Goal: Share content: Share content

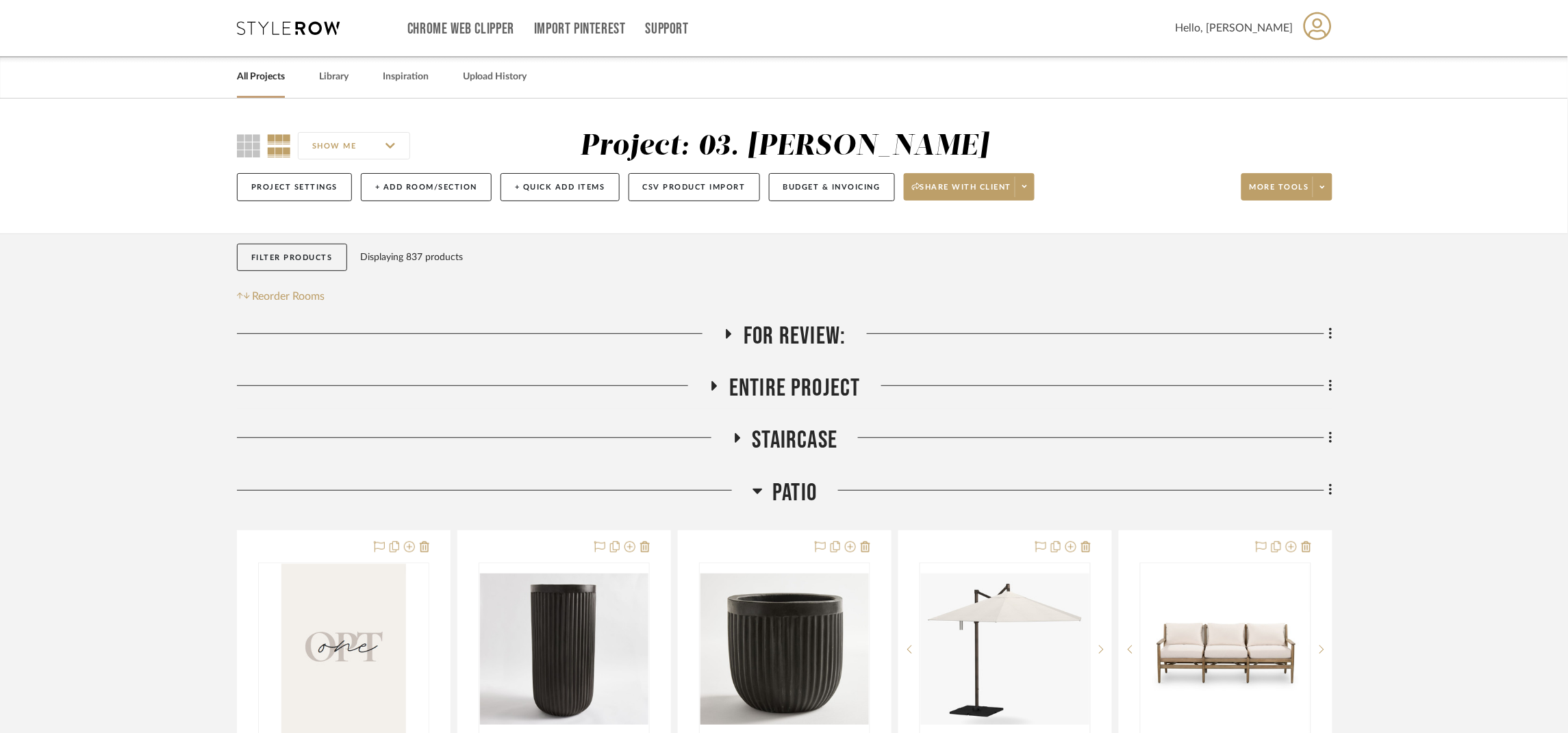
click at [1291, 194] on span "More tools" at bounding box center [1279, 192] width 59 height 20
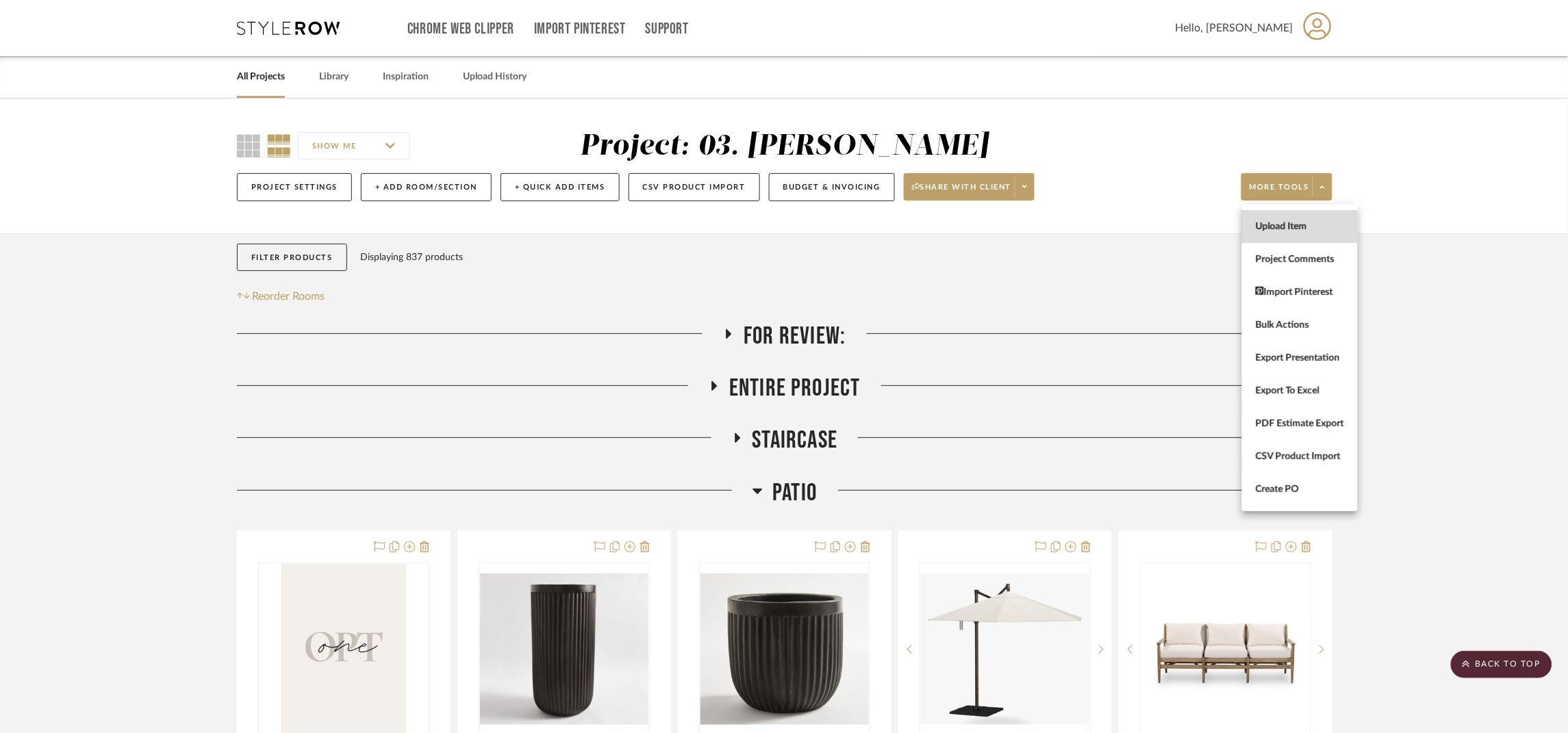
click at [1308, 219] on button "Upload Item" at bounding box center [1299, 226] width 115 height 33
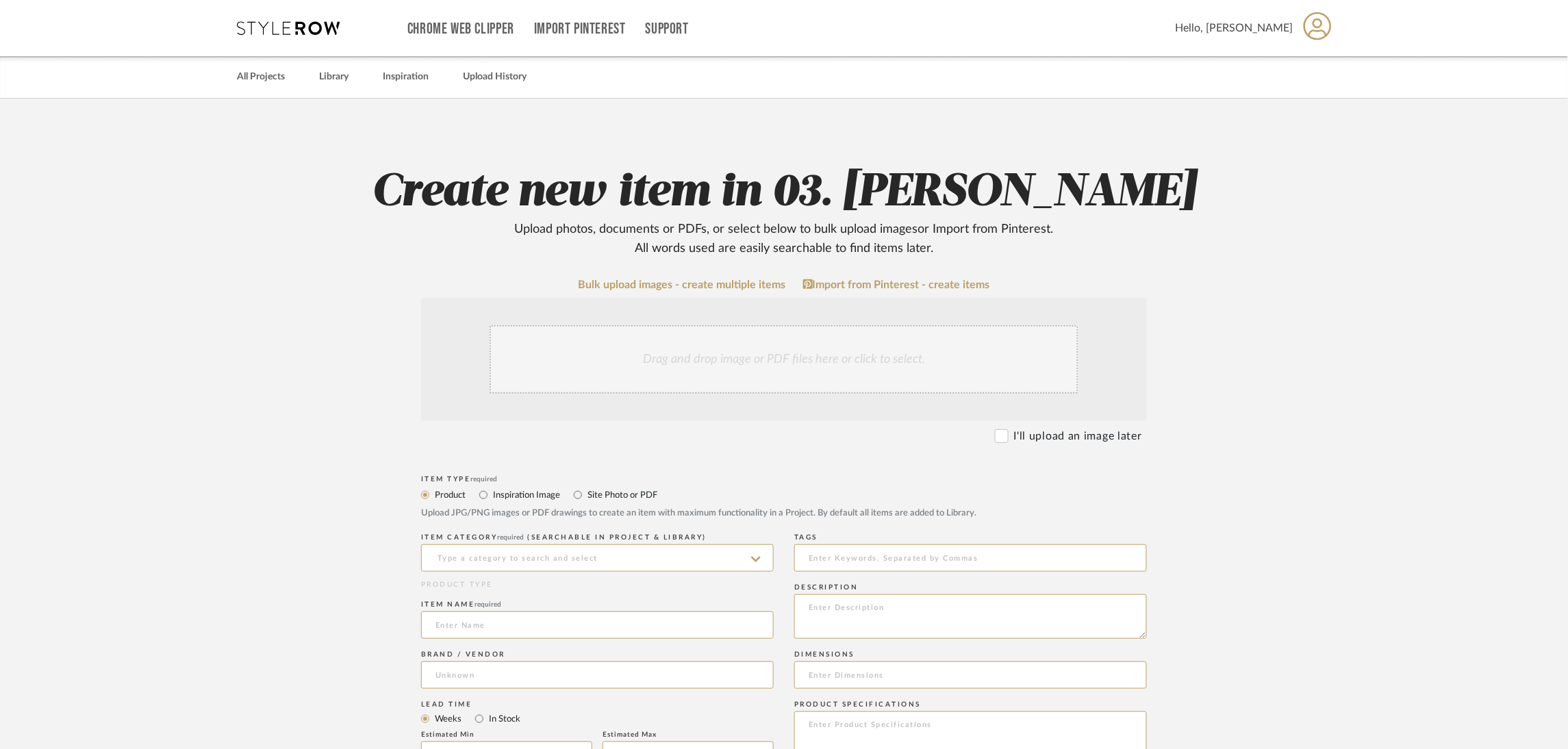
click at [787, 367] on div "Drag and drop image or PDF files here or click to select." at bounding box center [784, 359] width 589 height 69
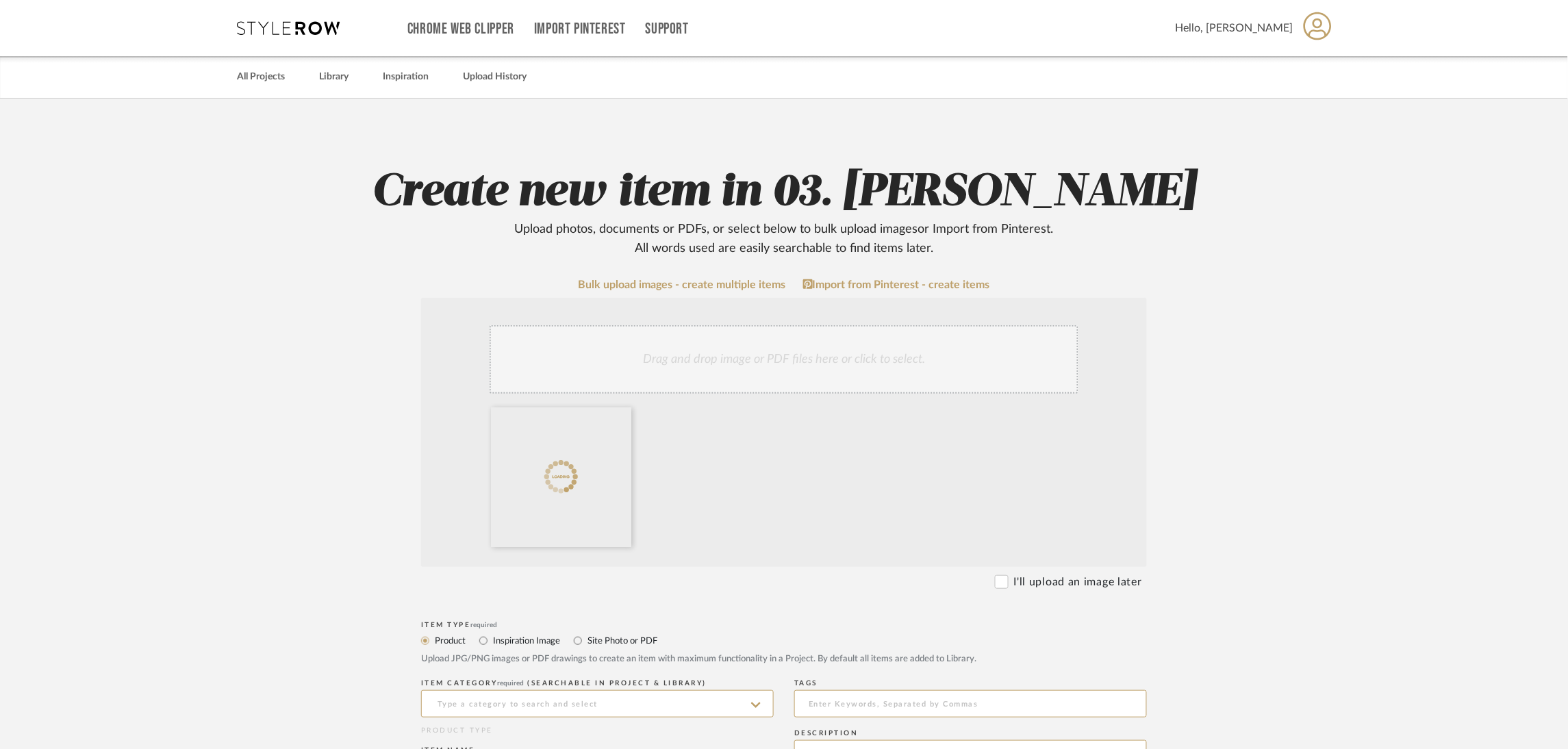
click at [601, 639] on label "Site Photo or PDF" at bounding box center [622, 641] width 71 height 15
click at [586, 639] on input "Site Photo or PDF" at bounding box center [577, 640] width 16 height 16
radio input "true"
click at [590, 699] on input at bounding box center [598, 703] width 353 height 27
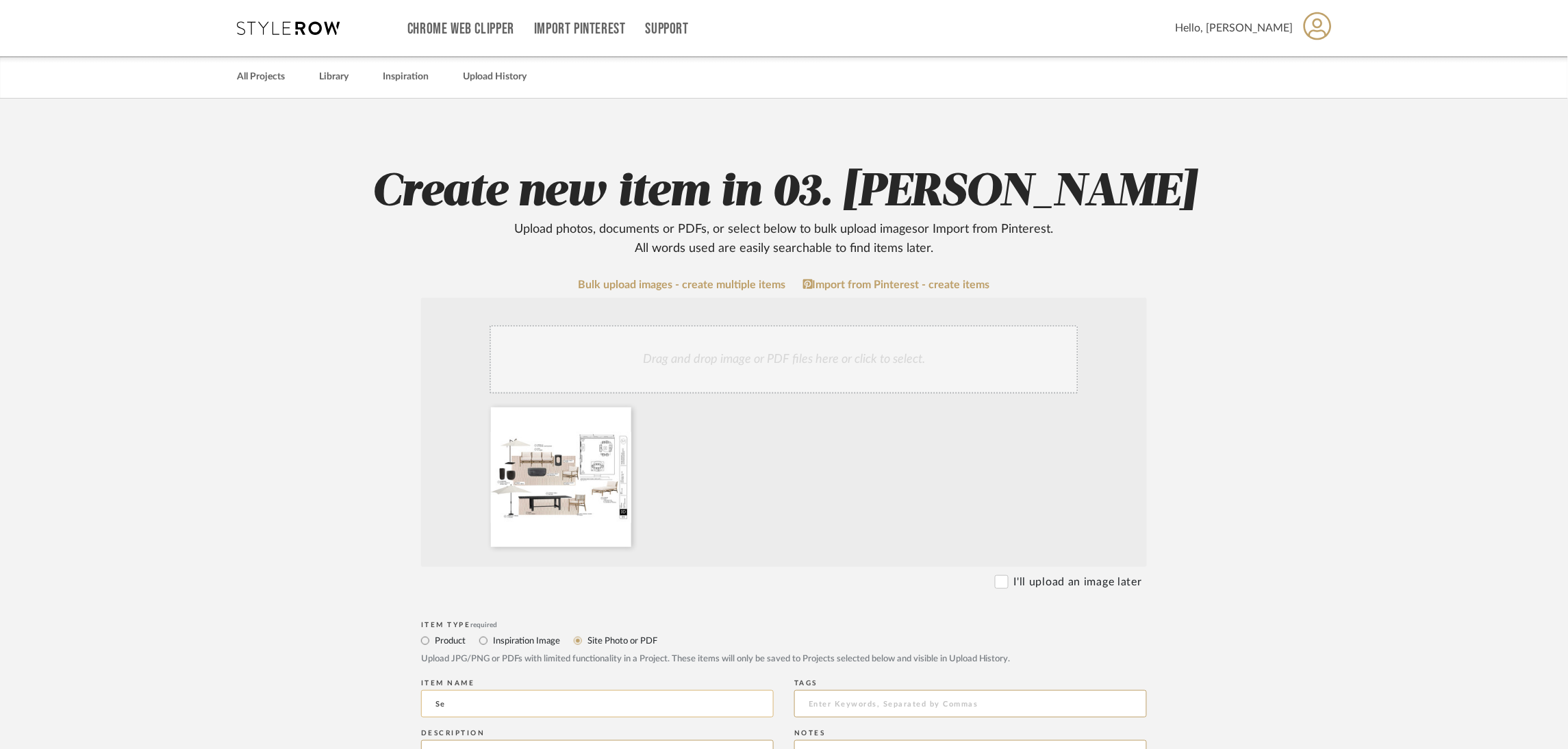
type input "S"
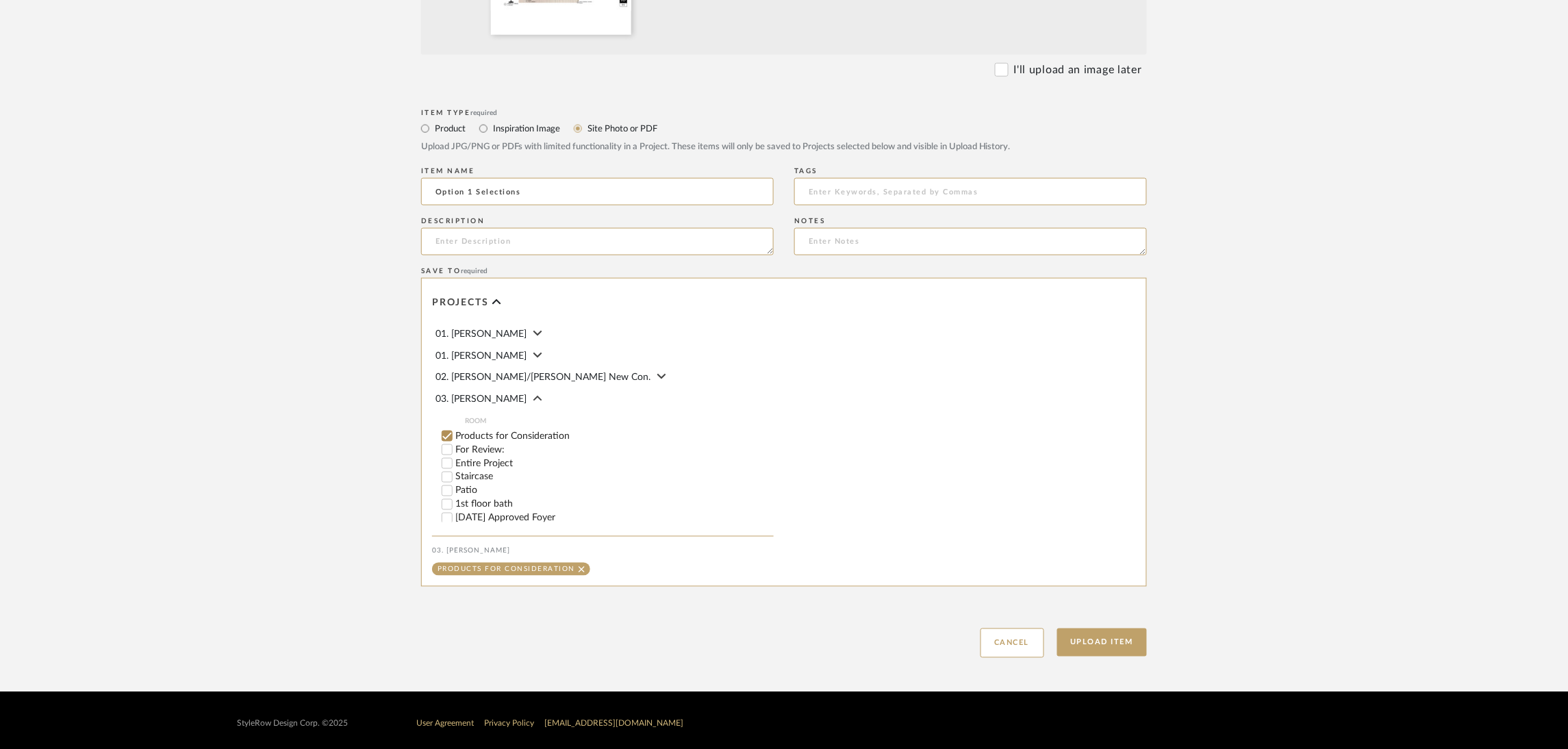
scroll to position [513, 0]
type input "Option 1 Selections"
click at [469, 491] on label "Patio" at bounding box center [614, 490] width 318 height 10
click at [454, 491] on input "Patio" at bounding box center [447, 490] width 14 height 14
checkbox input "false"
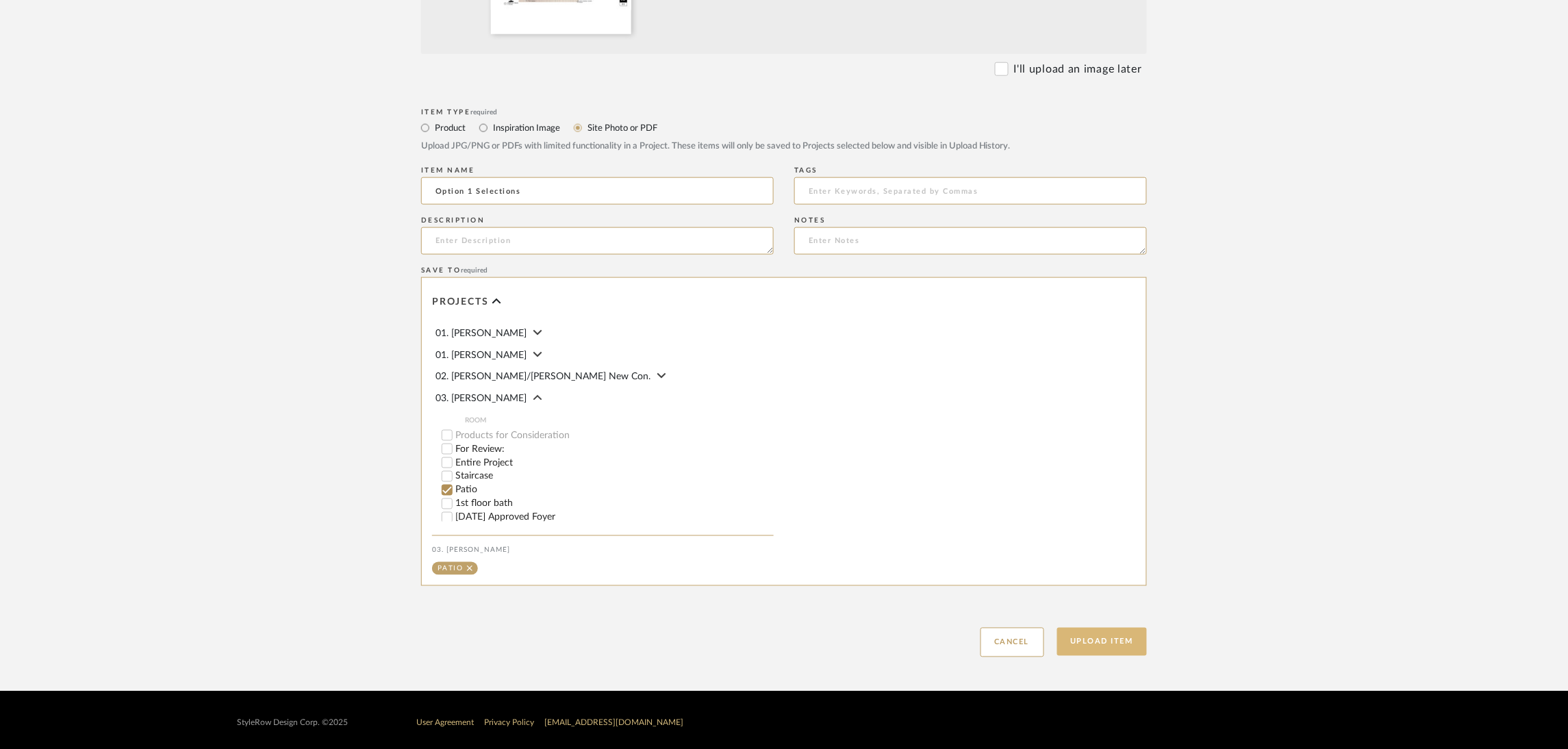
click at [1092, 636] on button "Upload Item" at bounding box center [1102, 641] width 90 height 28
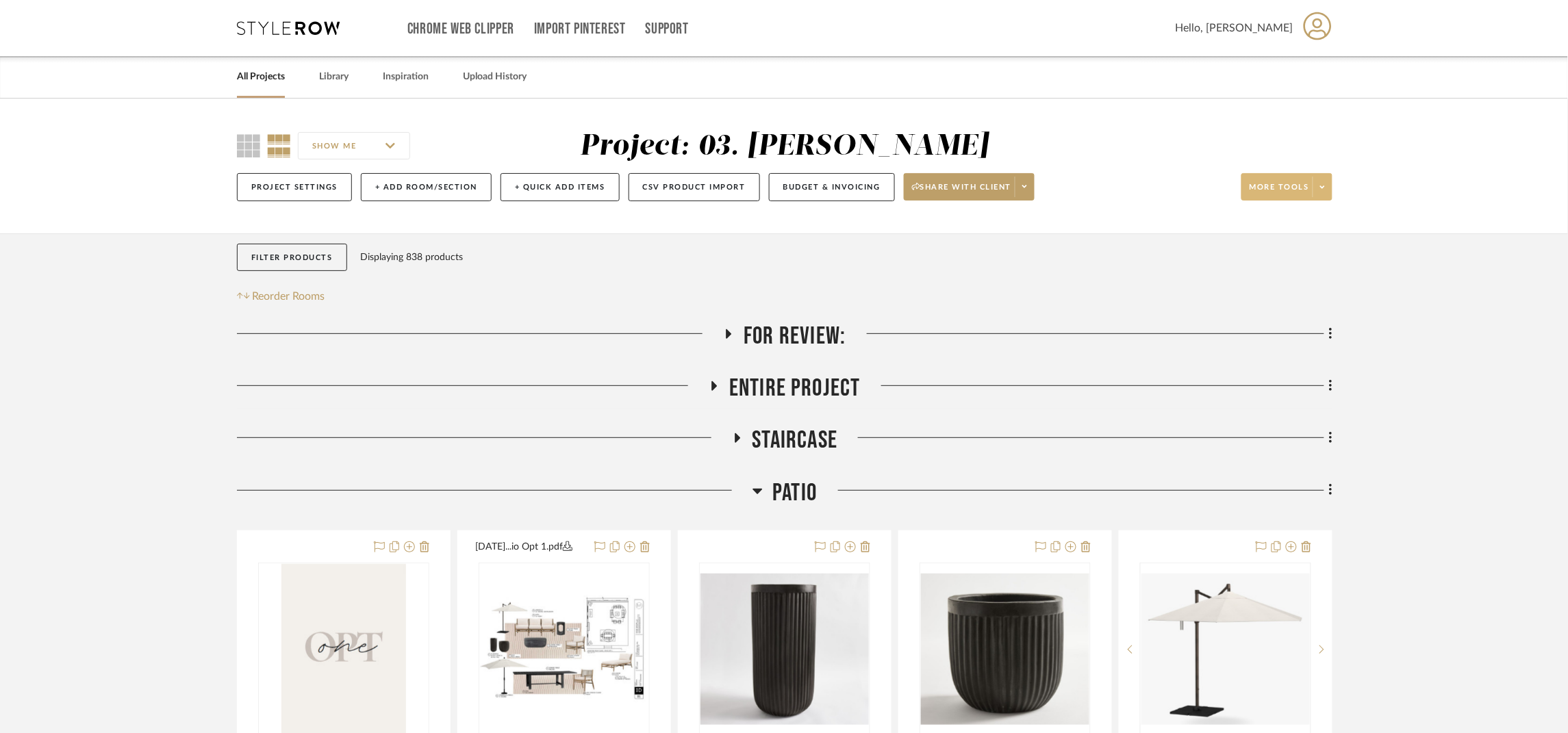
click at [1281, 189] on span "More tools" at bounding box center [1279, 192] width 59 height 20
click at [1287, 227] on span "Upload Item" at bounding box center [1300, 227] width 88 height 12
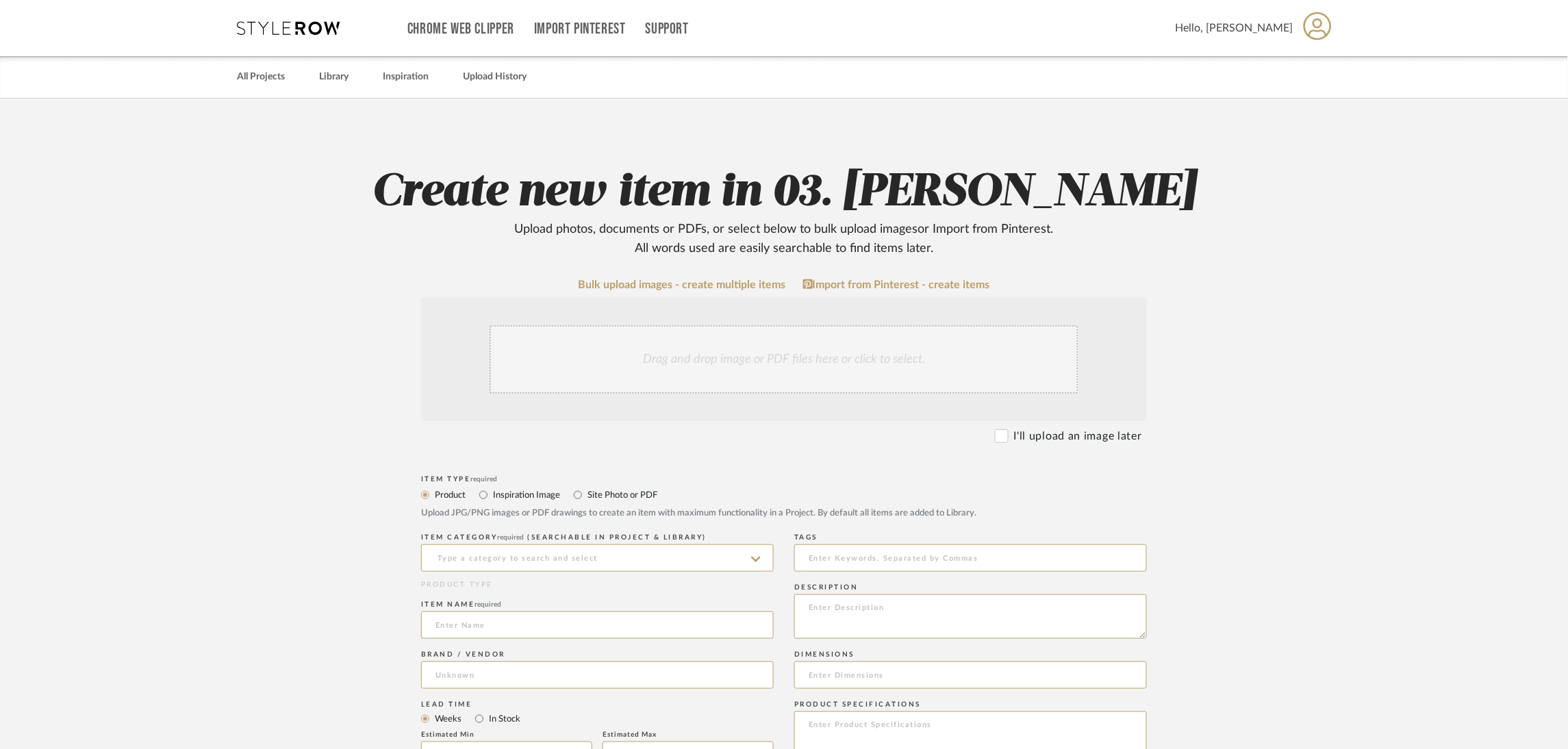
click at [719, 362] on div "Drag and drop image or PDF files here or click to select." at bounding box center [784, 359] width 589 height 69
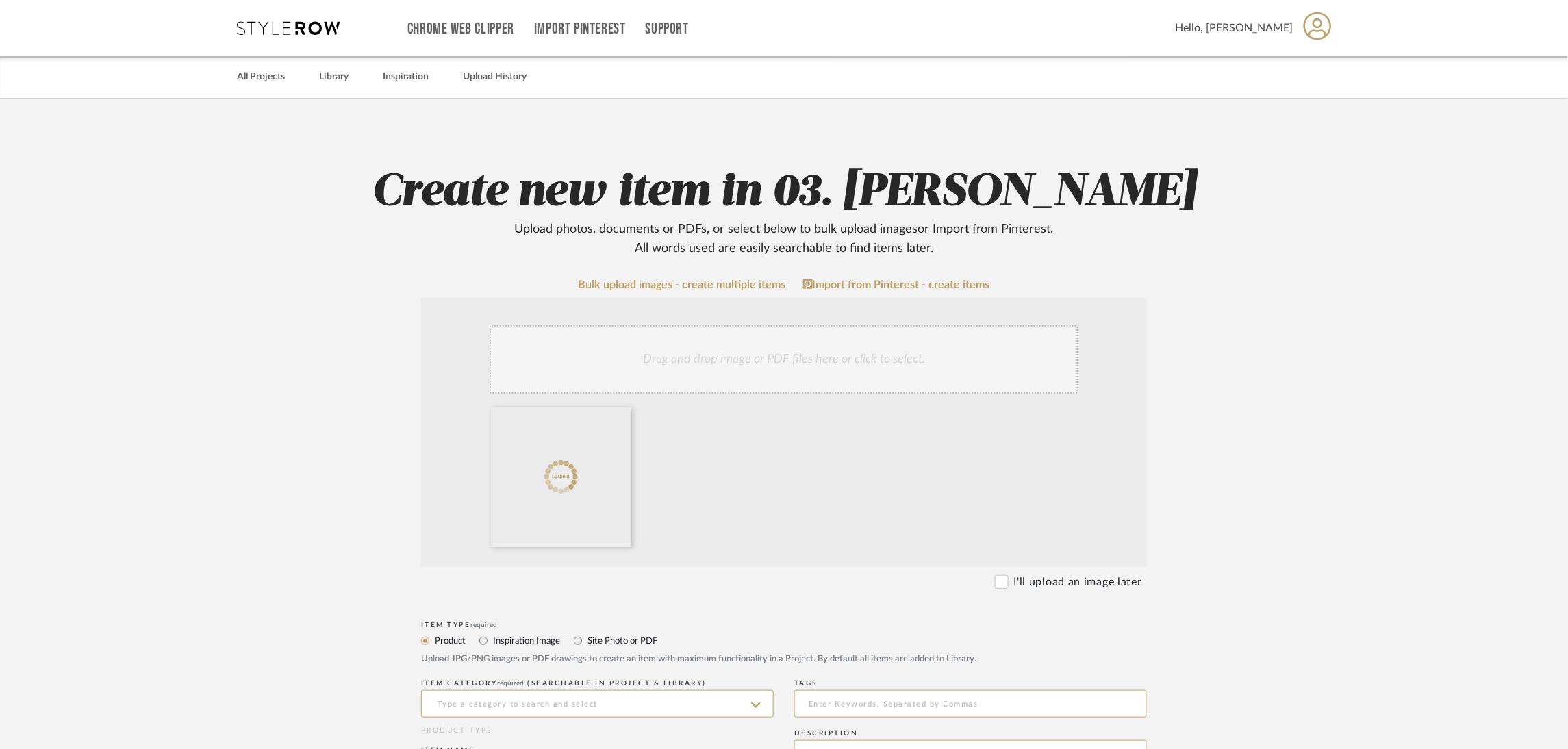
click at [609, 638] on label "Site Photo or PDF" at bounding box center [622, 641] width 71 height 15
click at [586, 638] on input "Site Photo or PDF" at bounding box center [577, 640] width 16 height 16
radio input "true"
click at [579, 706] on input at bounding box center [598, 703] width 353 height 27
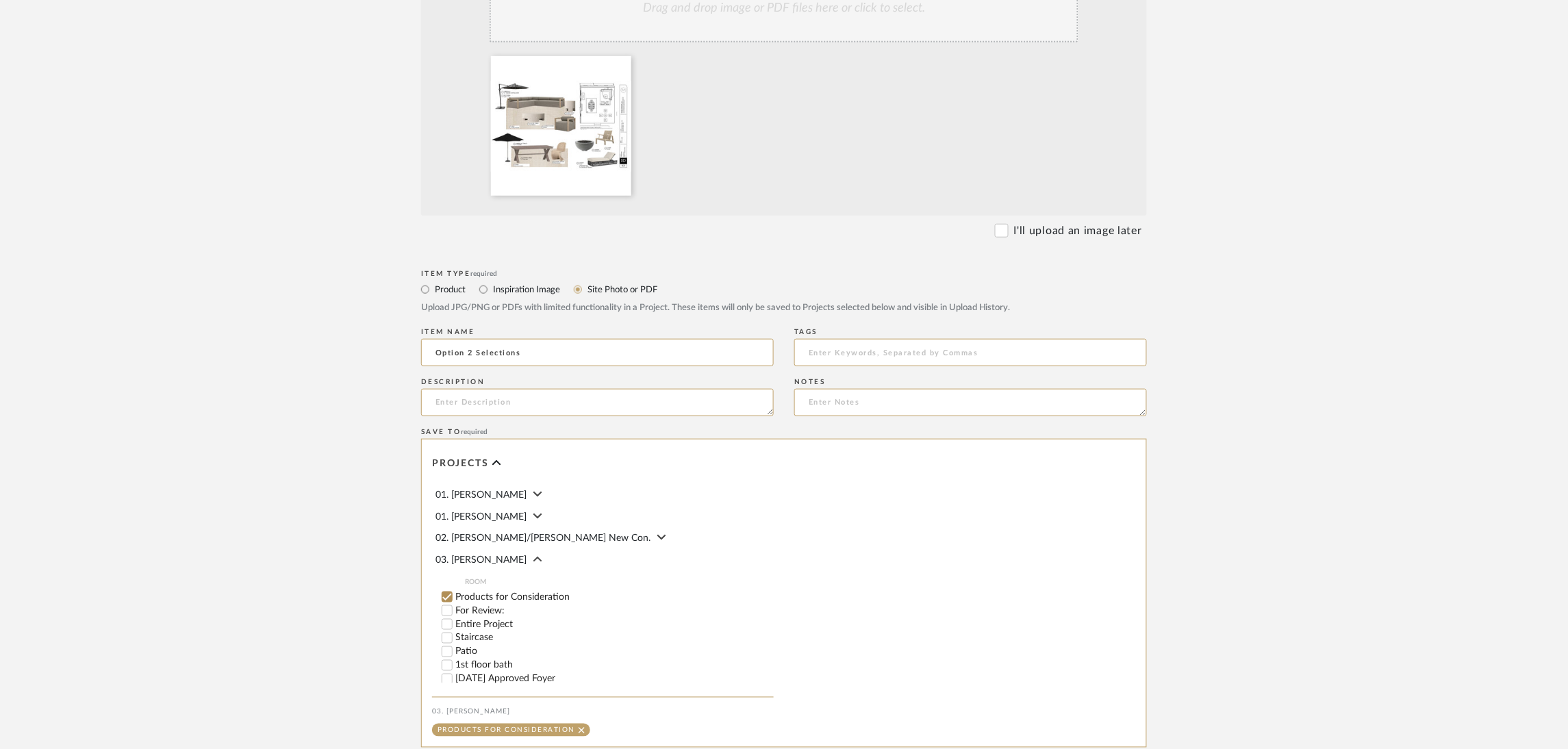
scroll to position [522, 0]
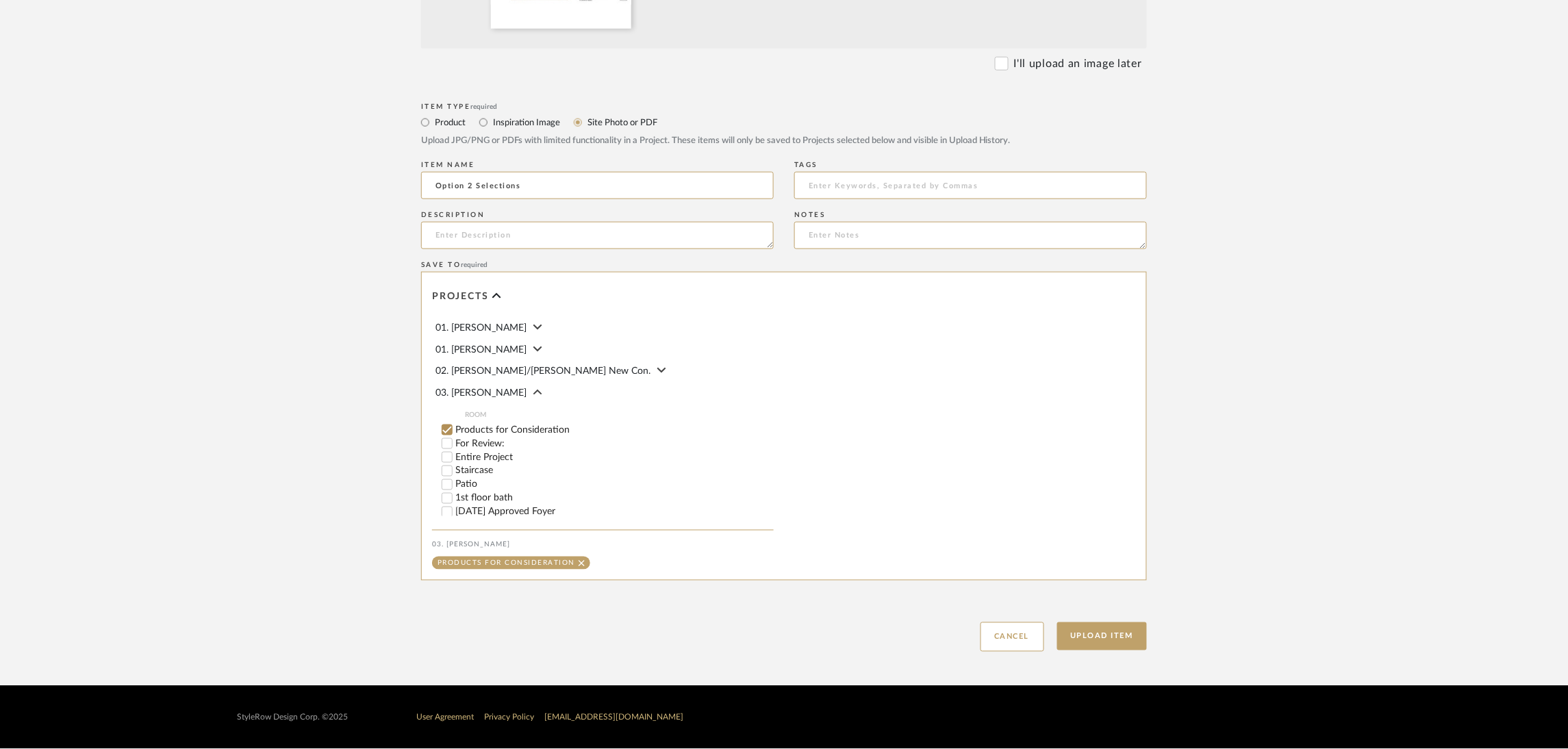
type input "Option 2 Selections"
click at [472, 480] on label "Patio" at bounding box center [614, 485] width 318 height 10
click at [454, 480] on input "Patio" at bounding box center [447, 485] width 14 height 14
checkbox input "false"
click at [1140, 630] on button "Upload Item" at bounding box center [1102, 636] width 90 height 28
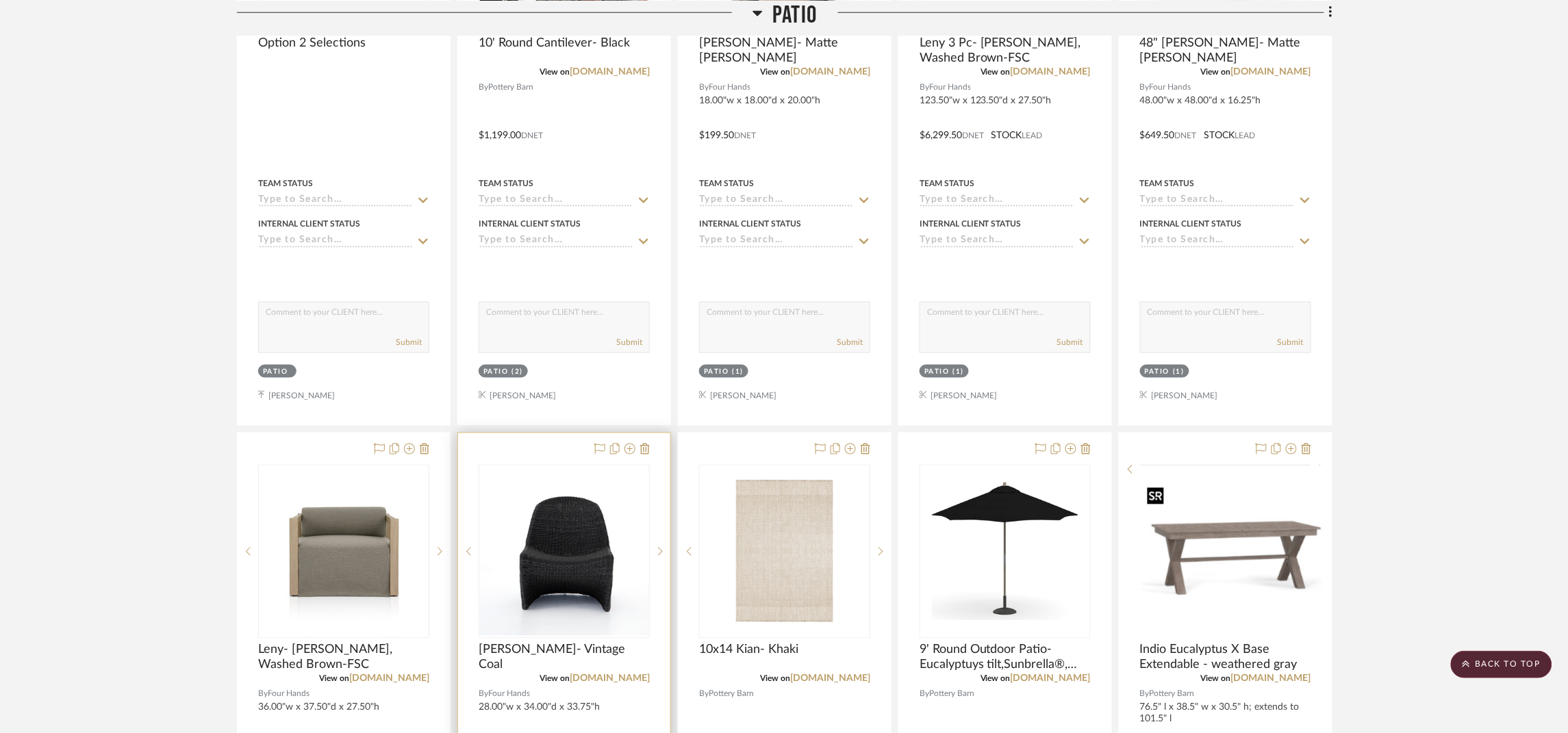
scroll to position [2635, 0]
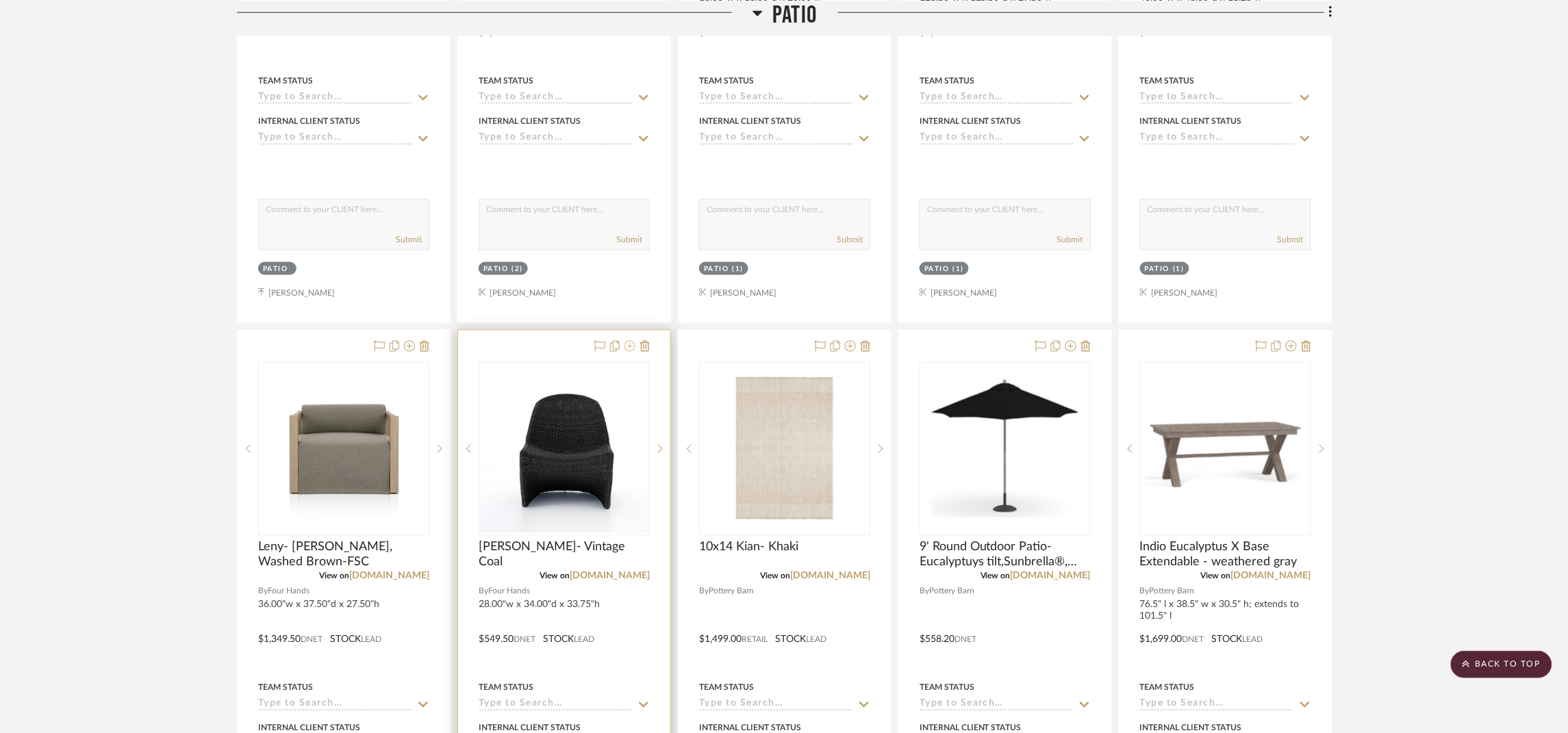
click at [633, 348] on icon at bounding box center [630, 346] width 11 height 11
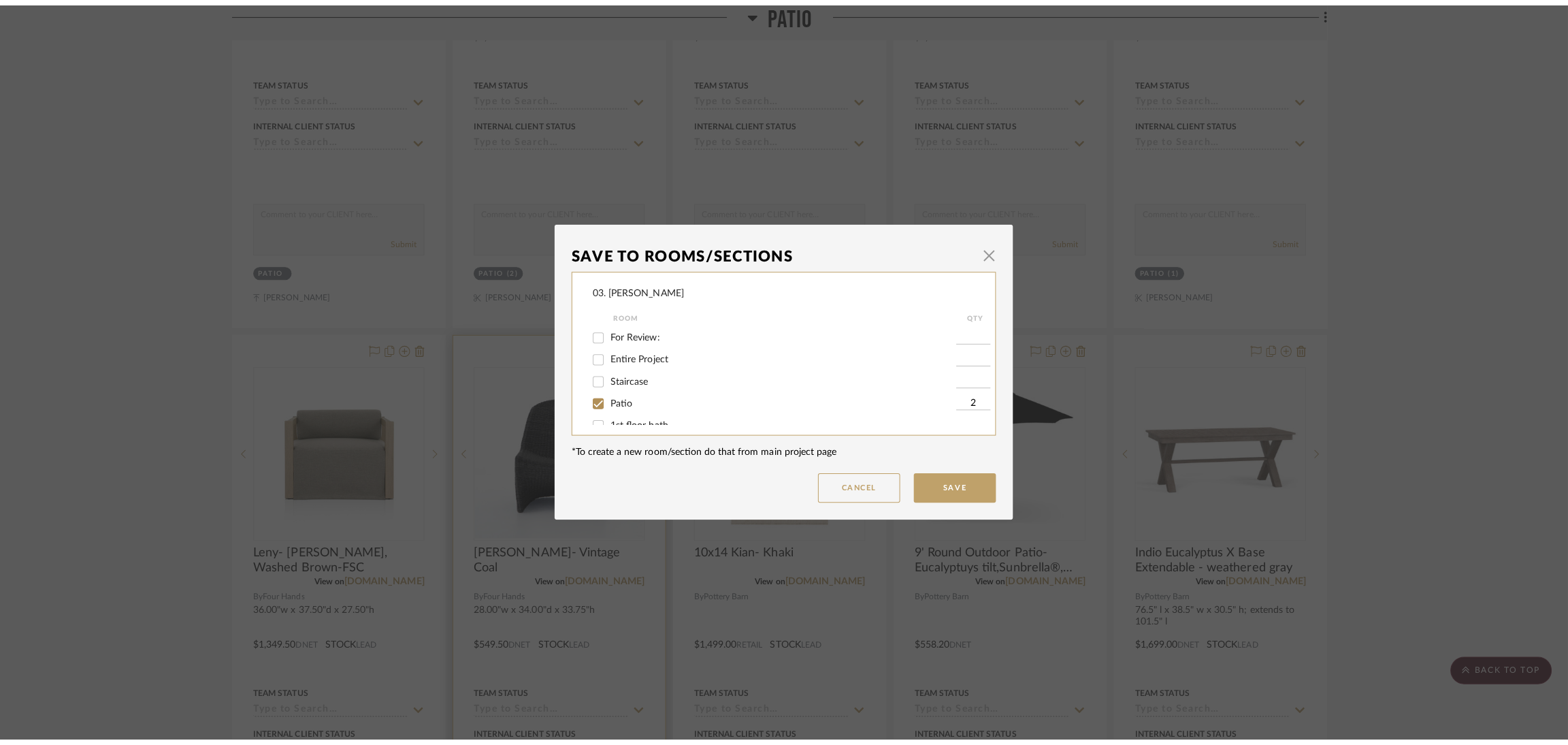
scroll to position [0, 0]
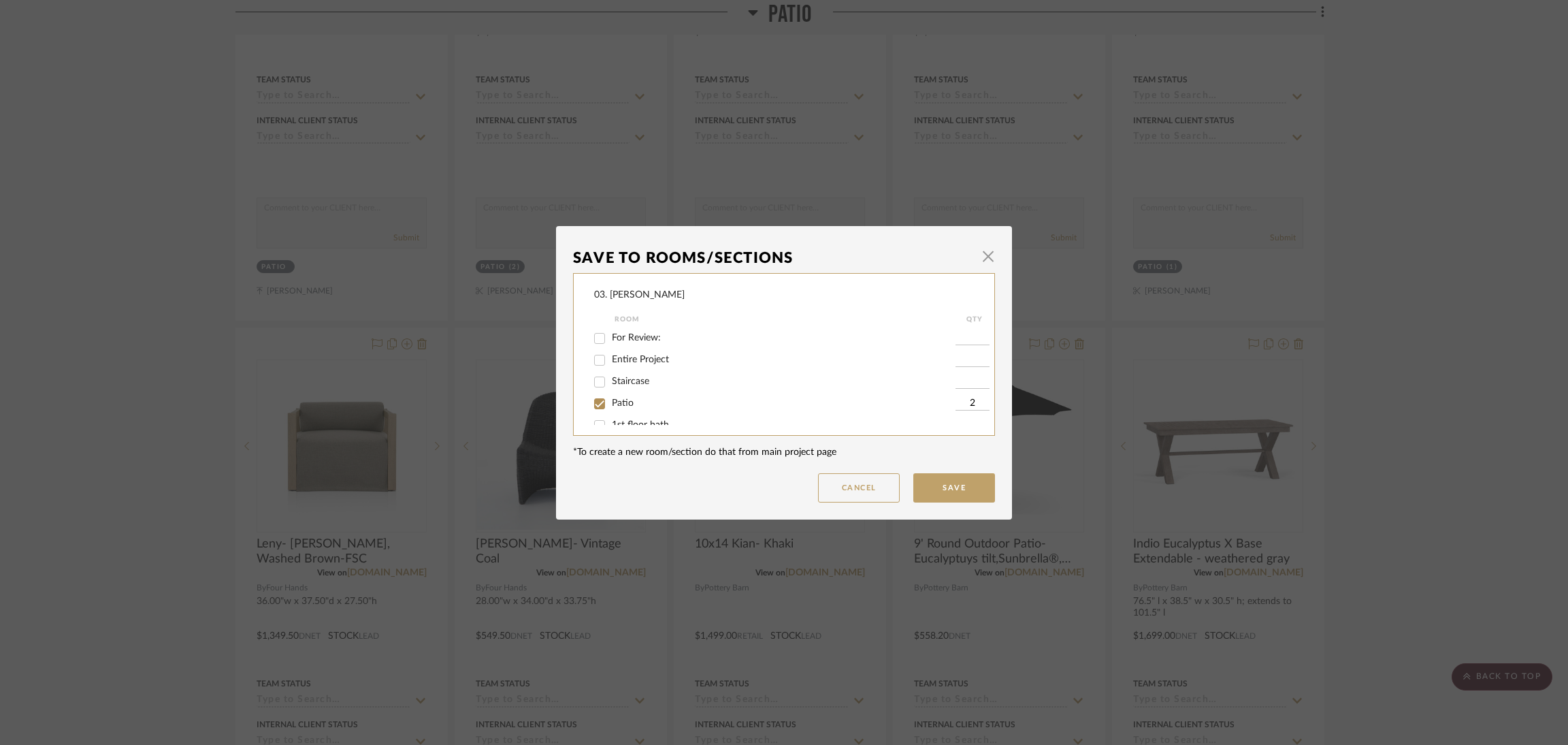
click at [621, 408] on div "Patio" at bounding box center [775, 403] width 362 height 22
click at [622, 401] on span "Patio" at bounding box center [622, 403] width 22 height 10
click at [611, 401] on input "Patio" at bounding box center [599, 403] width 22 height 22
checkbox input "false"
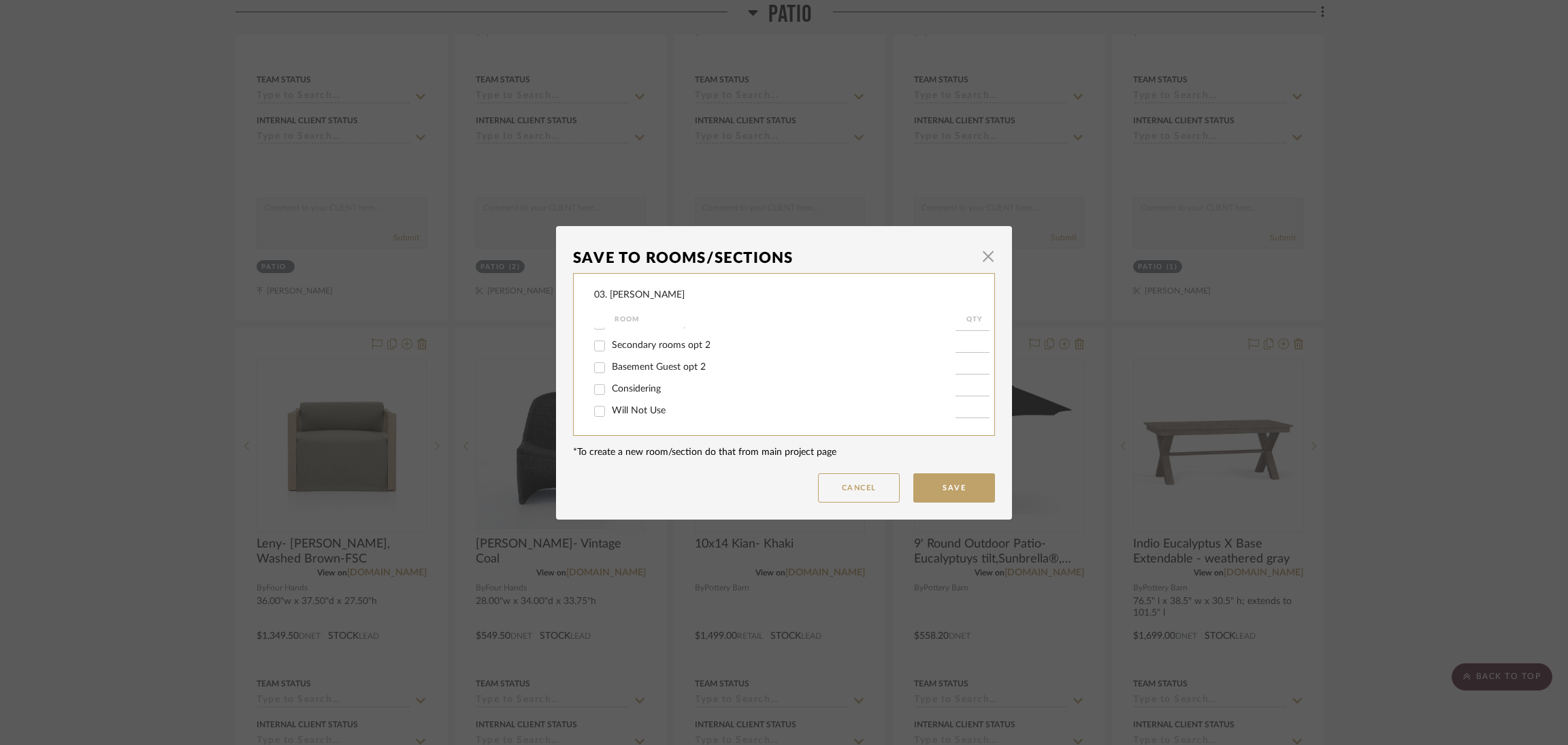
click at [636, 387] on span "Considering" at bounding box center [636, 389] width 49 height 10
click at [611, 387] on input "Considering" at bounding box center [599, 389] width 22 height 22
checkbox input "true"
type input "1"
click at [965, 479] on button "Save" at bounding box center [953, 488] width 81 height 29
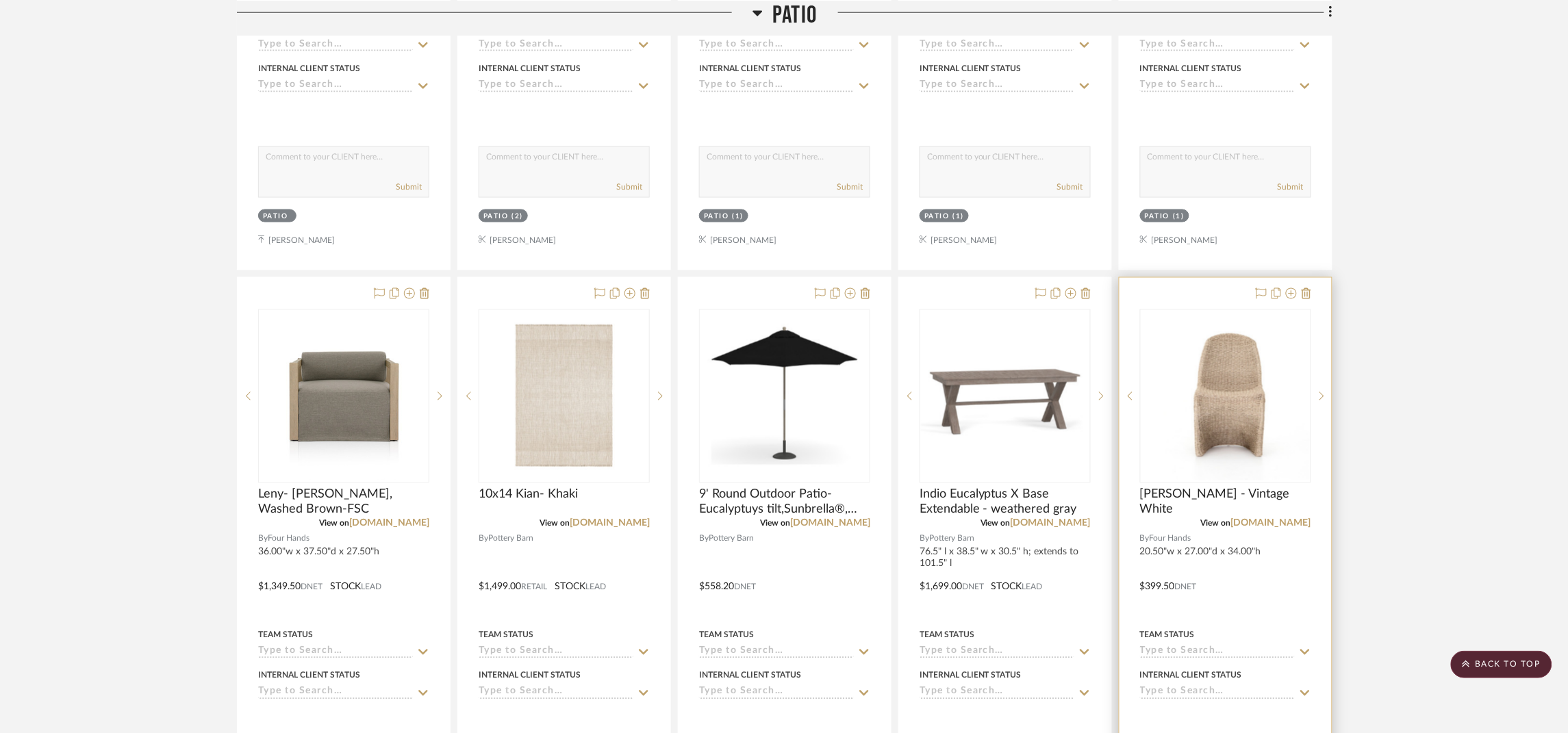
scroll to position [2840, 0]
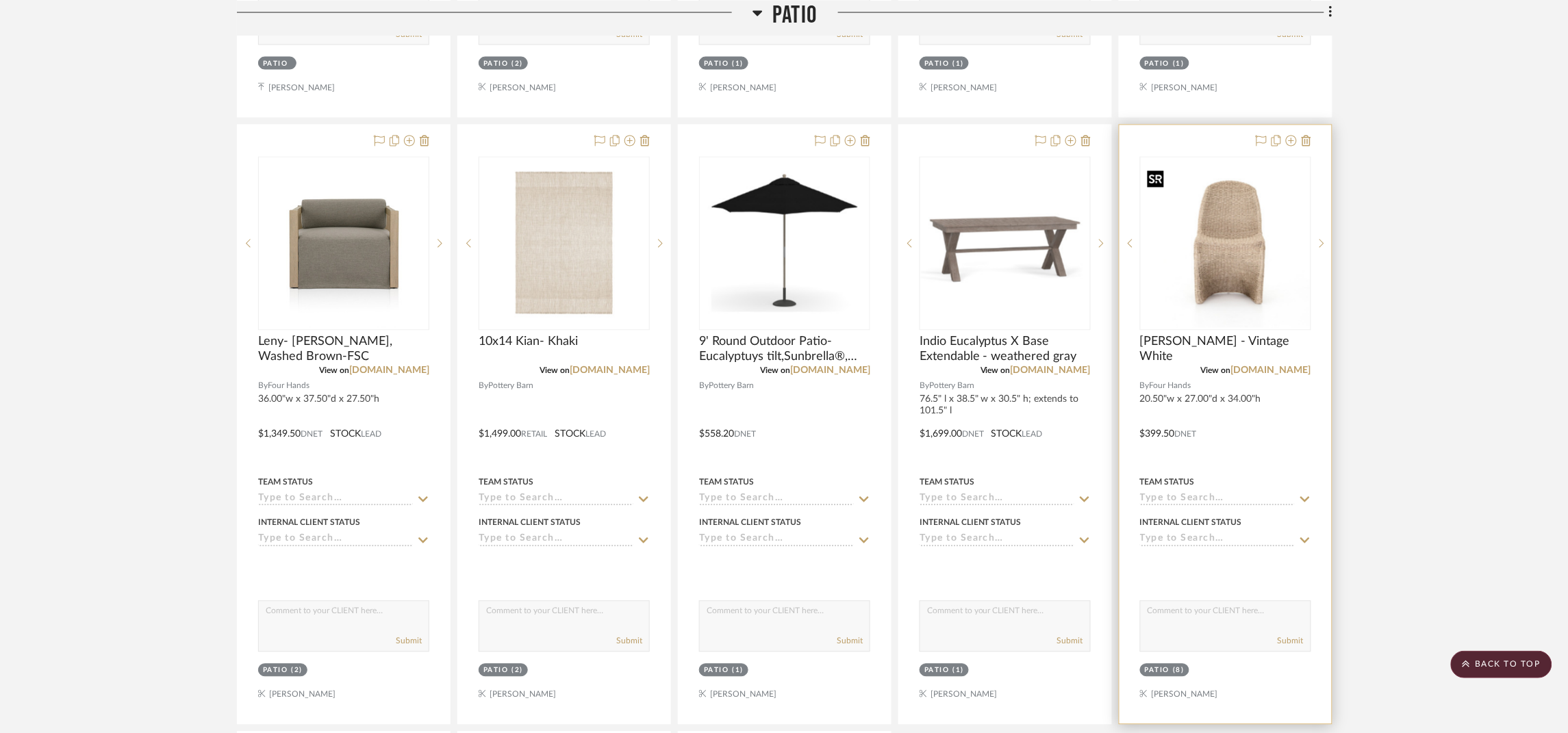
click at [1225, 258] on img "0" at bounding box center [1225, 243] width 169 height 169
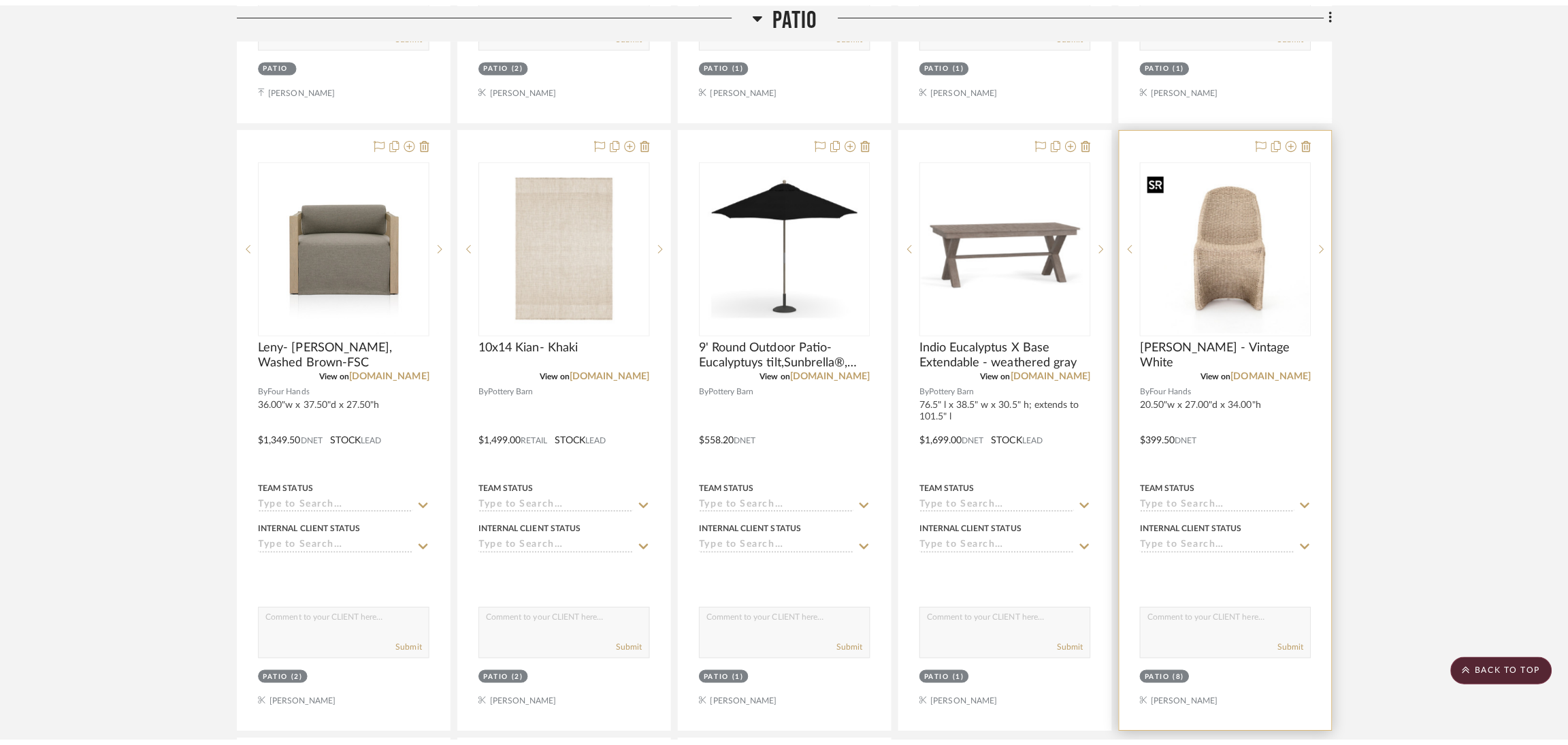
scroll to position [0, 0]
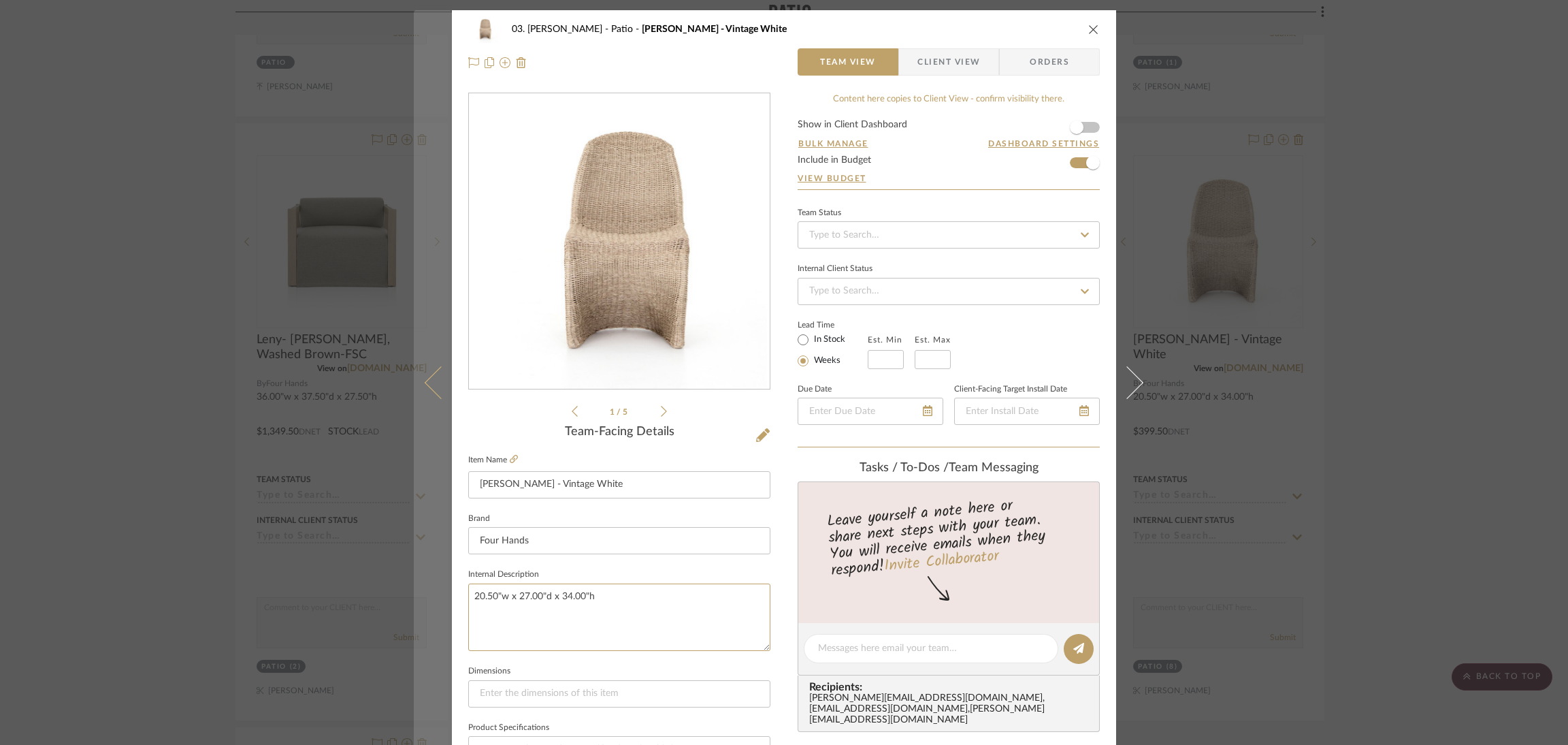
drag, startPoint x: 597, startPoint y: 596, endPoint x: 424, endPoint y: 605, distance: 173.2
click at [424, 605] on mat-dialog-content "03. Jennifer Patio Patricia - Vintage White Team View Client View Orders 1 / 5 …" at bounding box center [784, 639] width 741 height 1257
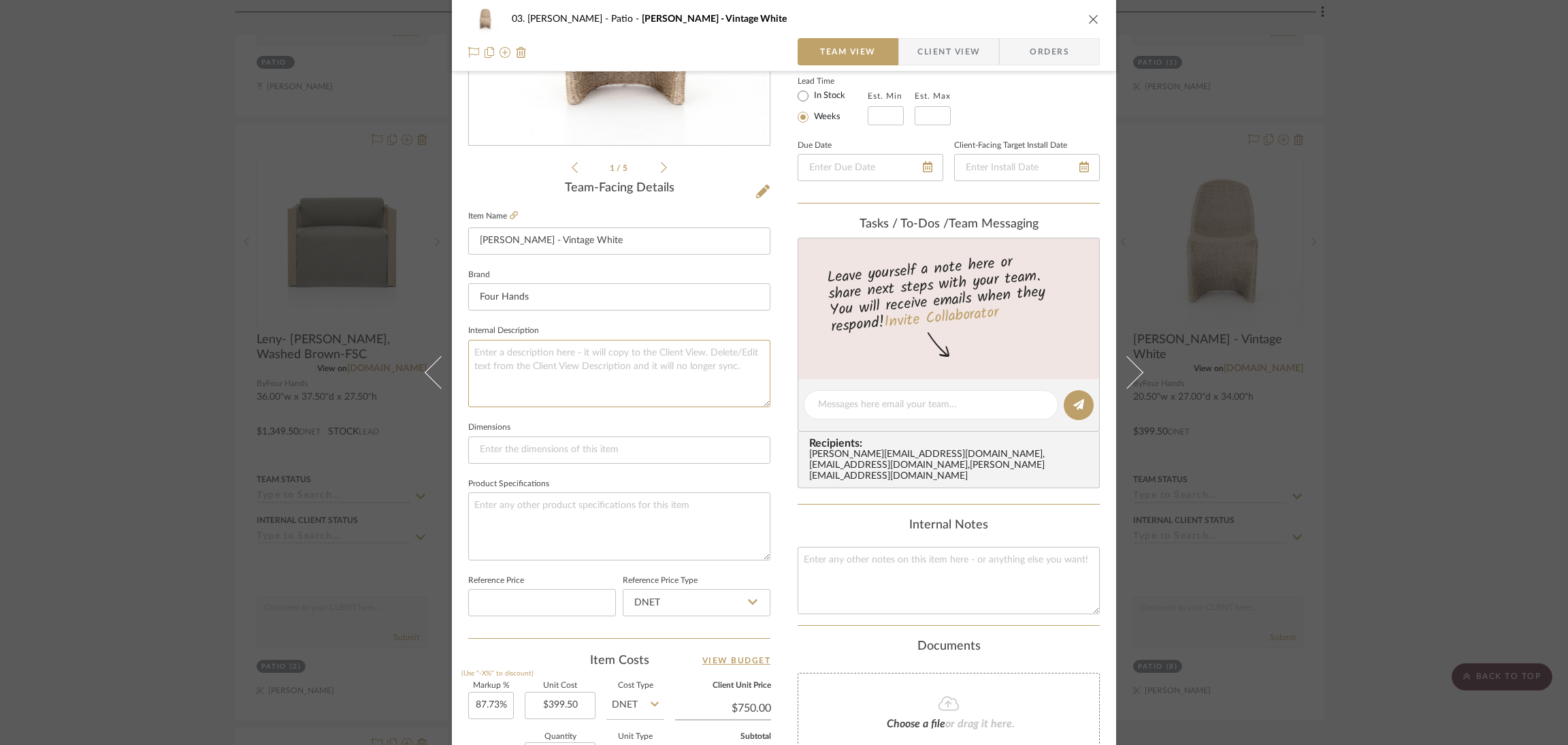
scroll to position [408, 0]
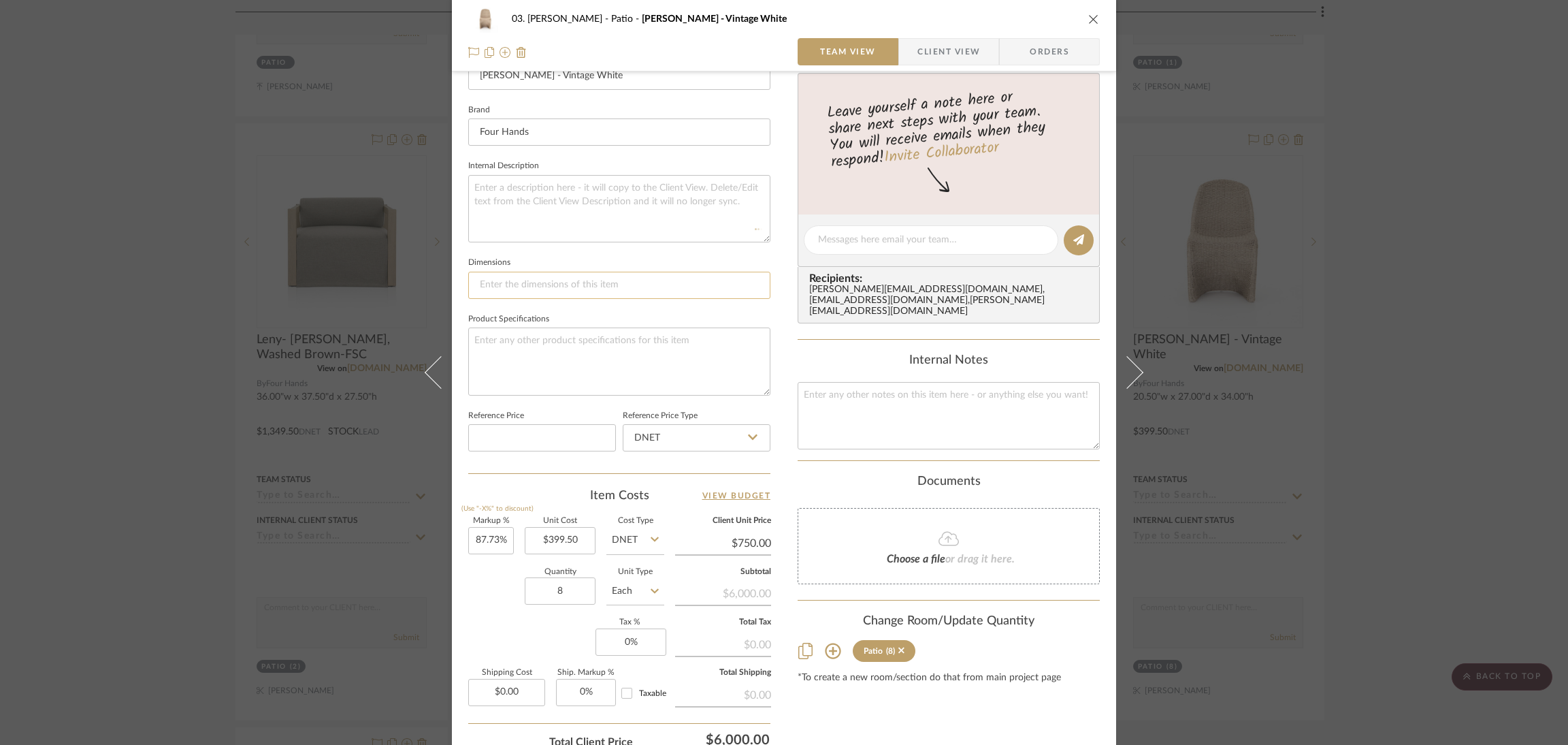
click at [499, 280] on input at bounding box center [619, 285] width 302 height 27
paste input "20.50"w x 27.00"d x 34.00"h"
type input "20.50"w x 27.00"d x 34.00"h"
click at [526, 191] on textarea at bounding box center [619, 208] width 302 height 67
click at [633, 180] on textarea "only 4 in stock but more to come in 2-6 weeks" at bounding box center [619, 208] width 302 height 67
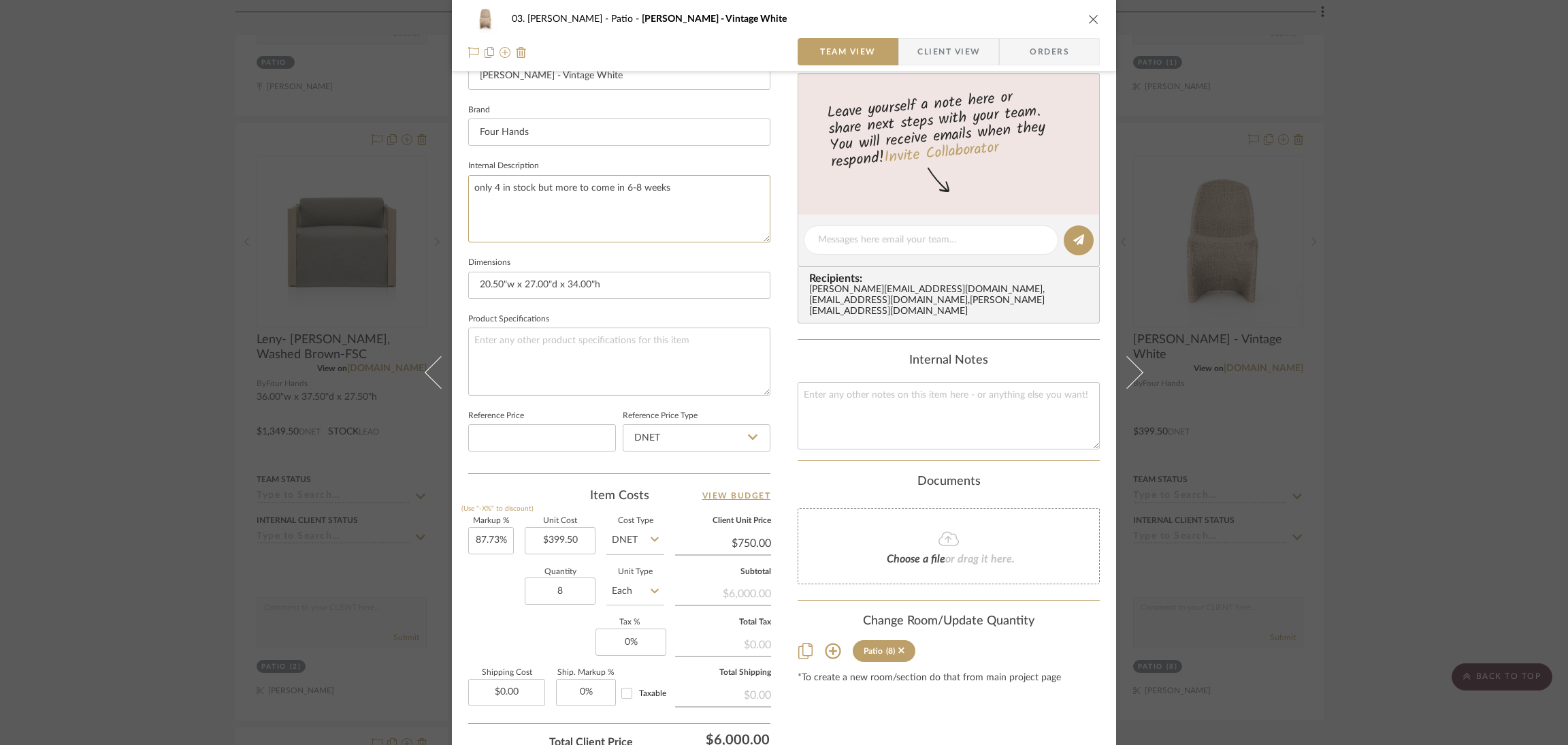
type textarea "only 4 in stock but more to come in 6-8 weeks"
click at [780, 355] on div "03. Jennifer Patio Patricia - Vintage White Team View Client View Orders 1 / 5 …" at bounding box center [784, 230] width 664 height 1257
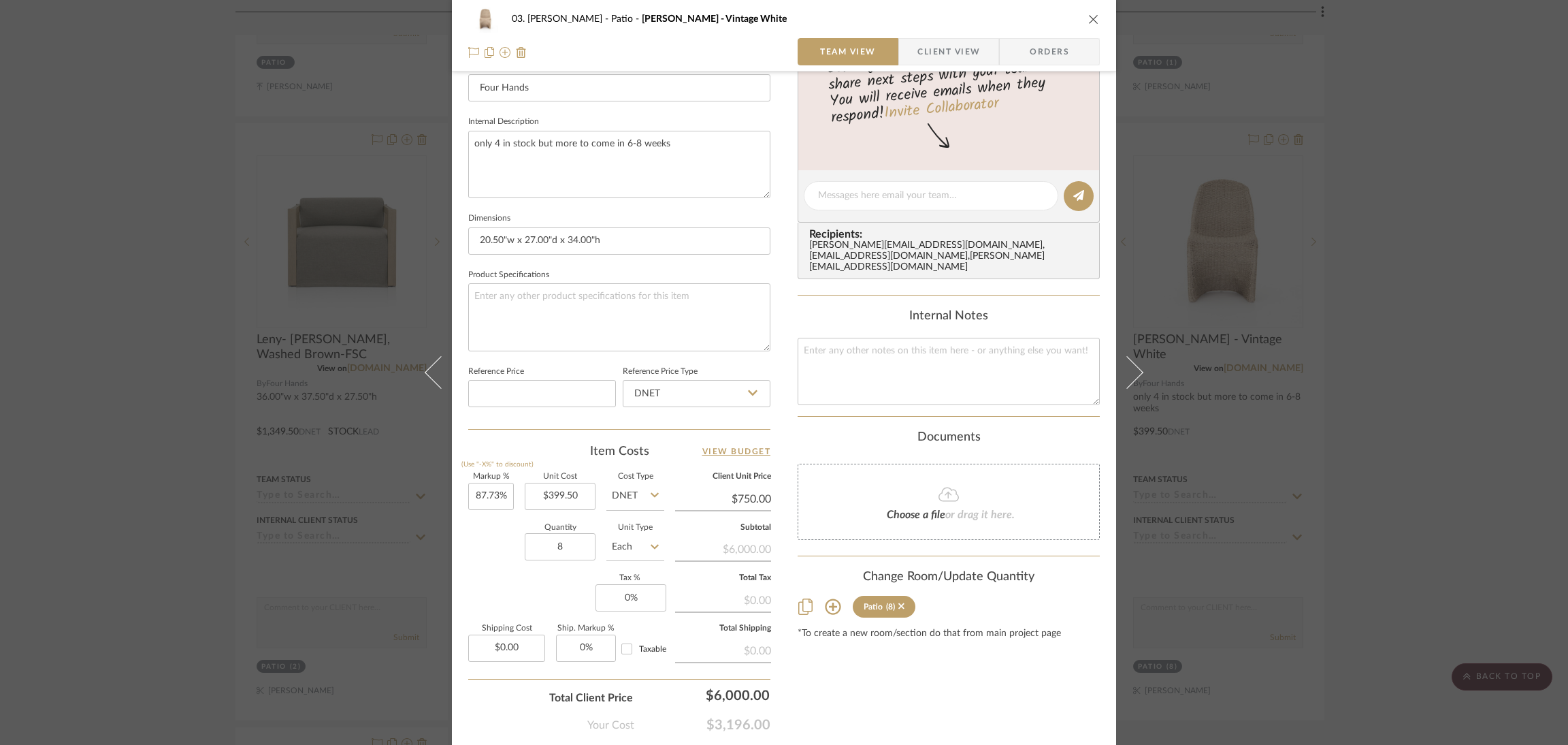
scroll to position [515, 0]
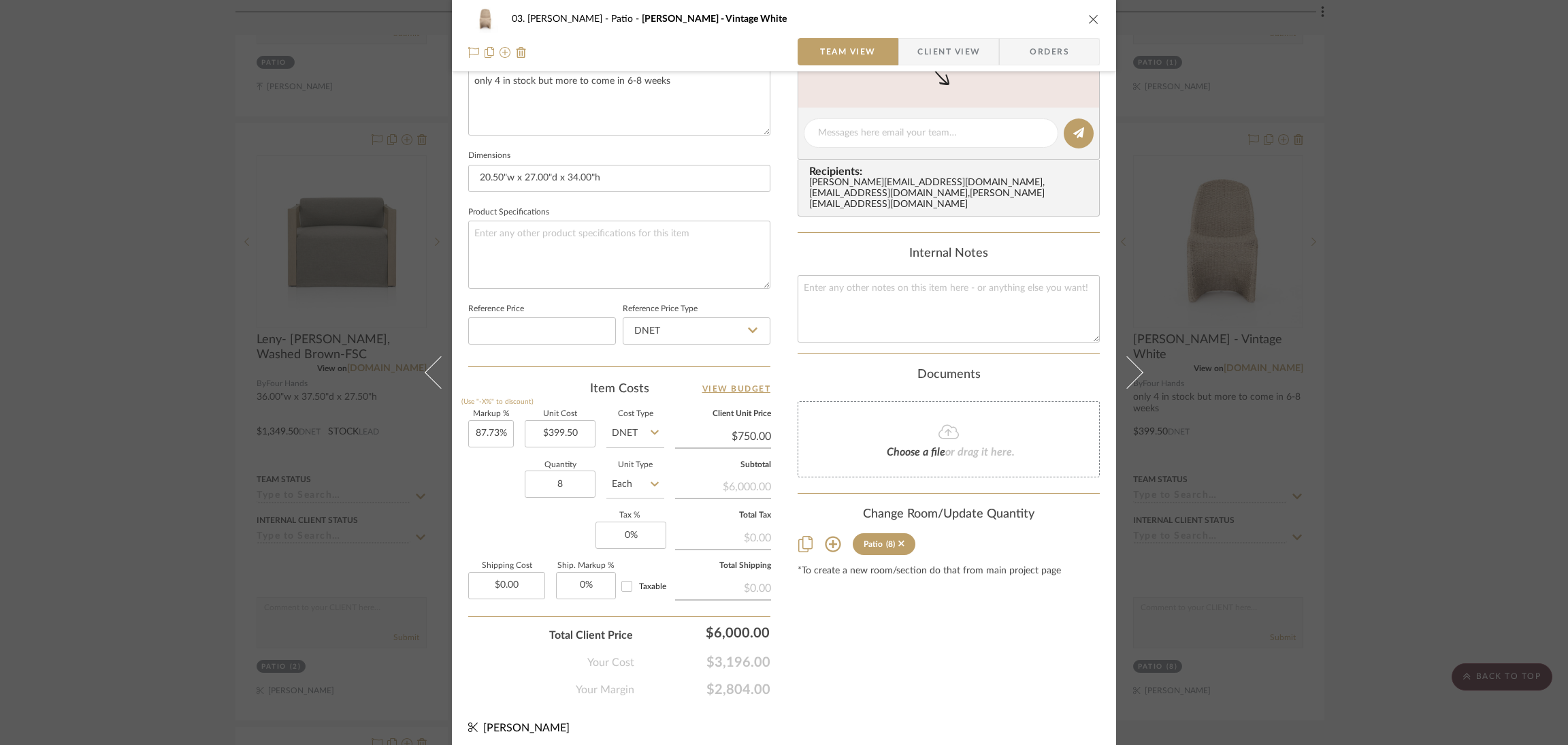
click at [1456, 484] on div "03. Jennifer Patio Patricia - Vintage White Team View Client View Orders 1 / 5 …" at bounding box center [784, 372] width 1568 height 745
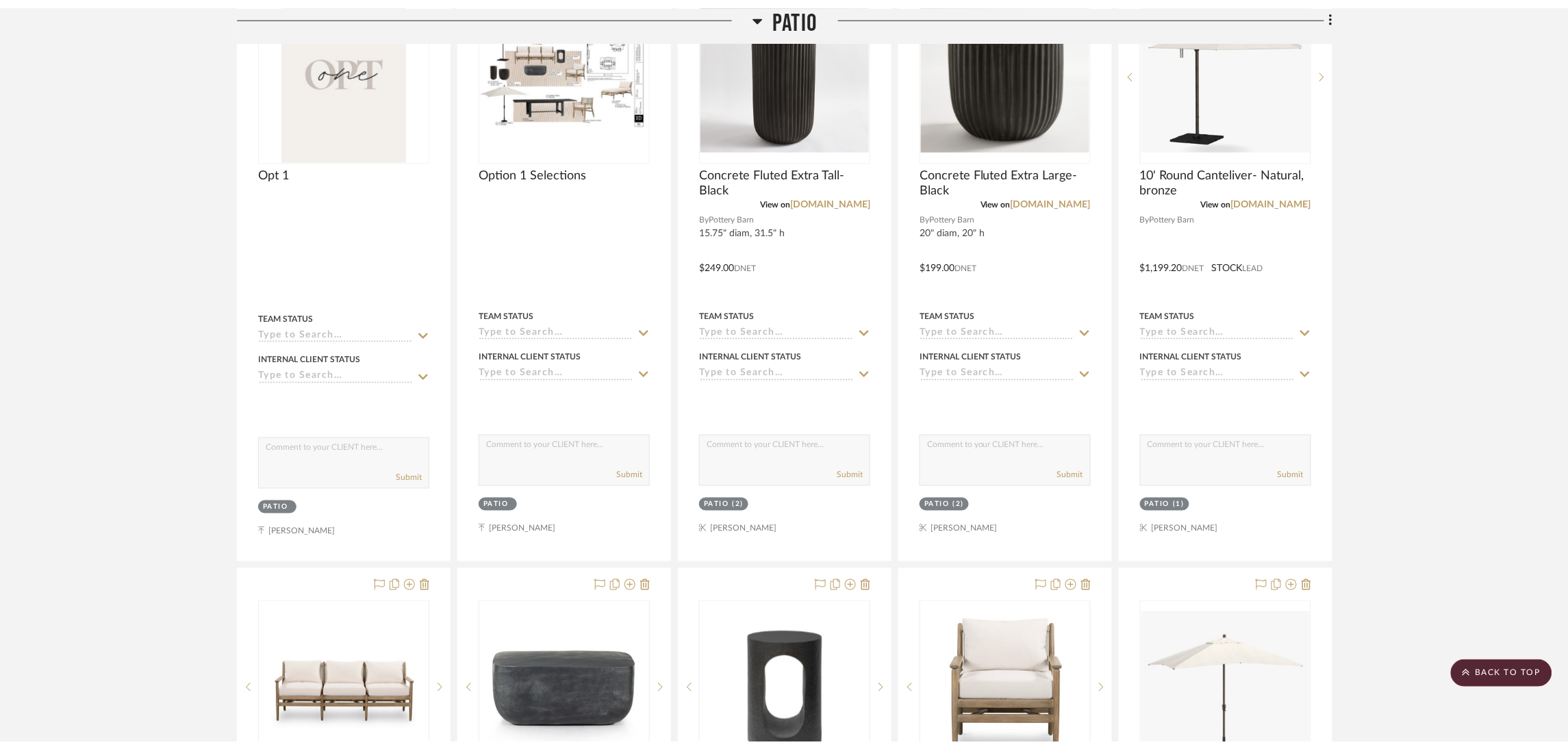
scroll to position [67, 0]
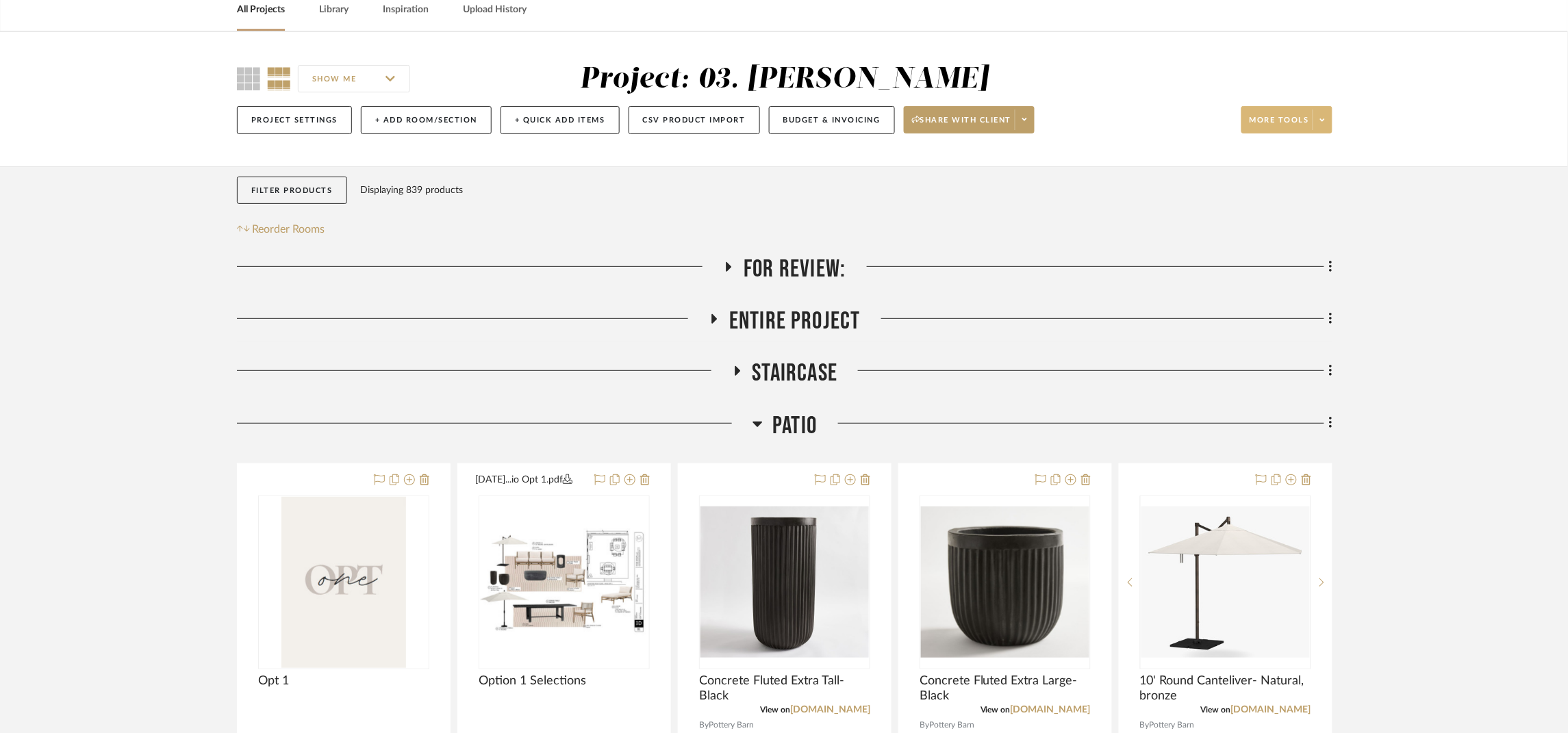
click at [1287, 119] on span "More tools" at bounding box center [1279, 124] width 59 height 20
click at [1325, 252] on span "Bulk Actions" at bounding box center [1300, 257] width 88 height 12
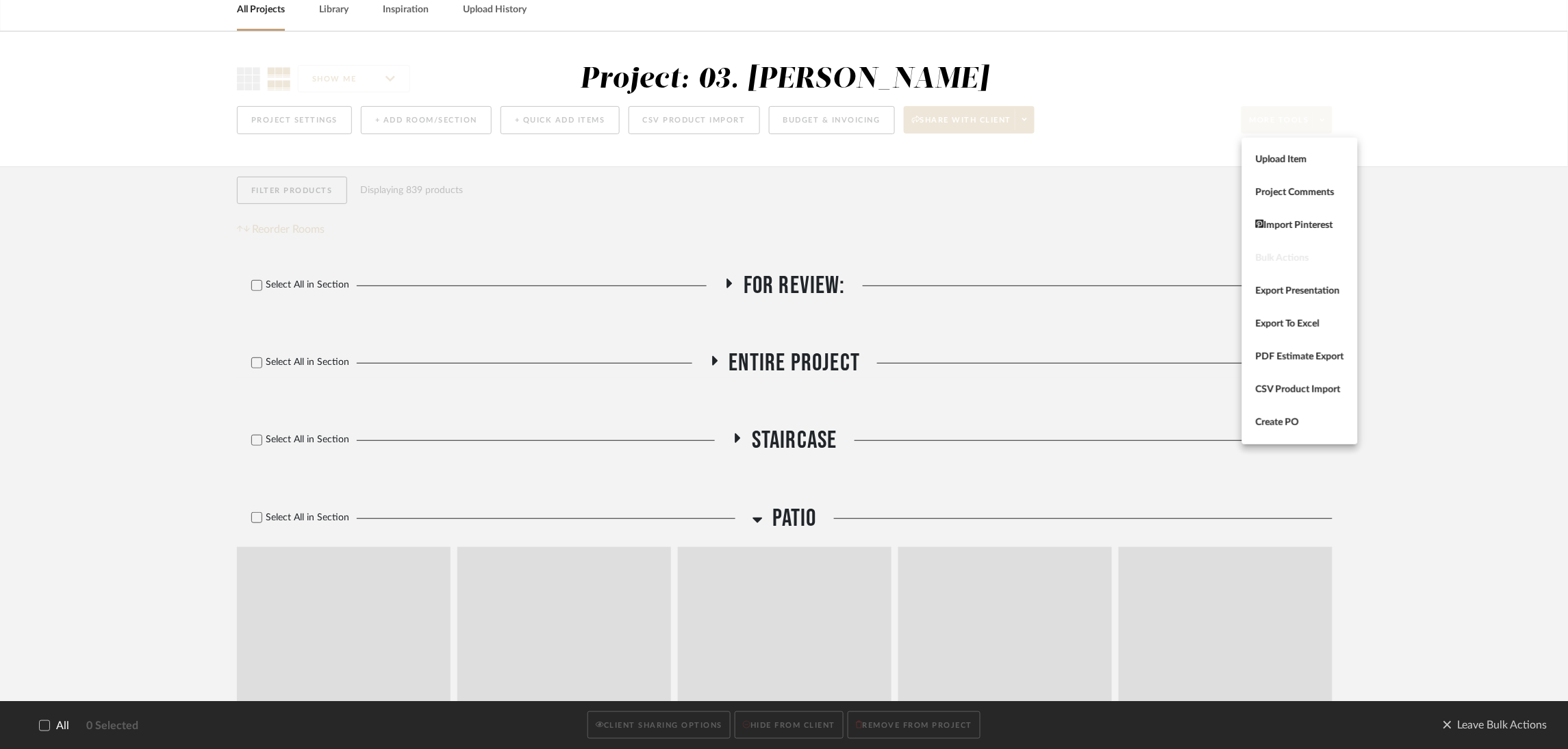
scroll to position [0, 0]
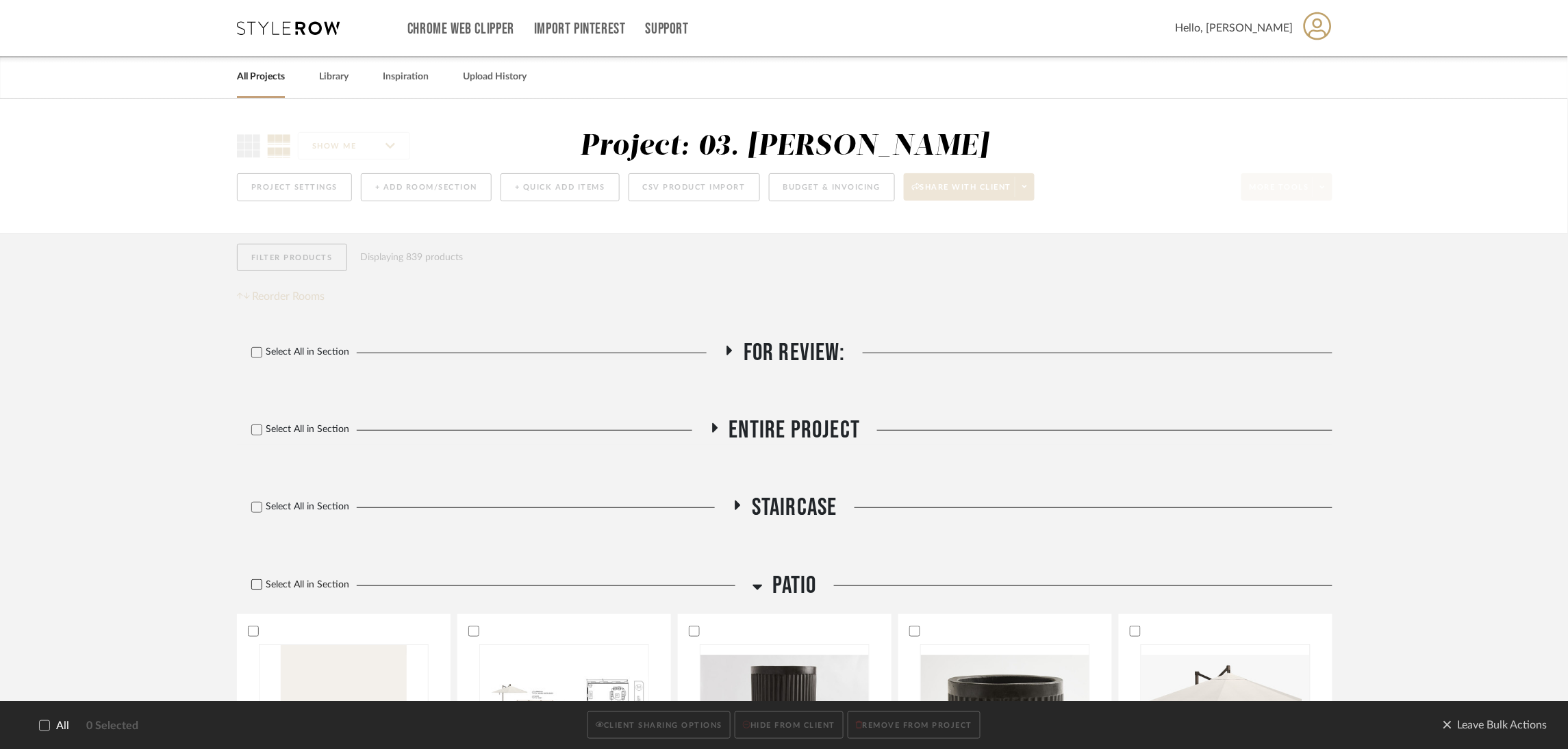
click at [278, 587] on label "Select All in Section" at bounding box center [295, 585] width 116 height 12
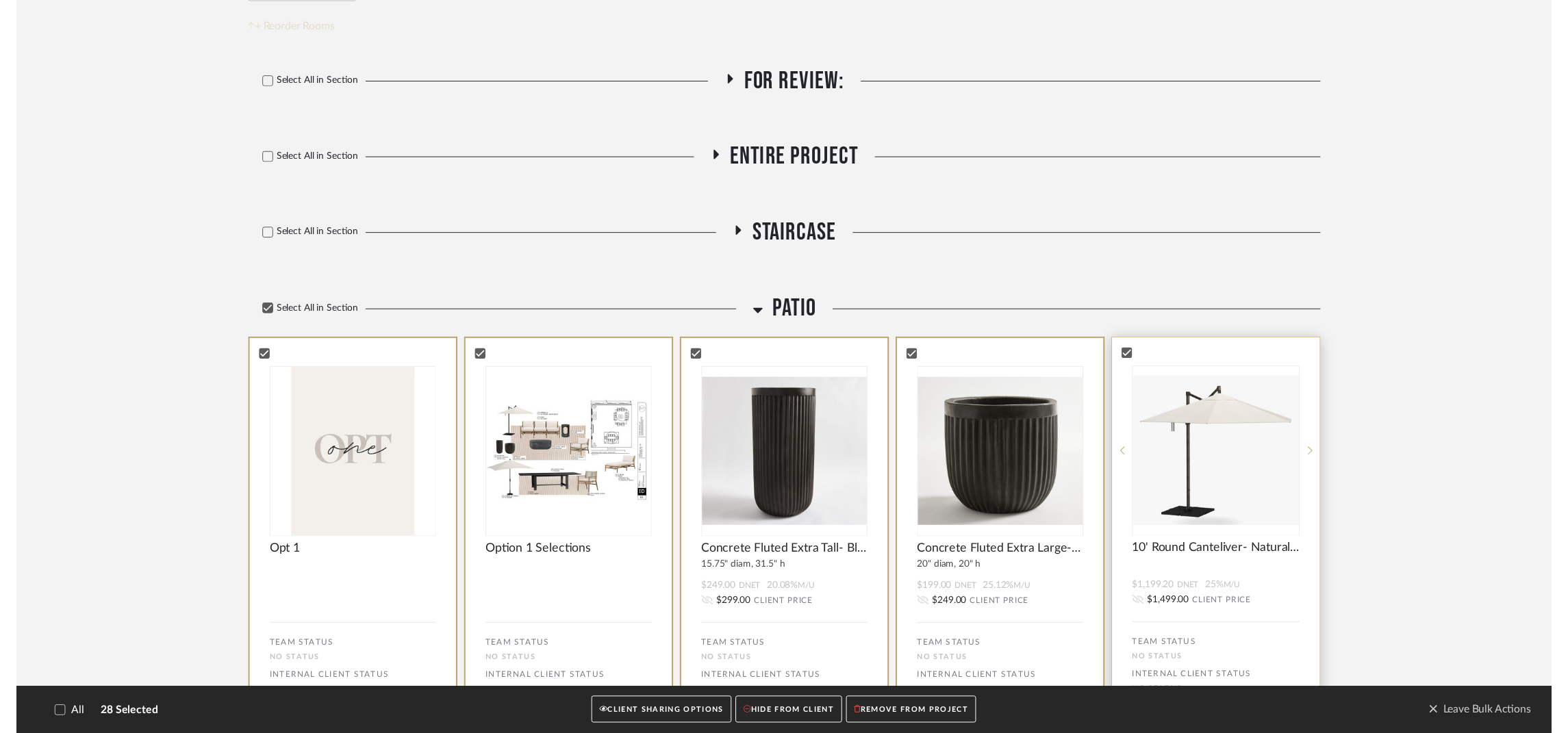
scroll to position [307, 0]
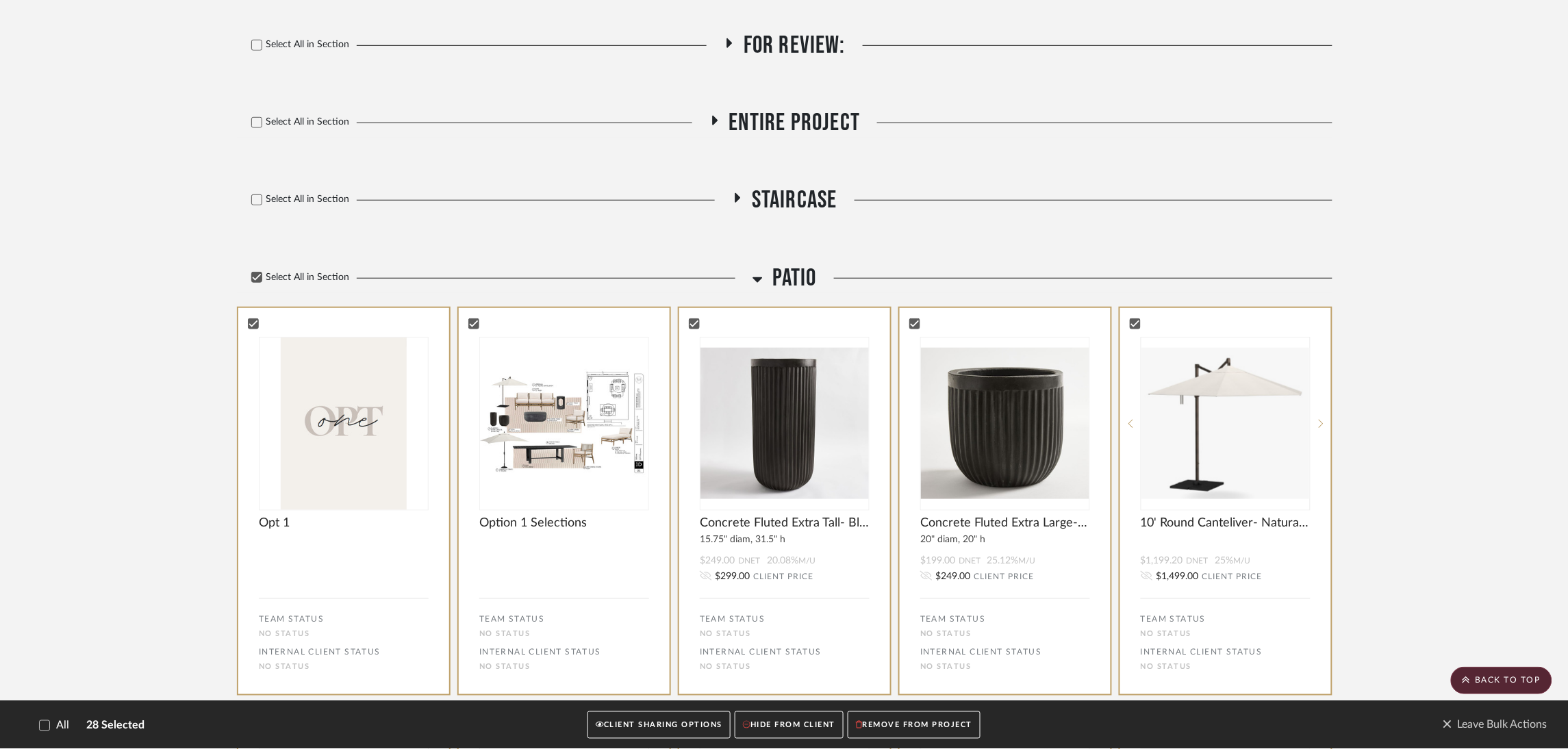
click at [666, 720] on button "CLIENT SHARING OPTIONS" at bounding box center [659, 725] width 143 height 28
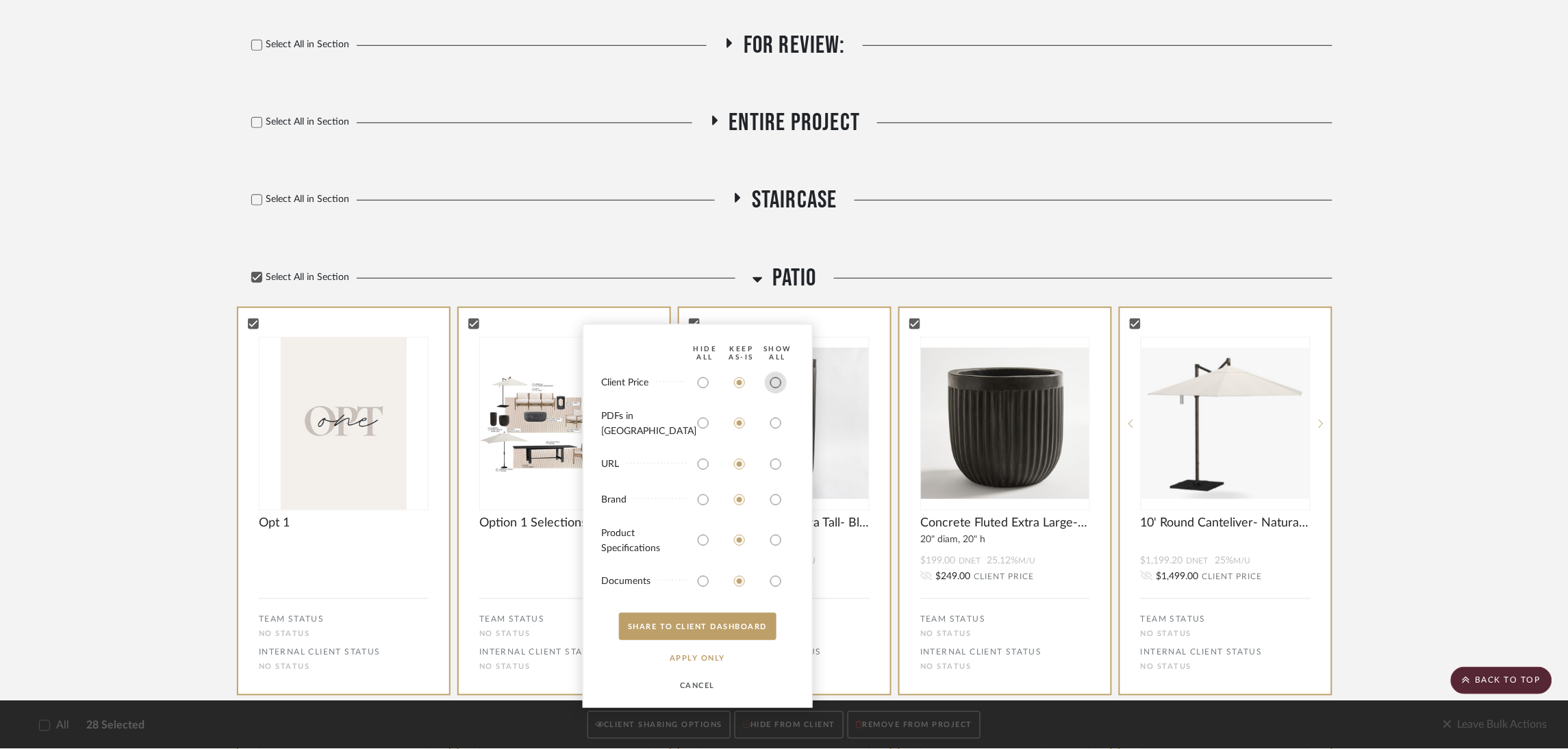
click at [777, 390] on input "radio" at bounding box center [775, 382] width 22 height 22
radio input "true"
click at [729, 622] on button "SHARE TO CLIENT Dashboard" at bounding box center [698, 626] width 157 height 27
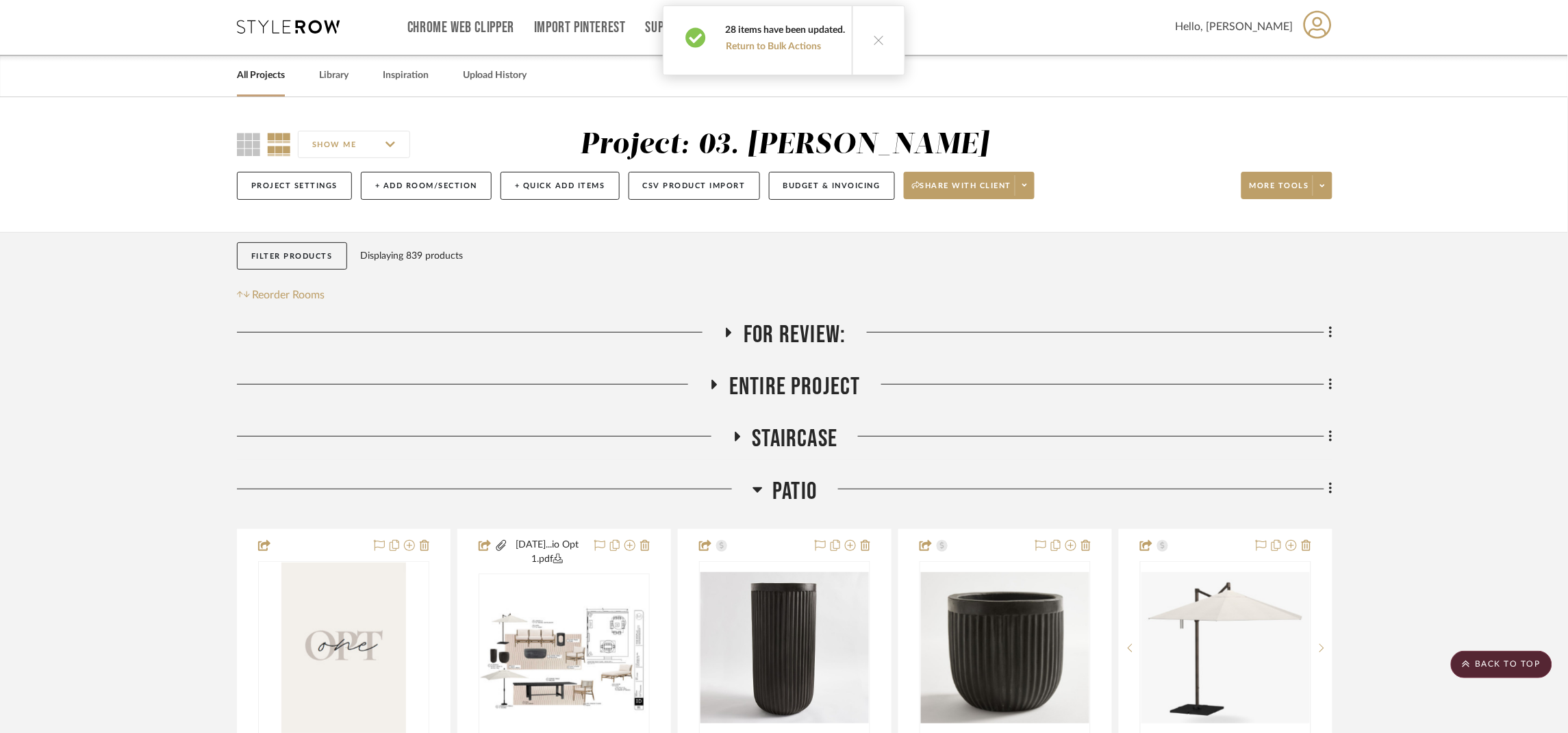
scroll to position [0, 0]
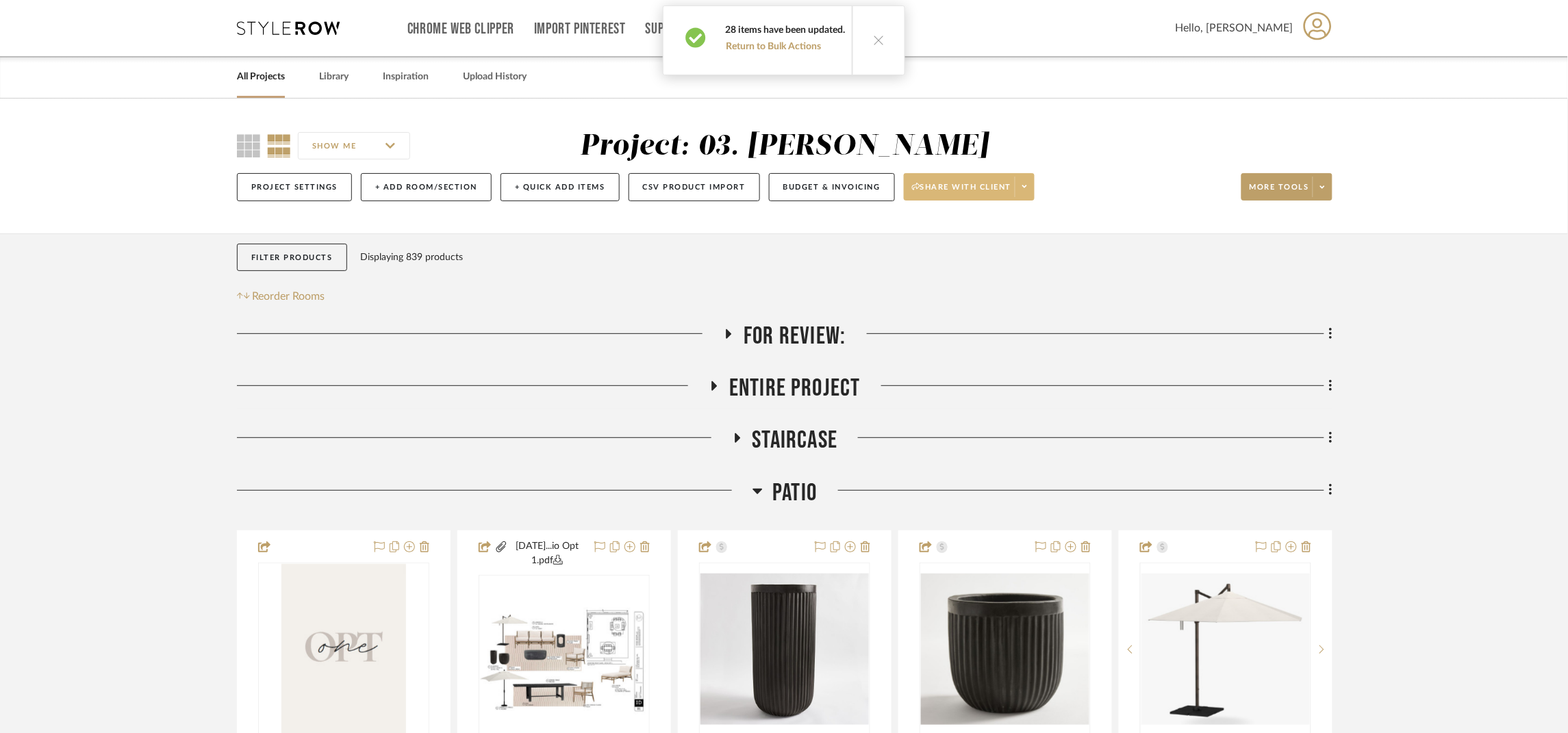
click at [983, 190] on span "Share with client" at bounding box center [961, 192] width 100 height 20
click at [991, 227] on span "Preview Client Dashboard" at bounding box center [975, 226] width 117 height 12
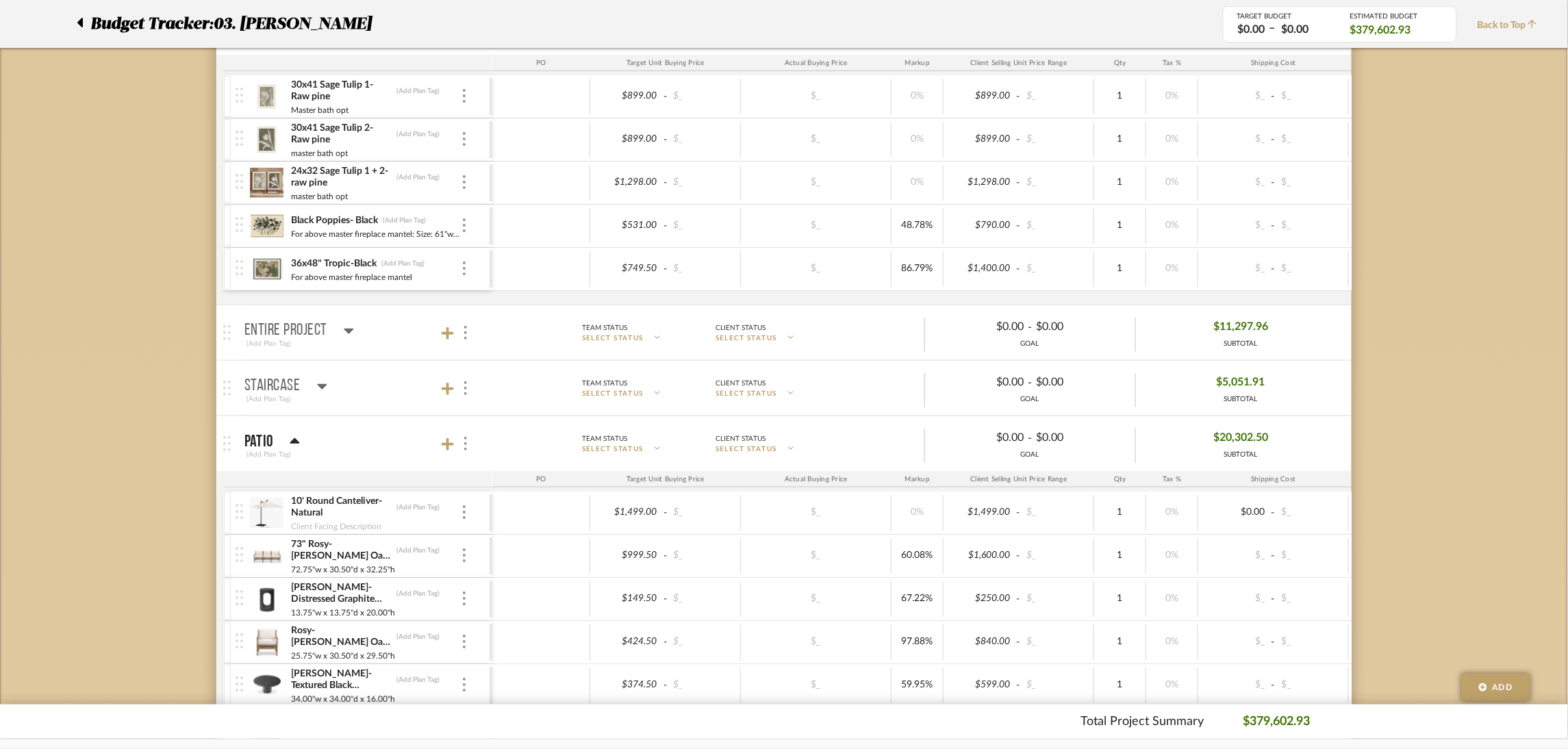
scroll to position [513, 0]
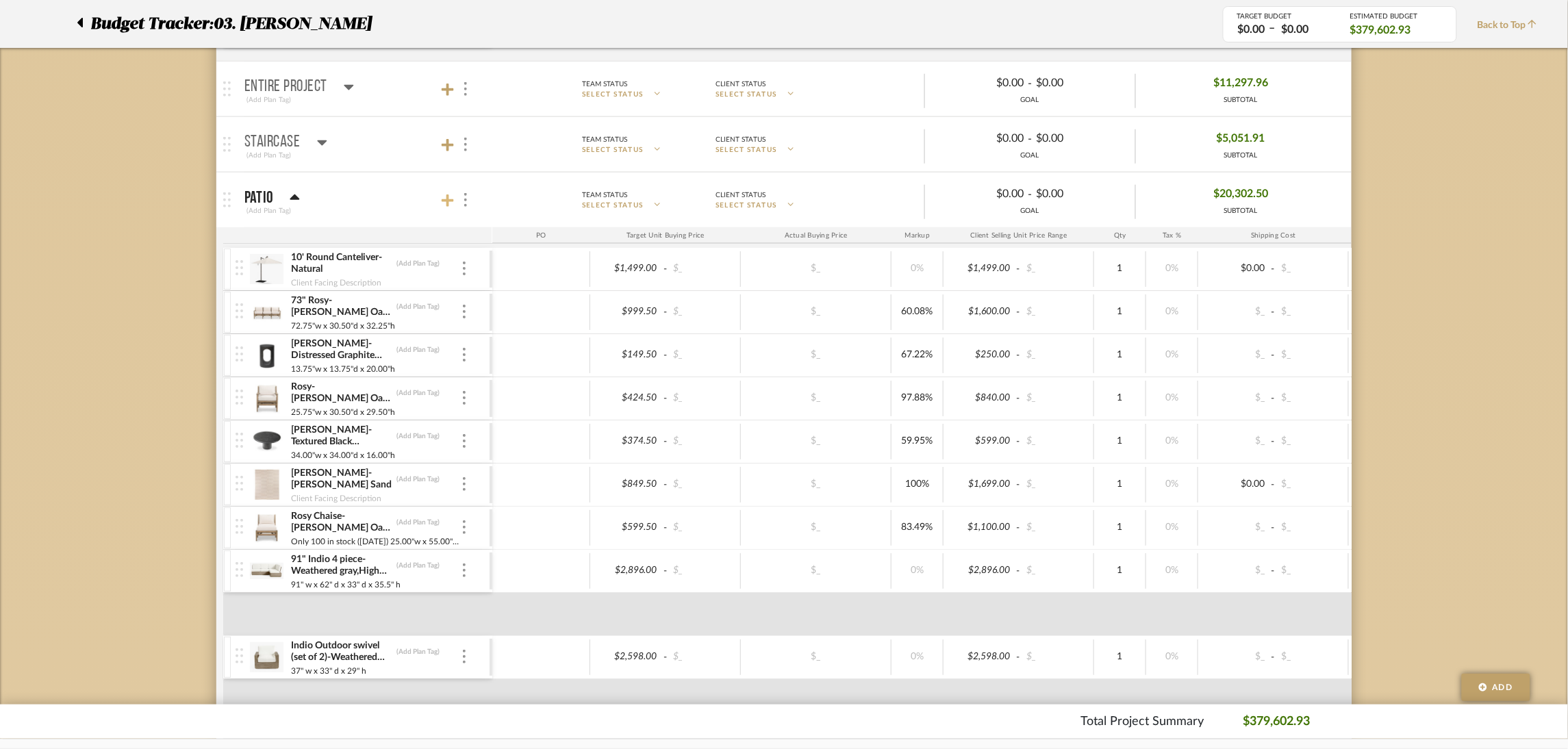
click at [443, 199] on icon at bounding box center [448, 201] width 13 height 13
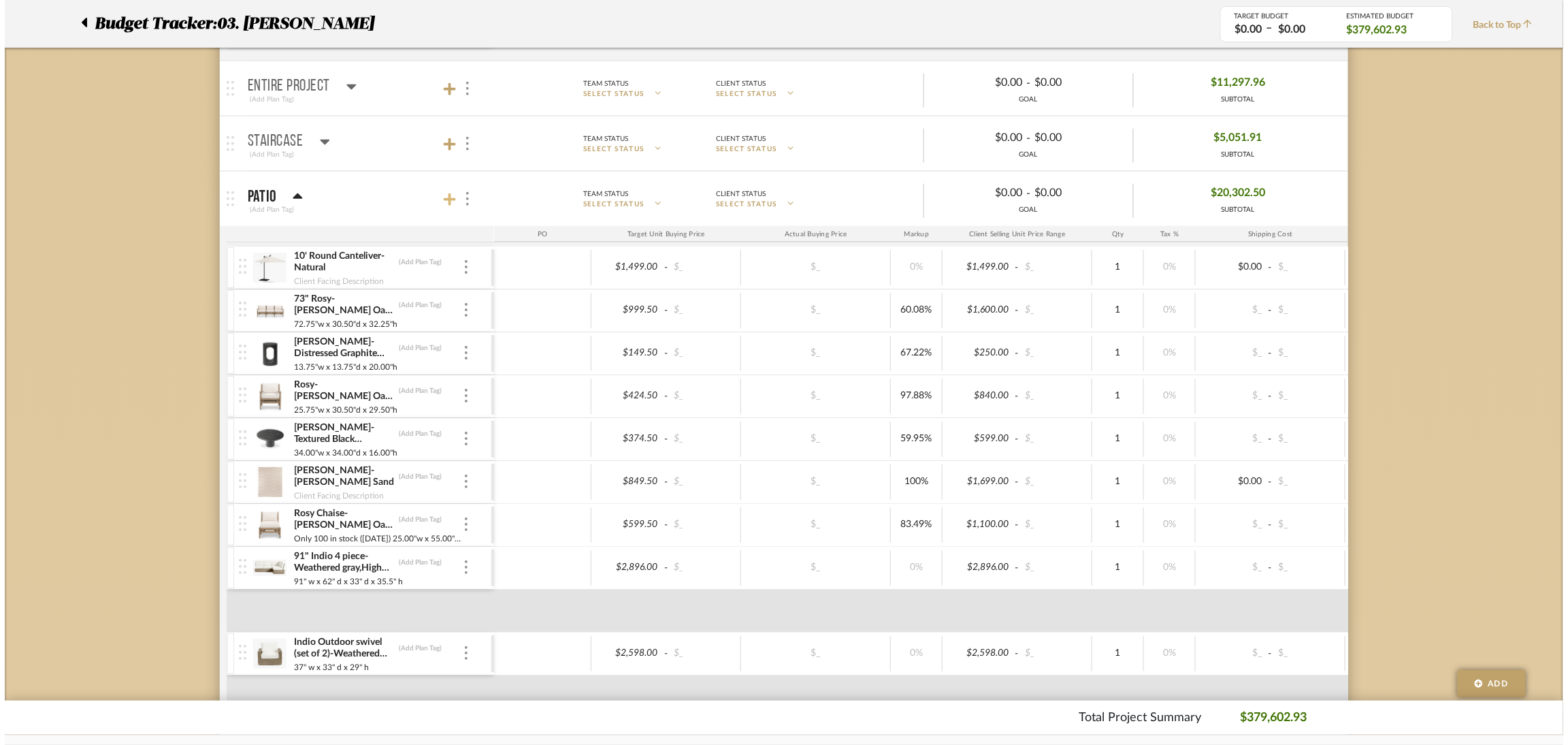
scroll to position [0, 0]
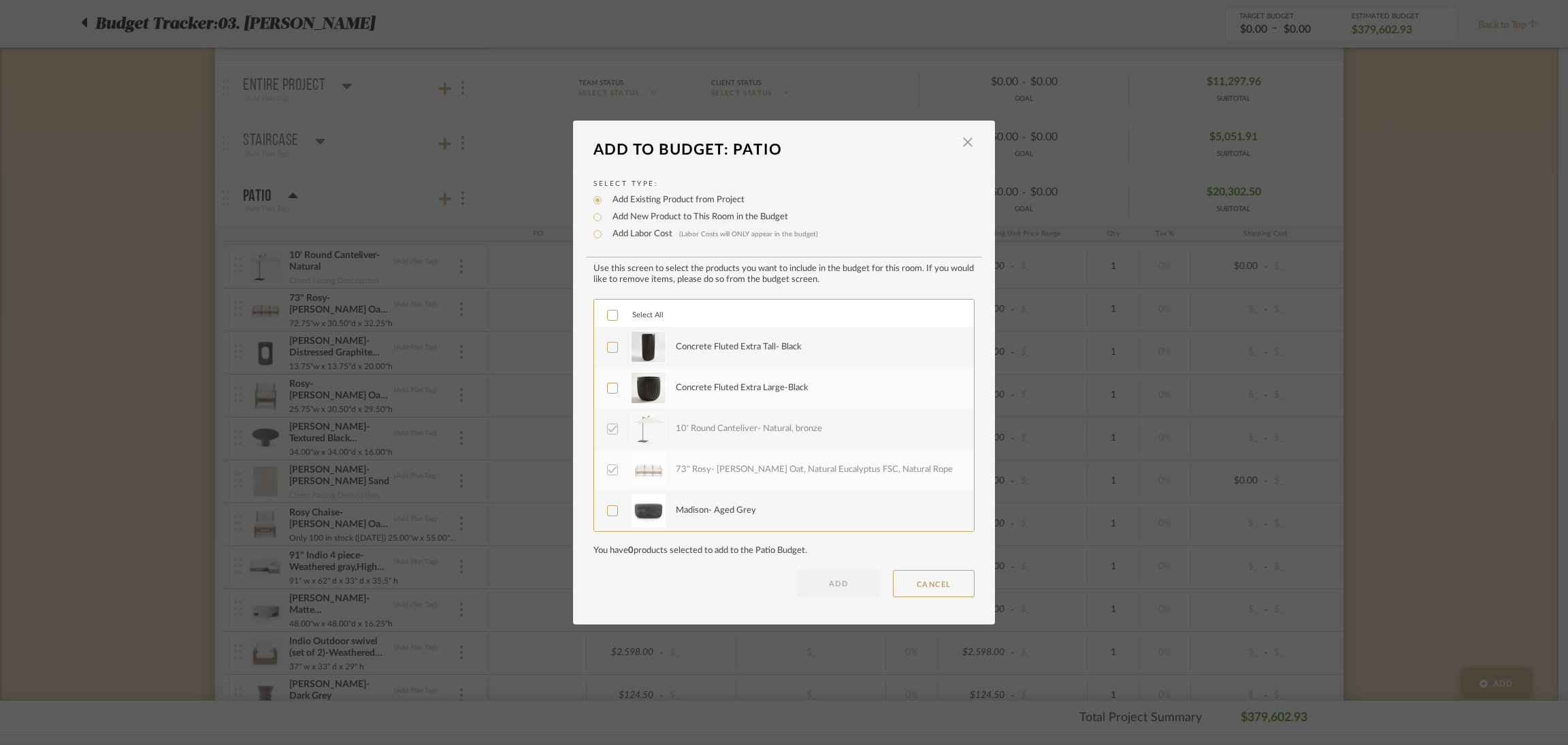
click at [725, 336] on div "Concrete Fluted Extra Tall- Black" at bounding box center [817, 347] width 282 height 34
click at [725, 382] on div "Concrete Fluted Extra Large-Black" at bounding box center [742, 388] width 133 height 14
click at [729, 504] on div "Madison- Aged Grey" at bounding box center [716, 511] width 80 height 14
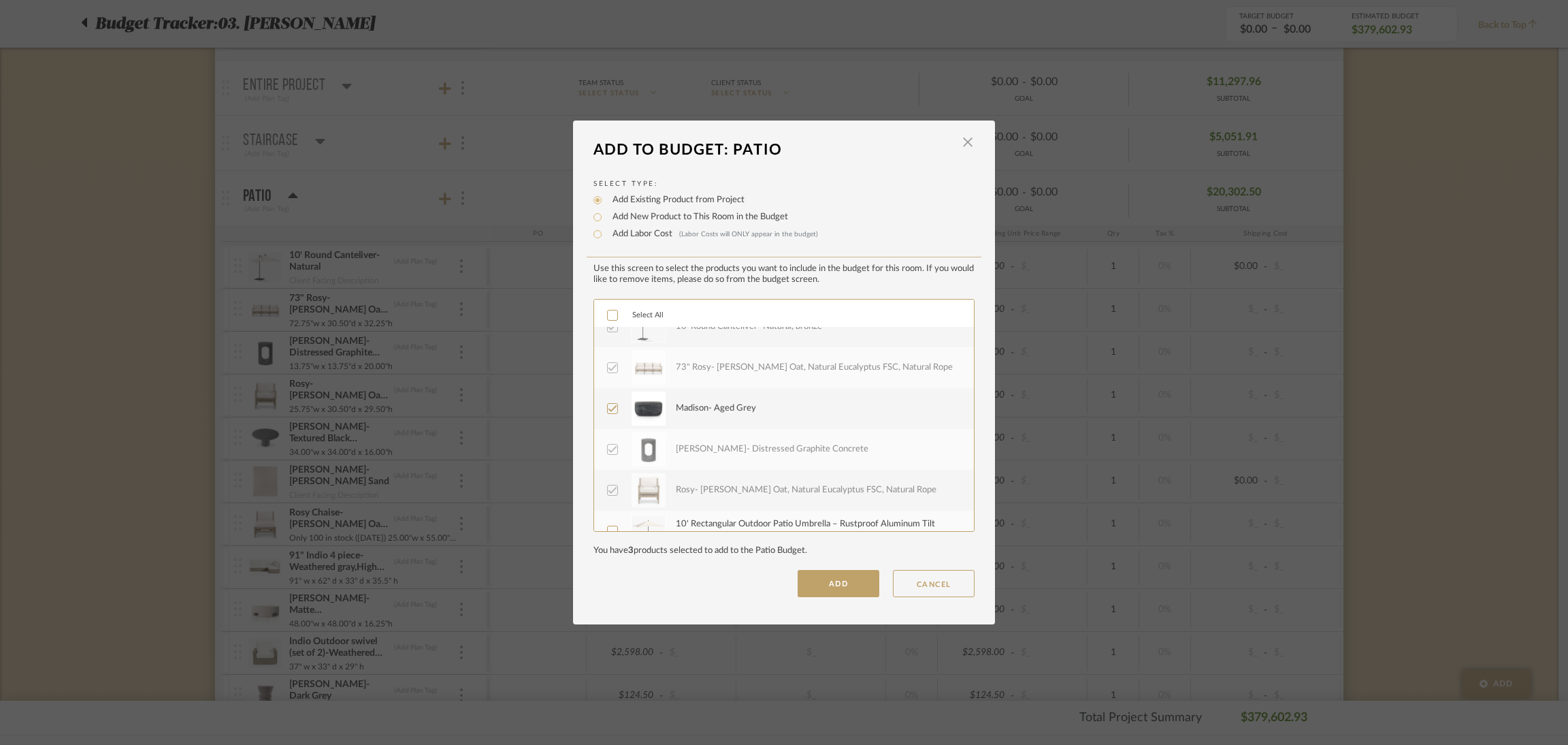
click at [718, 454] on div "[PERSON_NAME]- Distressed Graphite Concrete" at bounding box center [772, 449] width 193 height 14
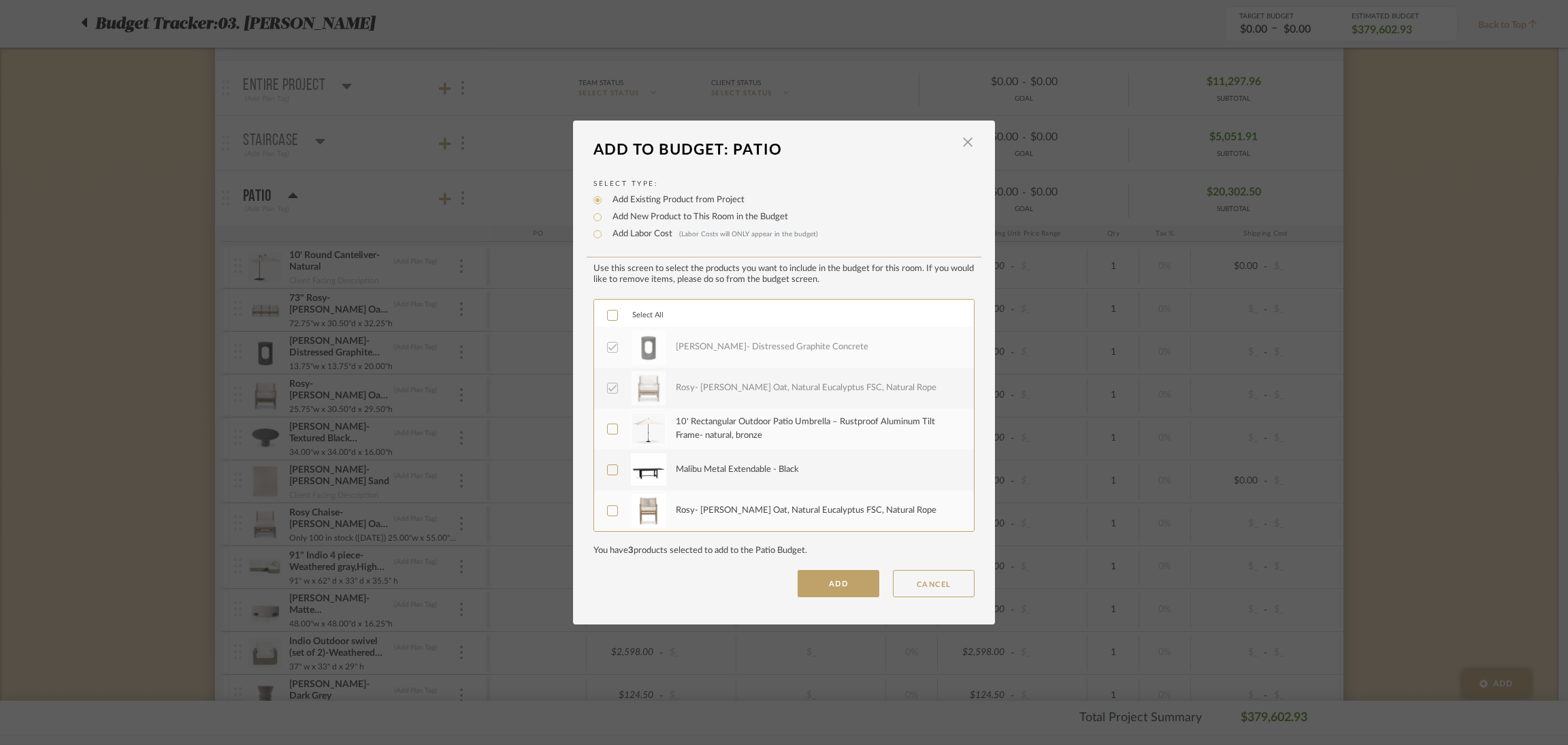
drag, startPoint x: 720, startPoint y: 422, endPoint x: 714, endPoint y: 453, distance: 31.6
click at [720, 423] on div "10' Rectangular Outdoor Patio Umbrella – Rustproof Aluminum Tilt Frame- natural…" at bounding box center [817, 428] width 282 height 26
click at [714, 463] on div "Malibu Metal Extendable - Black" at bounding box center [737, 470] width 123 height 14
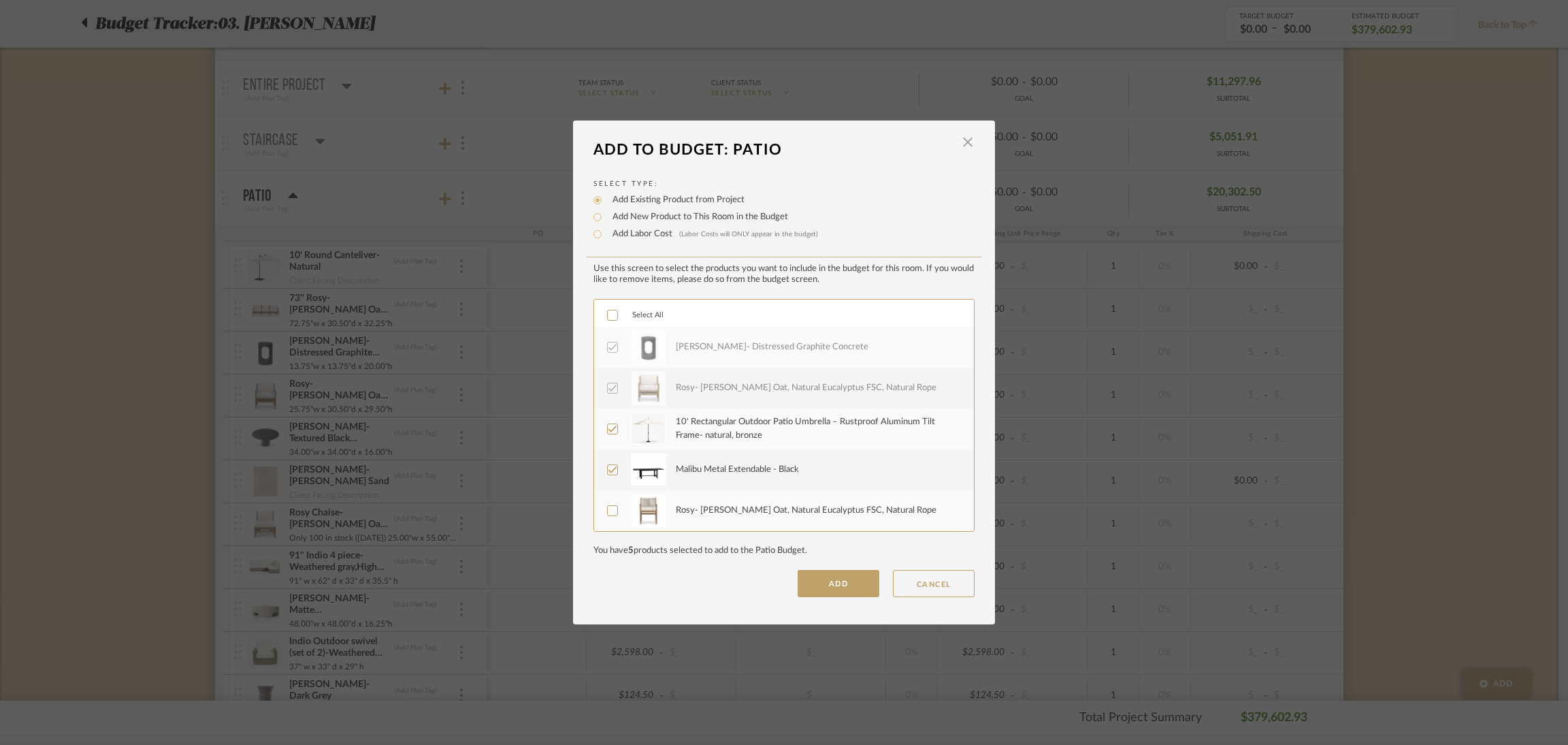
click at [719, 508] on div "Rosy- [PERSON_NAME] Oat, Natural Eucalyptus FSC, Natural Rope" at bounding box center [806, 511] width 261 height 14
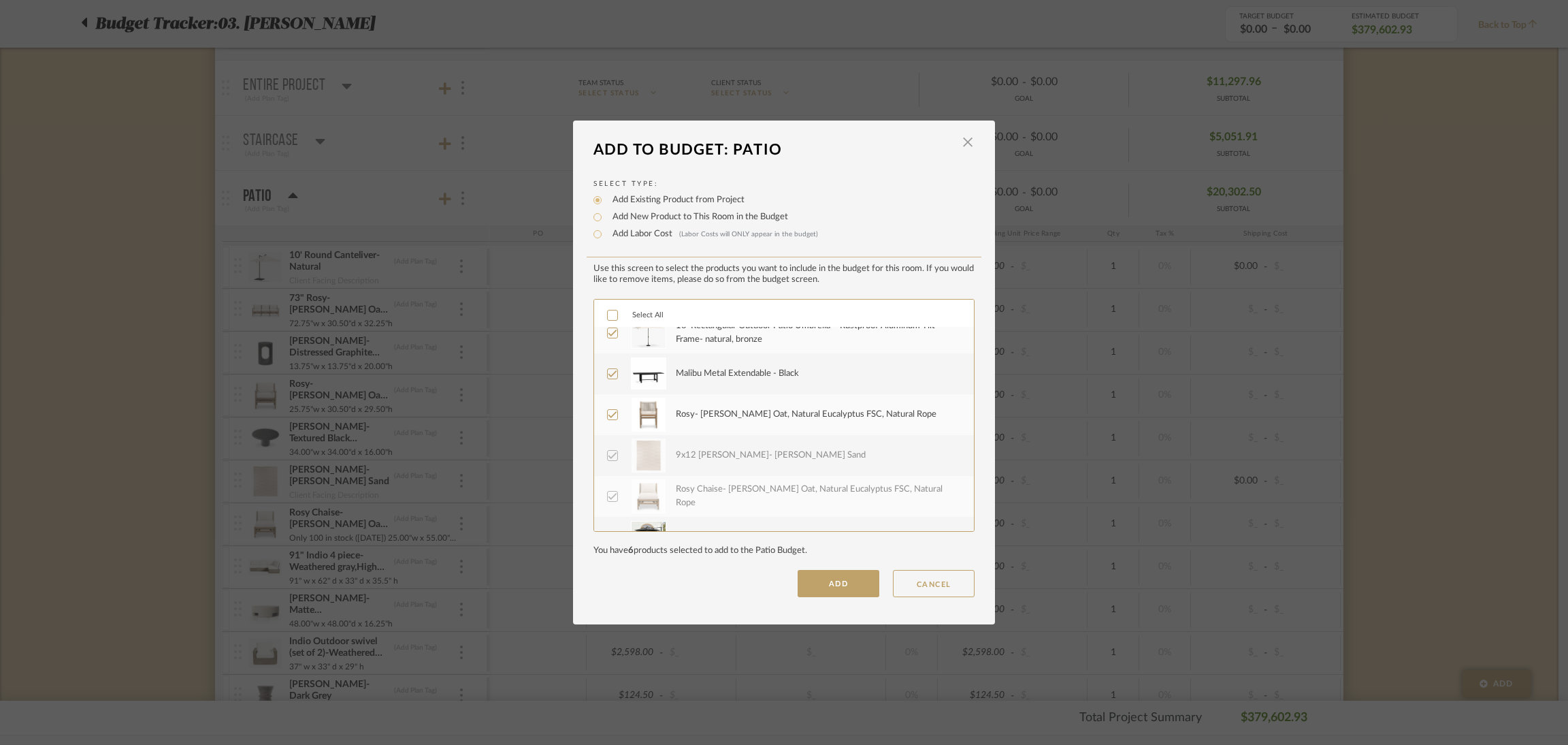
scroll to position [305, 0]
click at [711, 447] on div "9x12 [PERSON_NAME]- [PERSON_NAME] Sand" at bounding box center [770, 450] width 190 height 14
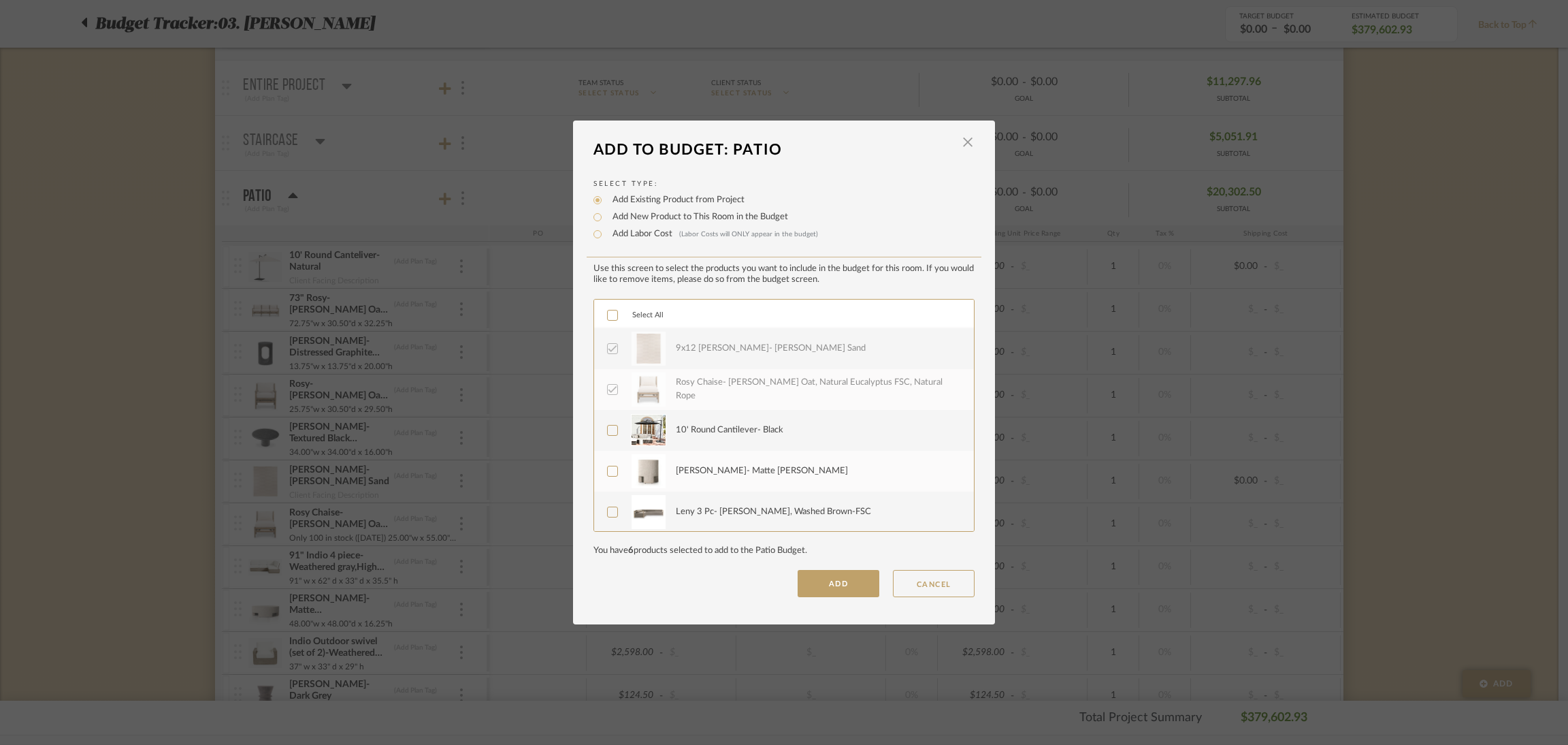
scroll to position [408, 0]
click at [709, 429] on div "10' Round Cantilever- Black" at bounding box center [729, 429] width 108 height 14
click at [725, 465] on div "[PERSON_NAME]- Matte [PERSON_NAME]" at bounding box center [762, 470] width 172 height 14
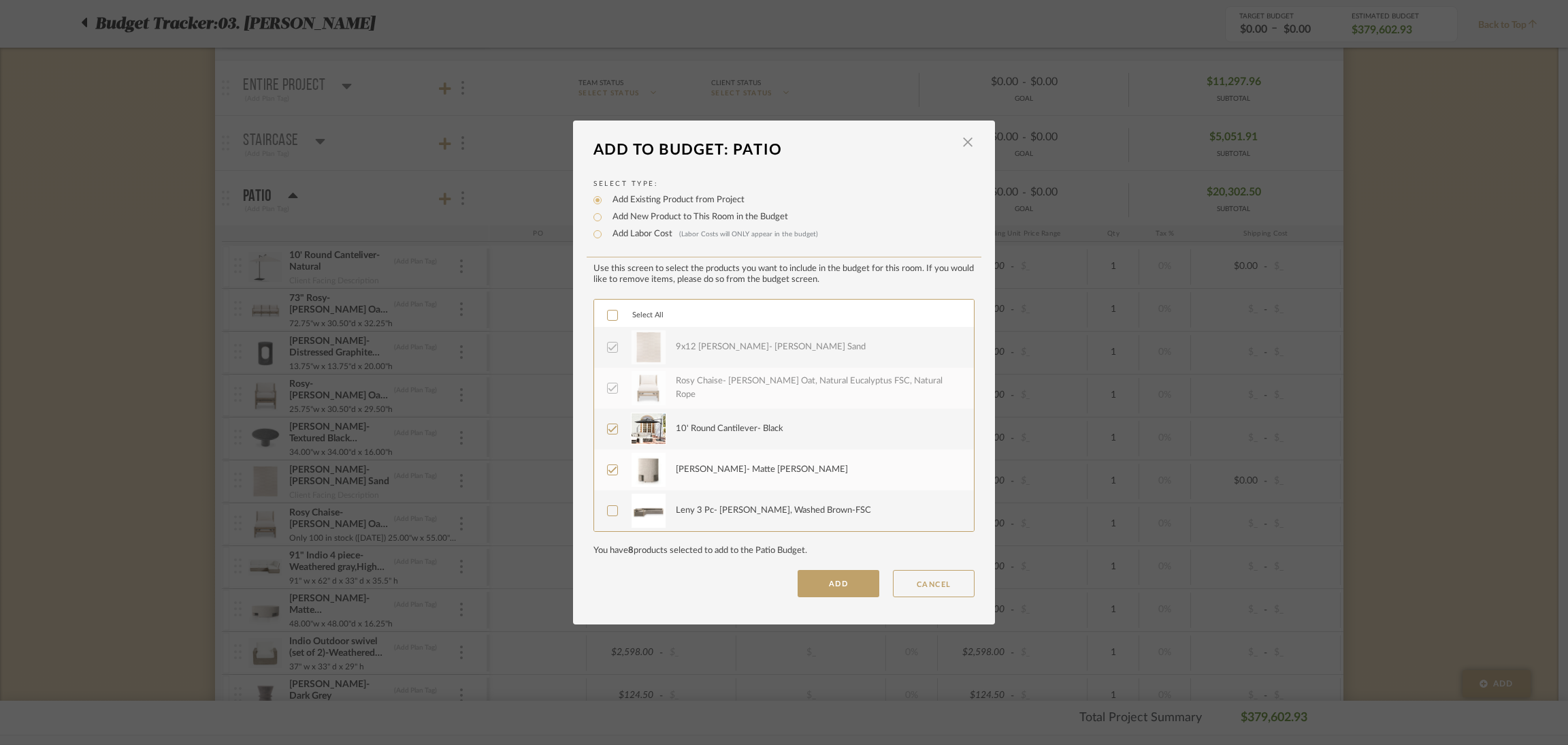
click at [737, 512] on div "Leny 3 Pc- [PERSON_NAME], Washed Brown-FSC" at bounding box center [773, 511] width 195 height 14
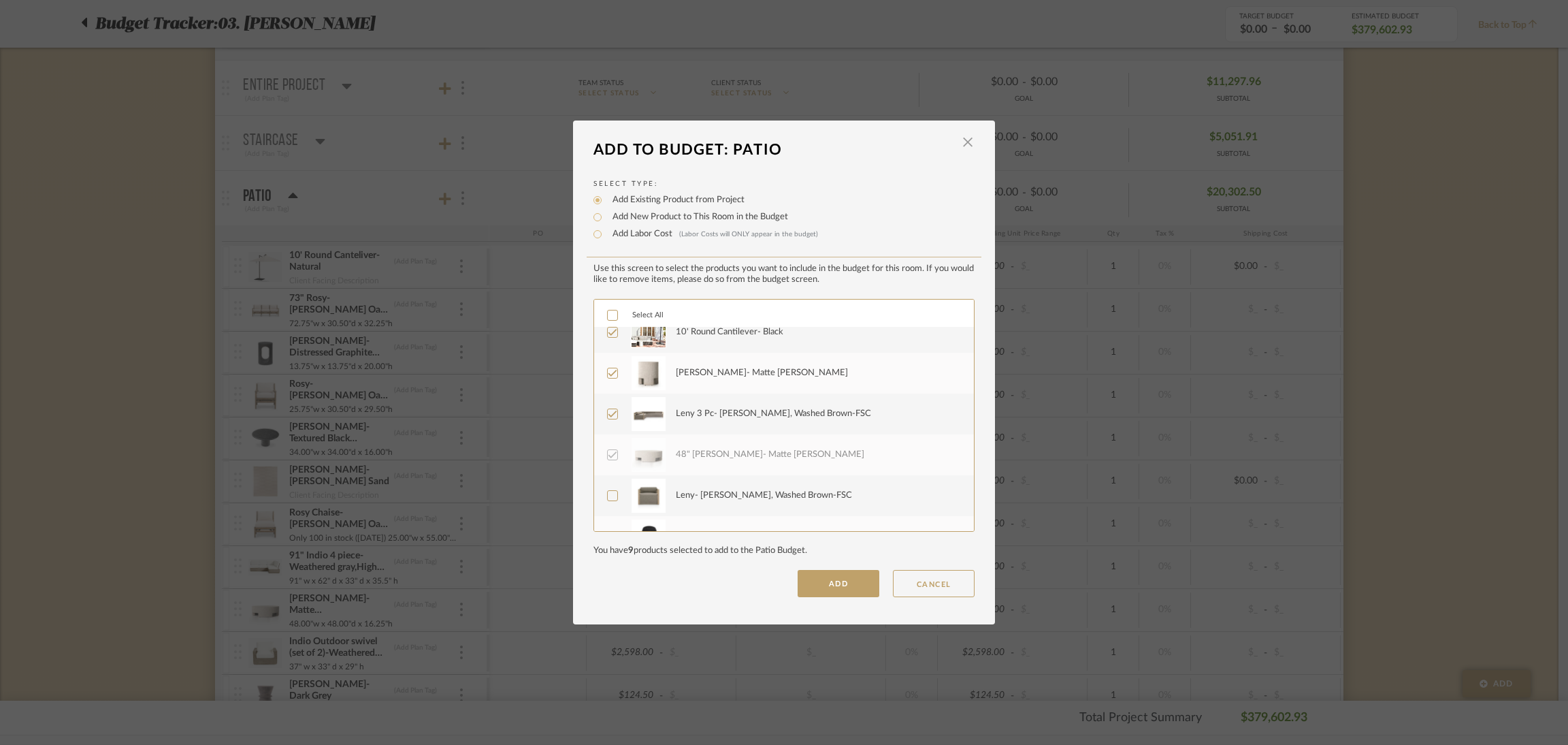
scroll to position [510, 0]
click at [719, 454] on div "48" [PERSON_NAME]- Matte [PERSON_NAME]" at bounding box center [770, 450] width 188 height 14
click at [725, 486] on div "Leny- [PERSON_NAME], Washed Brown-FSC" at bounding box center [763, 491] width 176 height 14
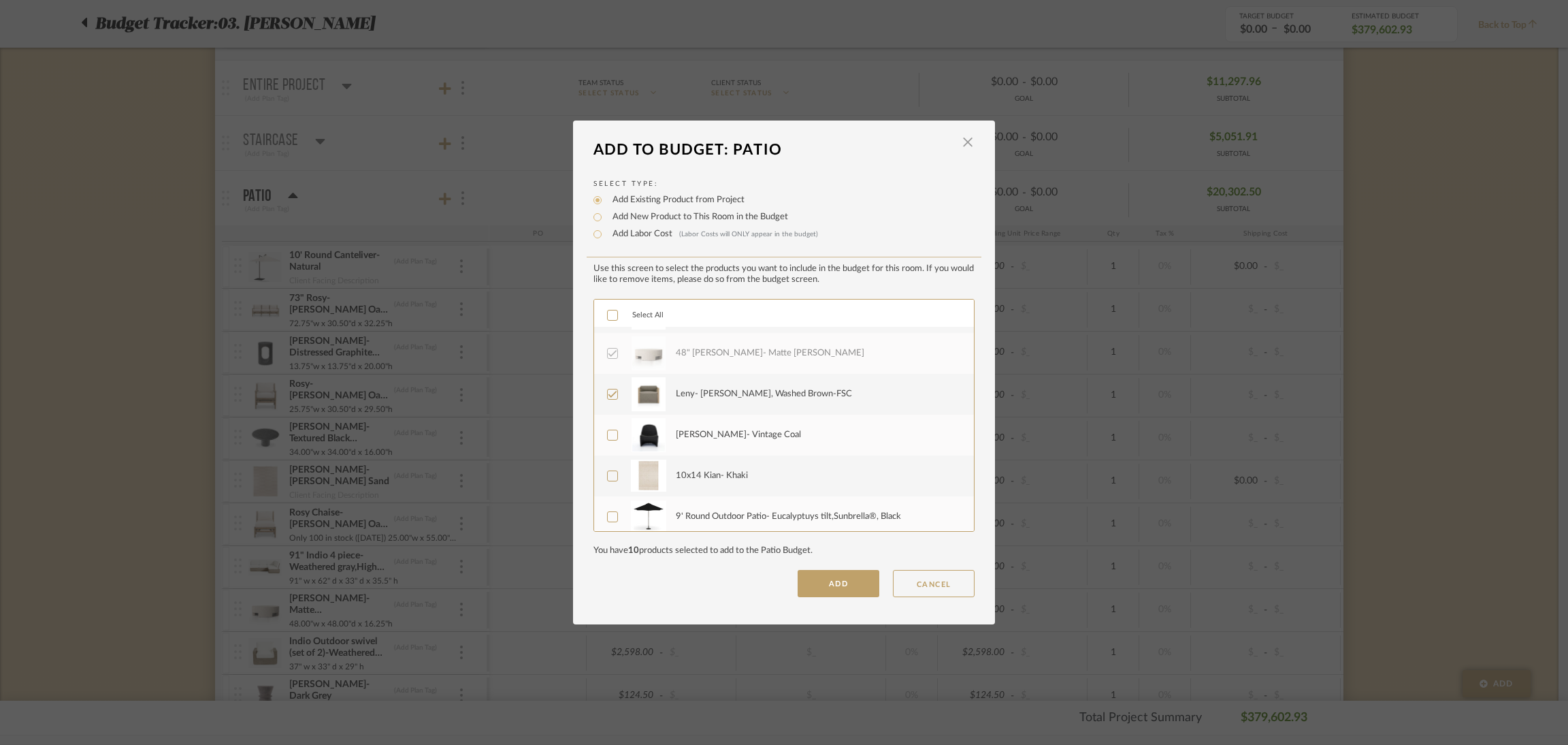
scroll to position [612, 0]
click at [710, 430] on div "Patricia- Vintage Coal" at bounding box center [738, 430] width 125 height 14
click at [715, 463] on div "10x14 Kian- Khaki" at bounding box center [712, 470] width 72 height 14
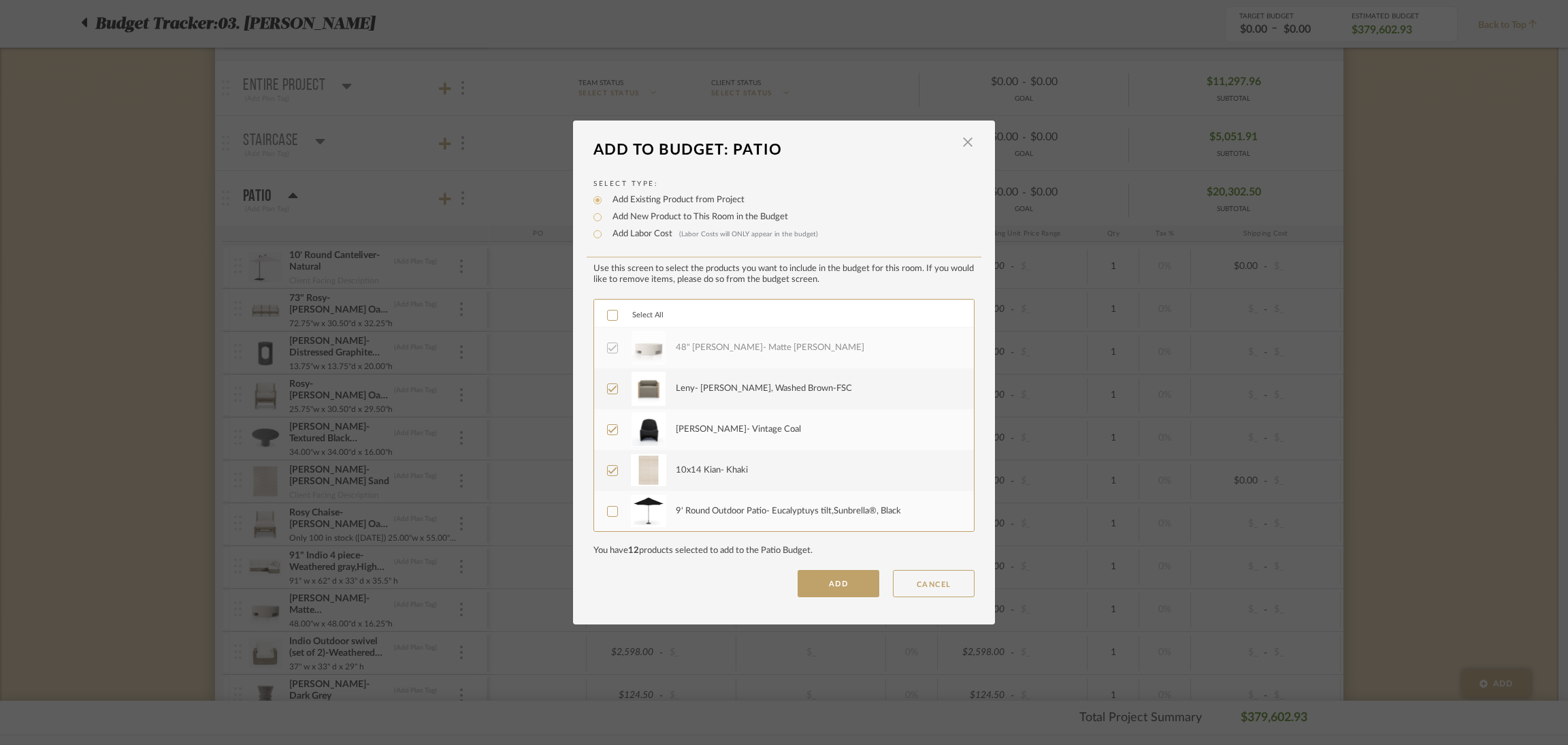
click at [727, 507] on div "9' Round Outdoor Patio- Eucalyptuys tilt,Sunbrella®, Black" at bounding box center [789, 511] width 225 height 14
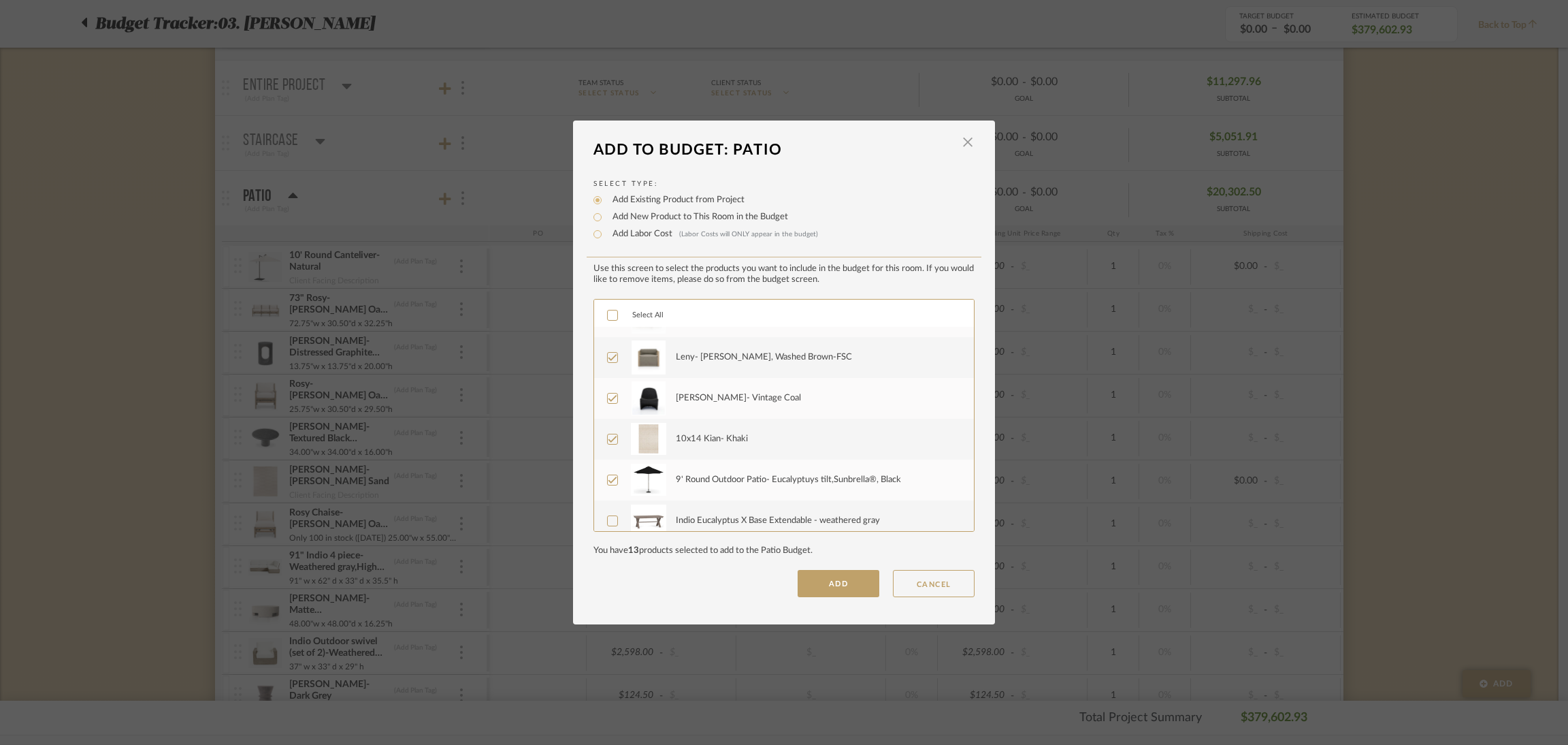
scroll to position [715, 0]
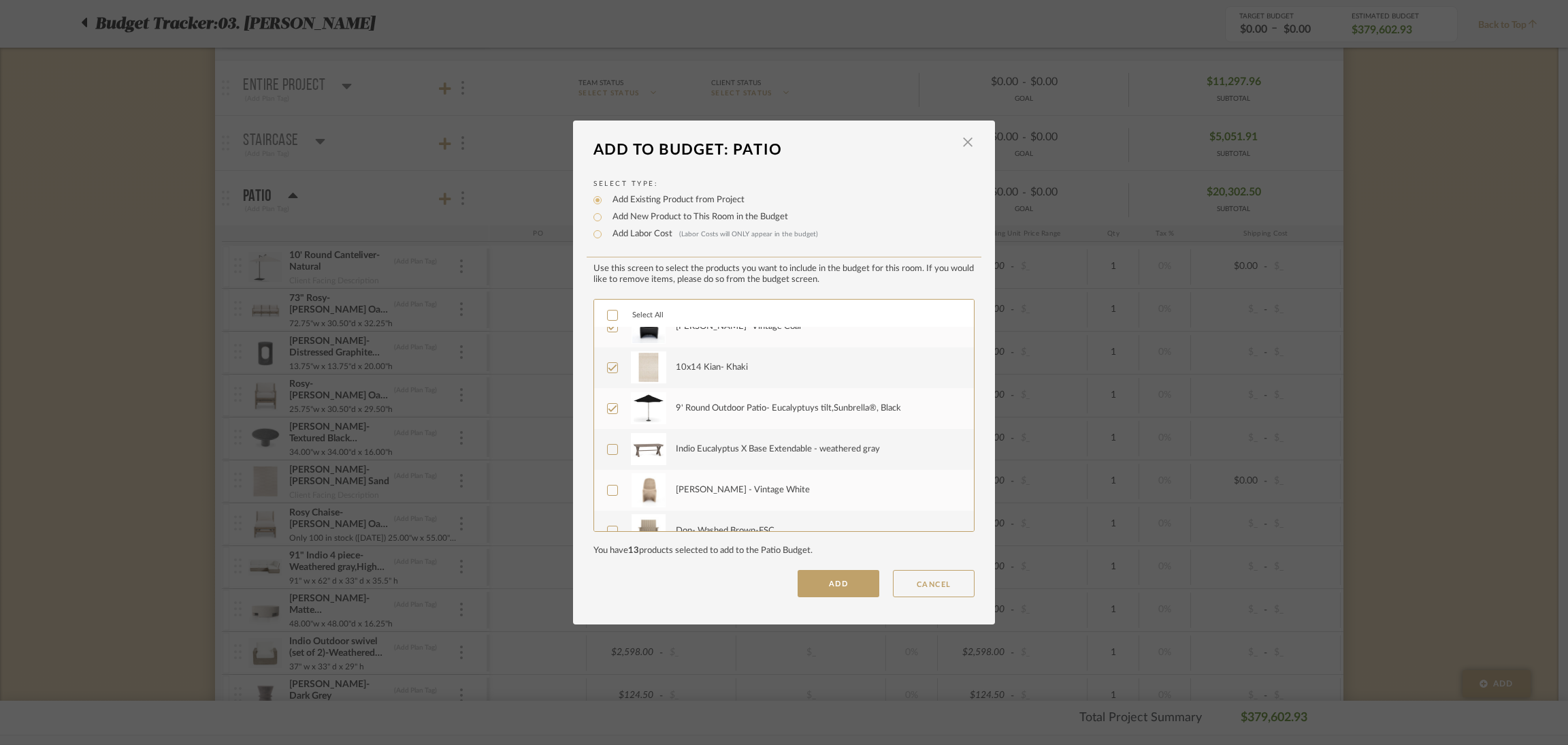
click at [718, 442] on div "Indio Eucalyptus X Base Extendable - weathered gray" at bounding box center [778, 449] width 204 height 14
click at [720, 492] on div "[PERSON_NAME] - Vintage White" at bounding box center [743, 490] width 134 height 14
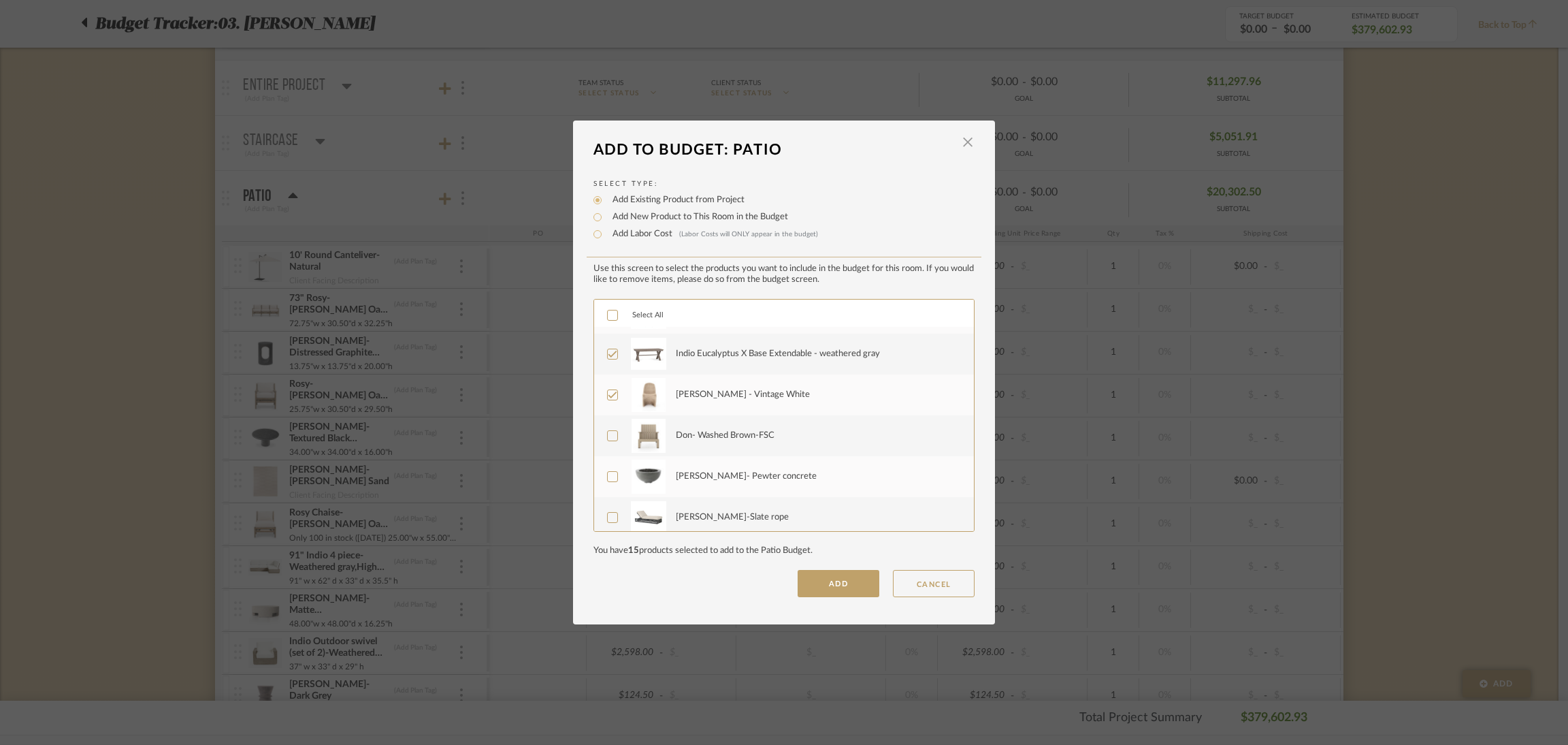
scroll to position [817, 0]
click at [716, 429] on div "Don- Washed Brown-FSC" at bounding box center [725, 429] width 99 height 14
click at [720, 467] on div "[PERSON_NAME]- Pewter concrete" at bounding box center [746, 470] width 141 height 14
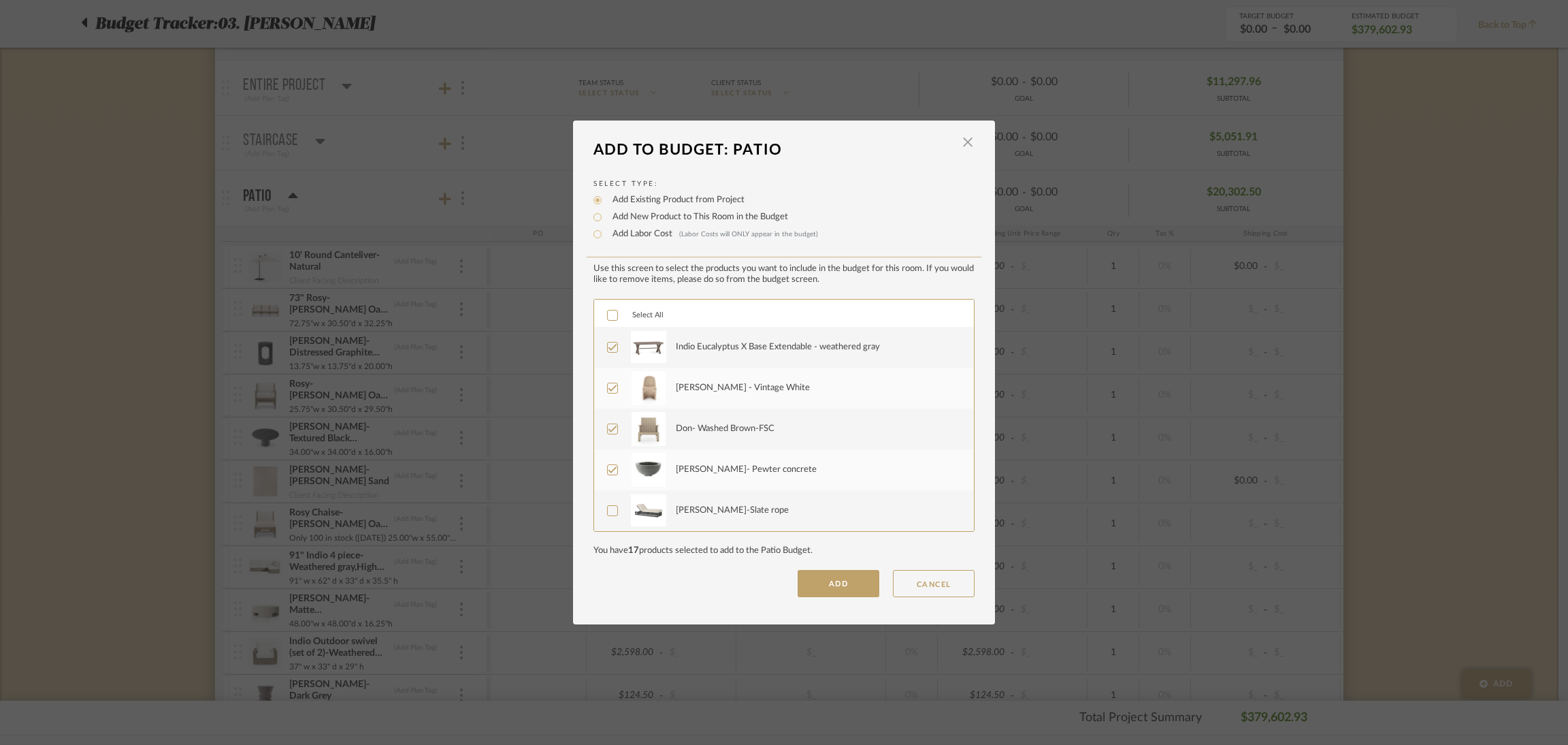
click at [714, 502] on div "[PERSON_NAME]-Slate rope" at bounding box center [817, 510] width 282 height 34
click at [862, 590] on button "ADD" at bounding box center [838, 583] width 81 height 27
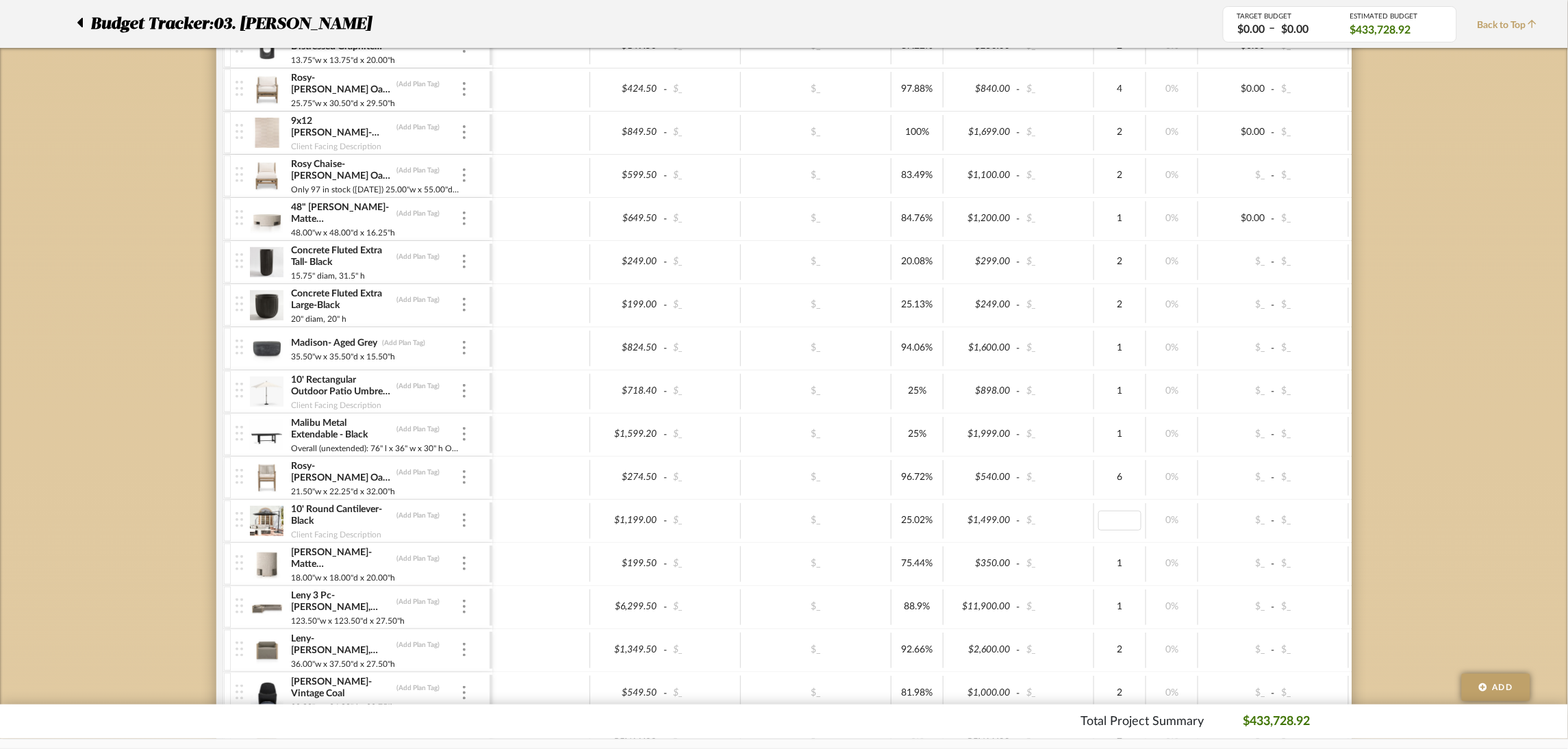
type input "1"
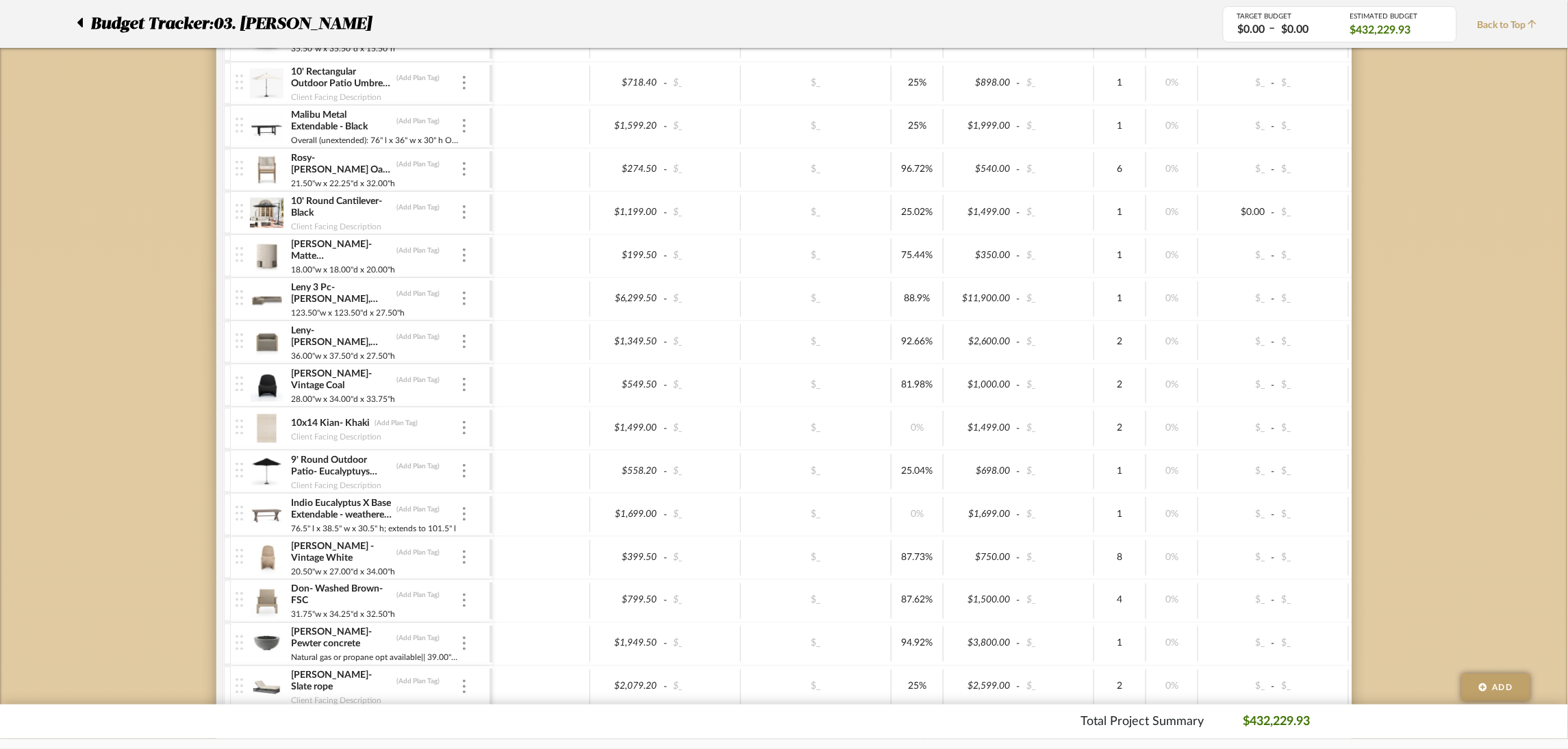
scroll to position [1129, 0]
click at [463, 388] on img at bounding box center [465, 385] width 3 height 14
click at [509, 490] on span "Remove Item" at bounding box center [530, 490] width 85 height 12
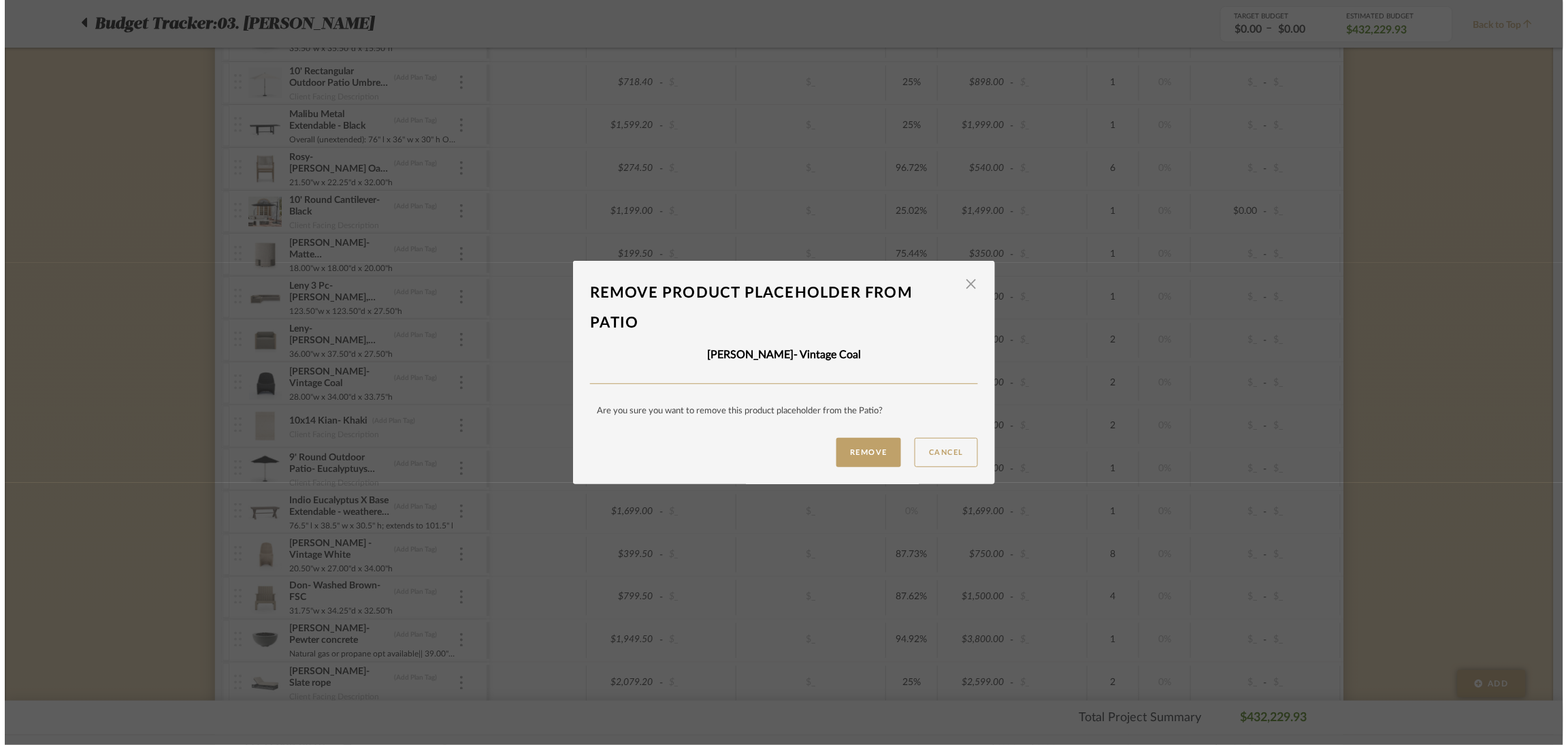
scroll to position [0, 0]
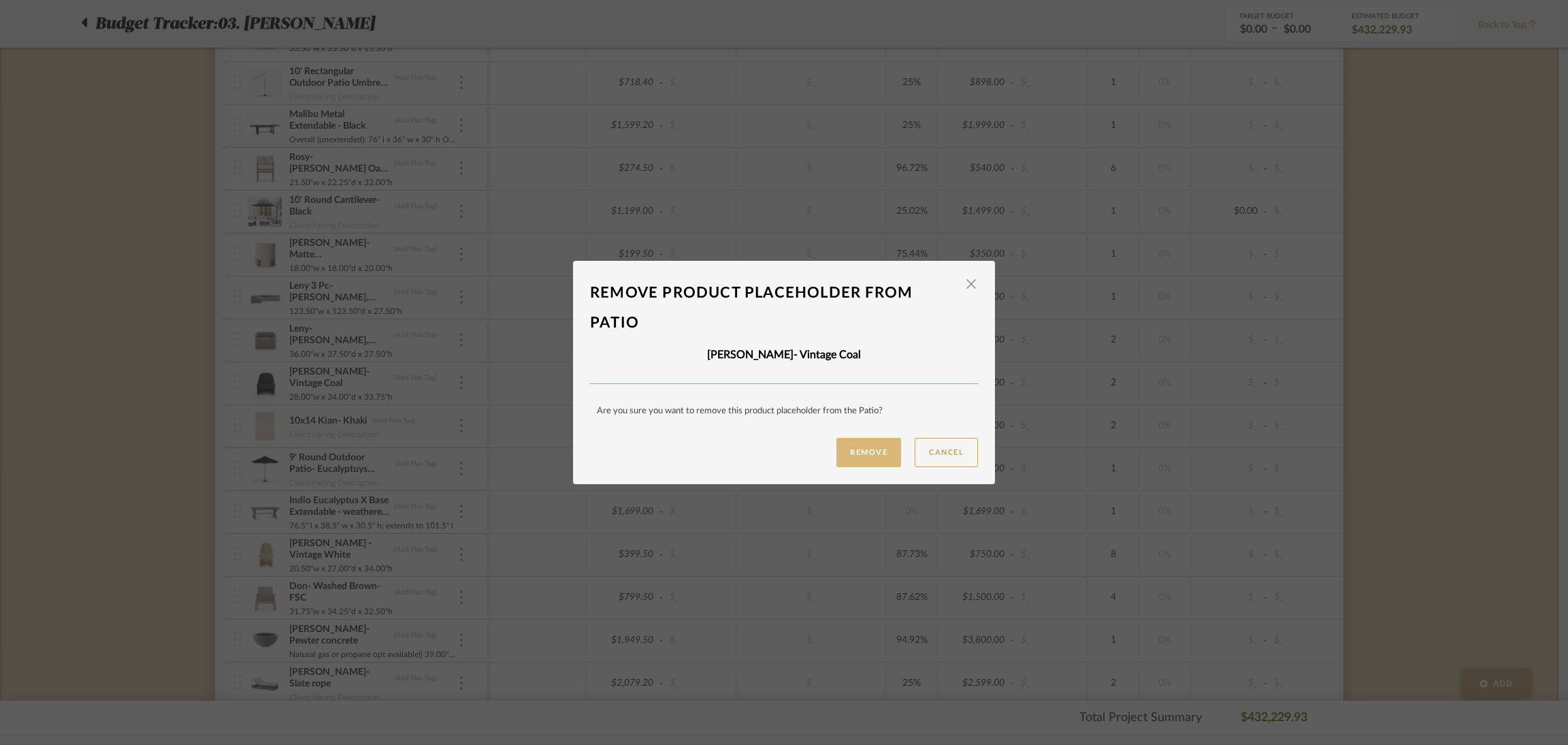
click at [864, 449] on button "Remove" at bounding box center [868, 452] width 65 height 29
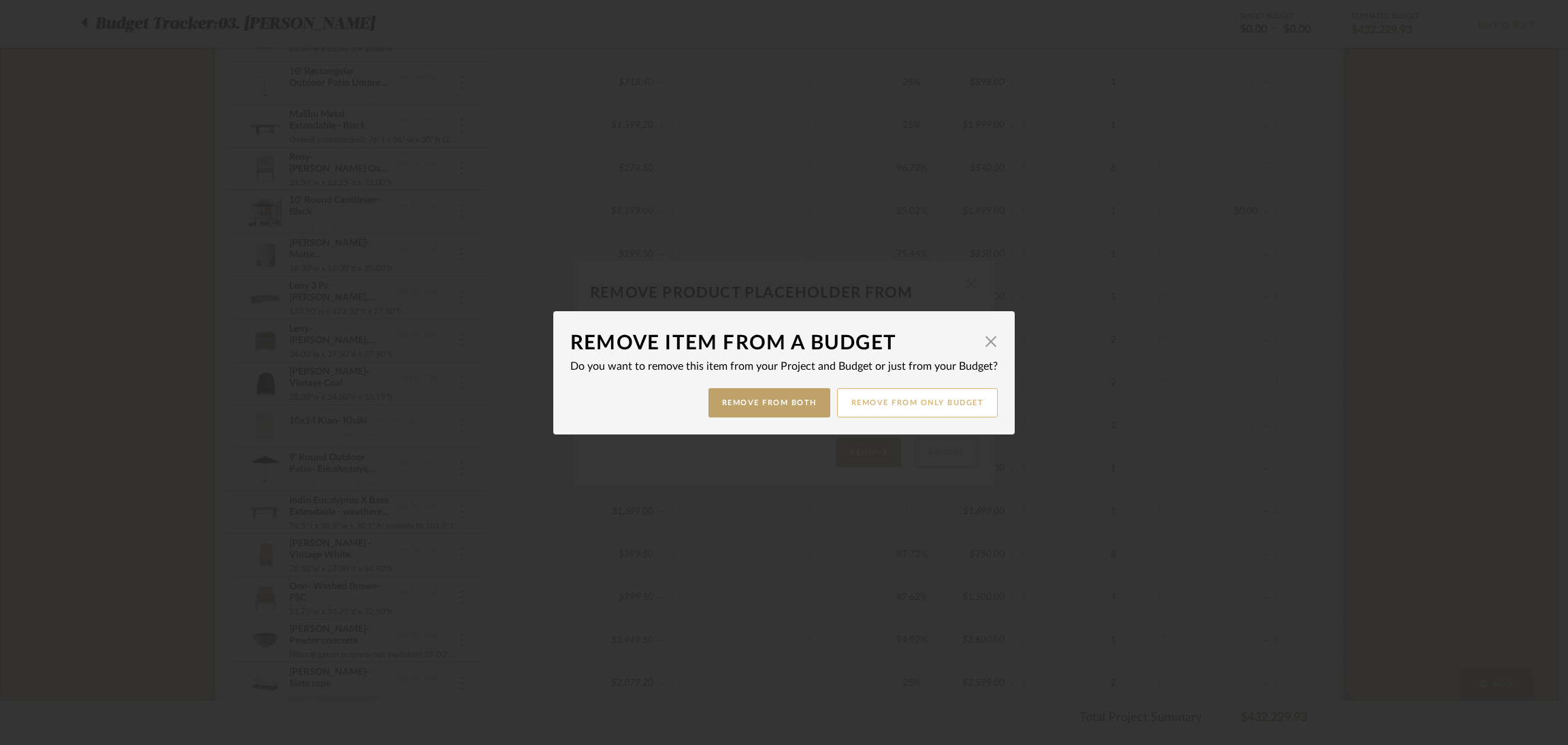
click at [887, 400] on button "Remove from only Budget" at bounding box center [918, 403] width 161 height 29
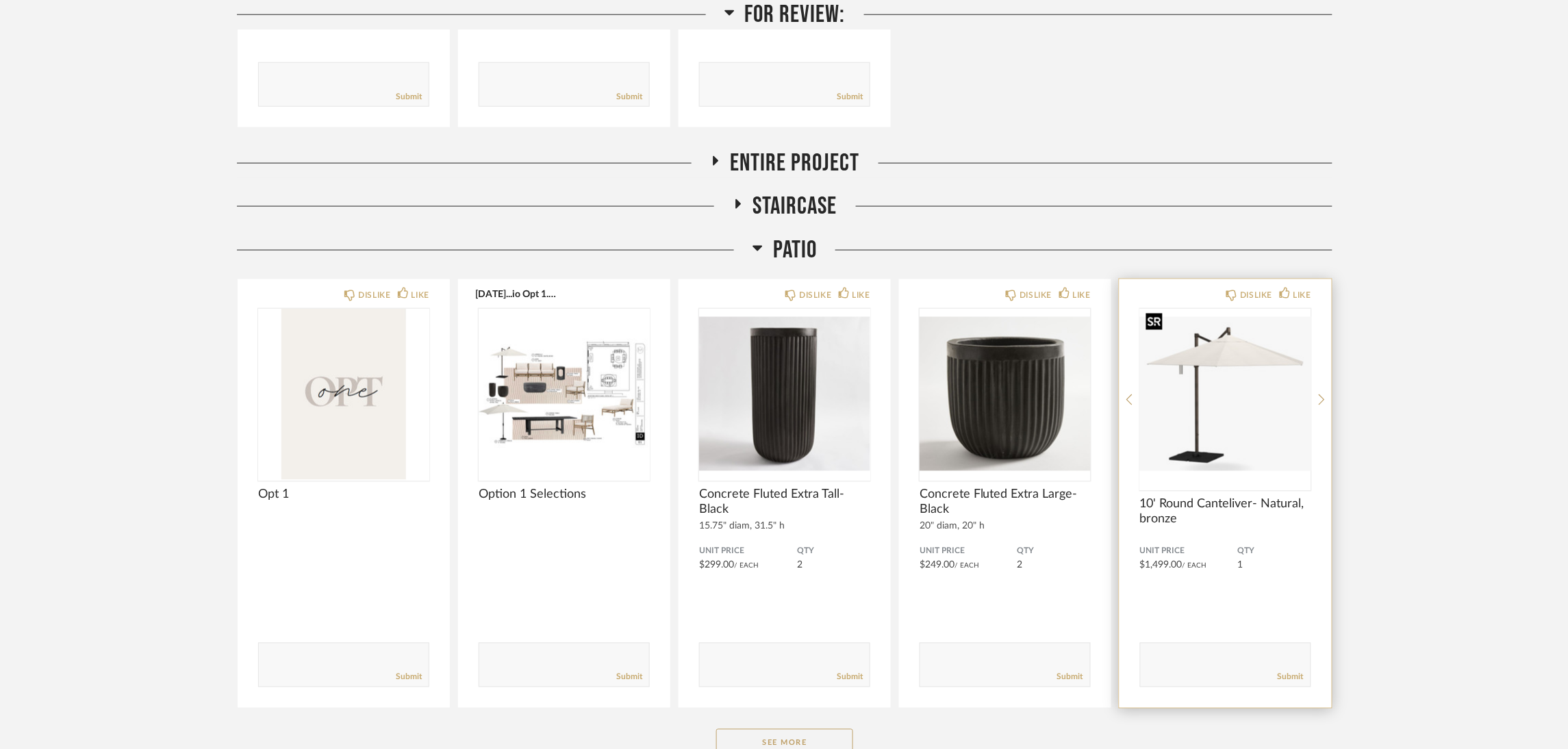
scroll to position [719, 0]
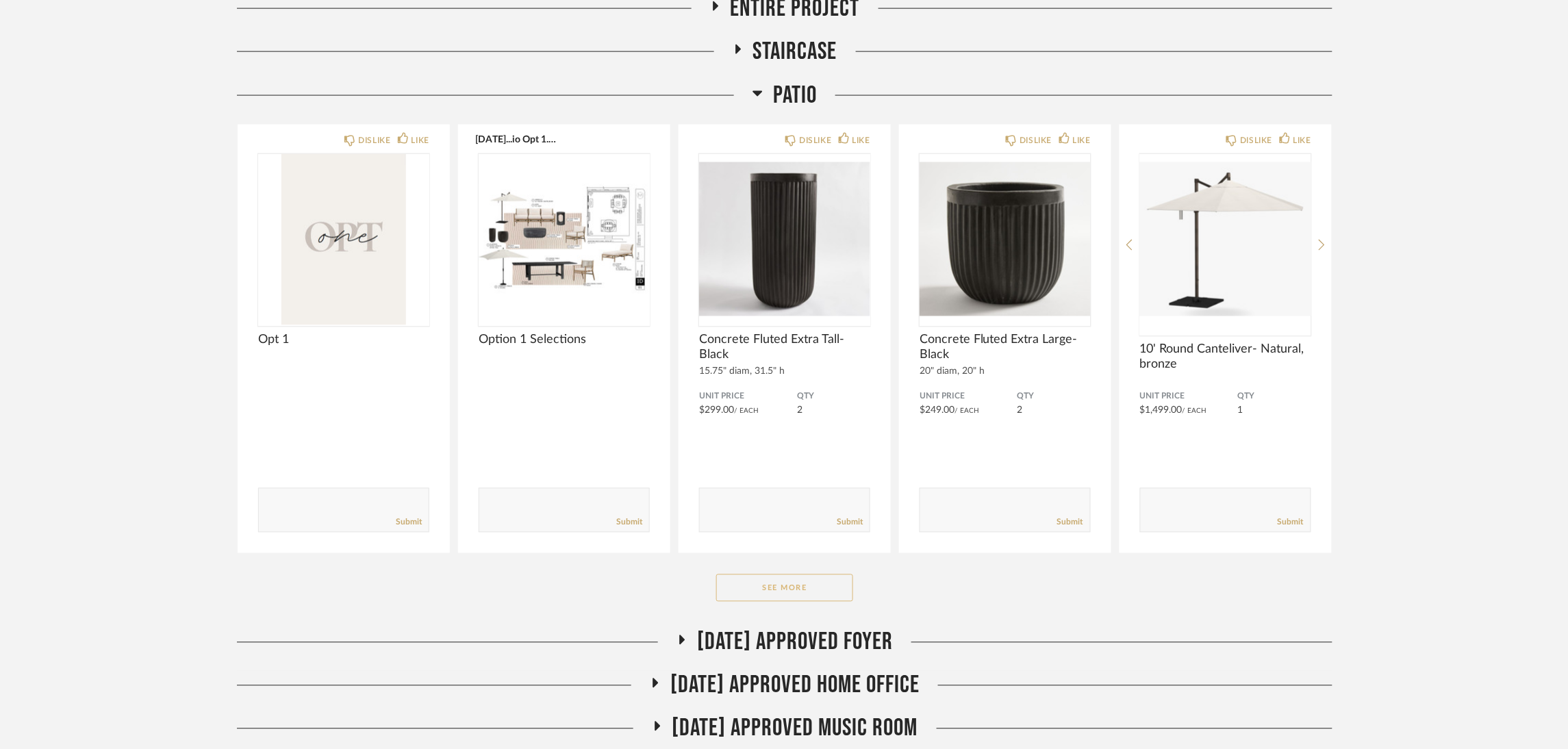
click at [824, 584] on button "See More" at bounding box center [785, 587] width 137 height 27
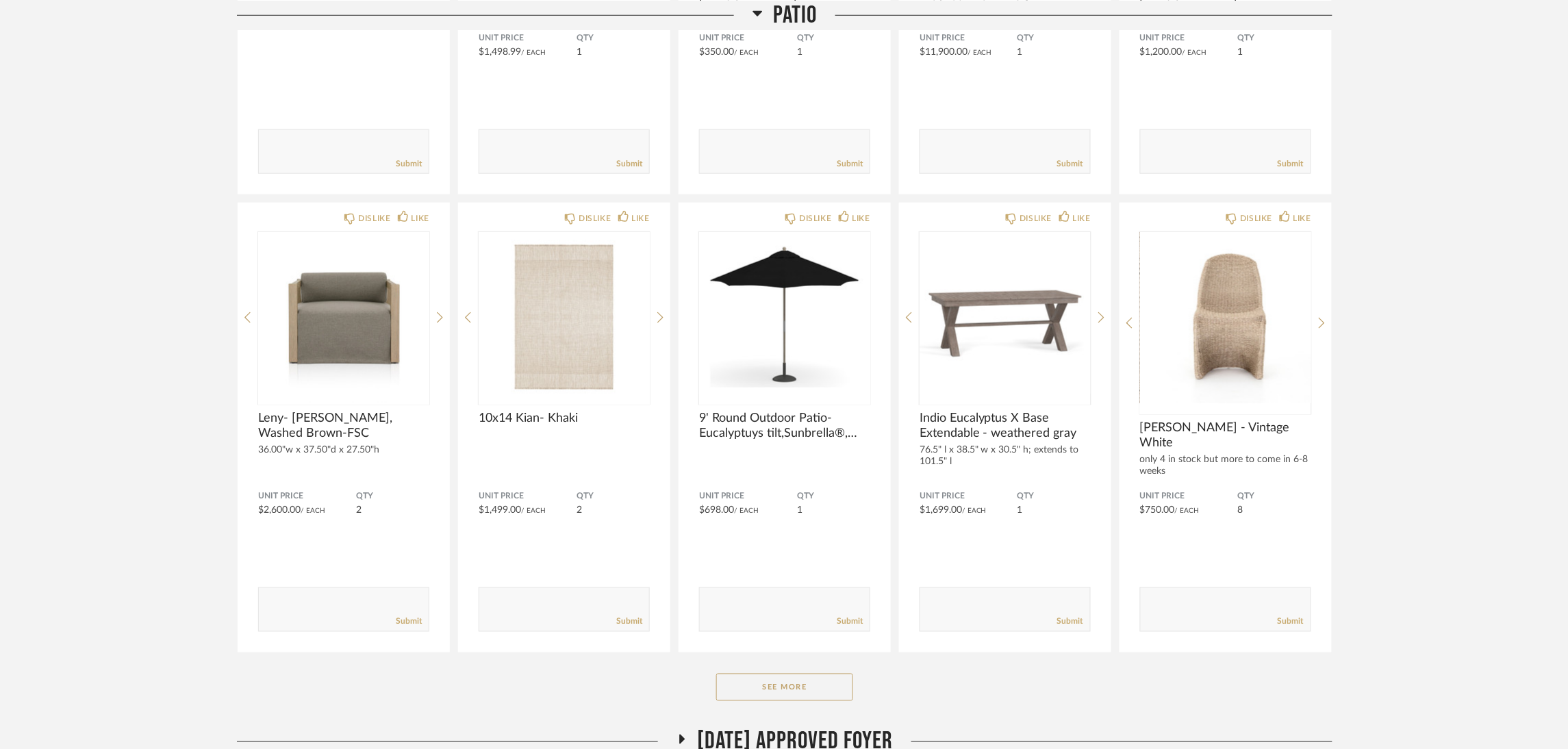
scroll to position [2463, 0]
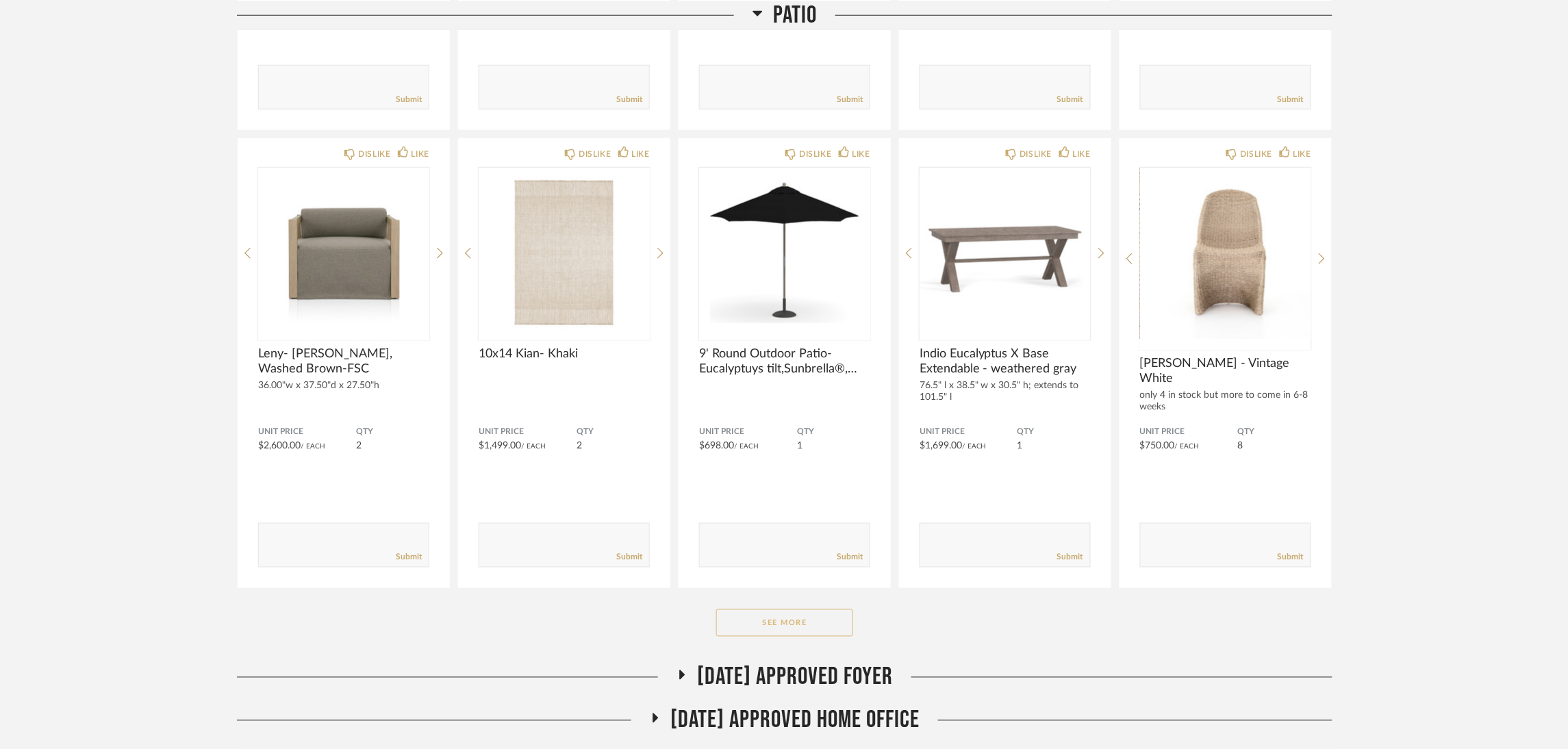
click at [835, 610] on button "See More" at bounding box center [785, 622] width 137 height 27
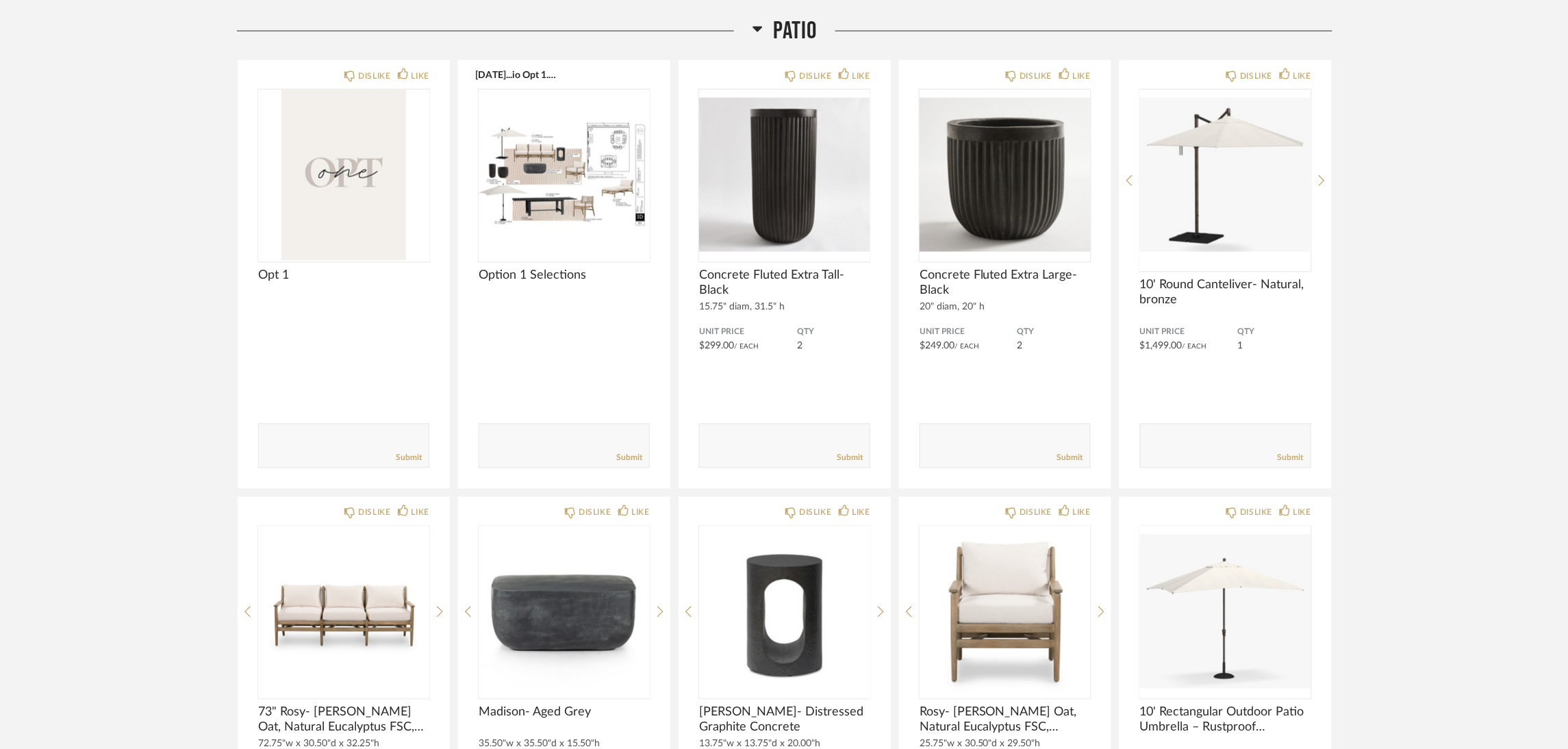
scroll to position [206, 0]
